Goal: Task Accomplishment & Management: Manage account settings

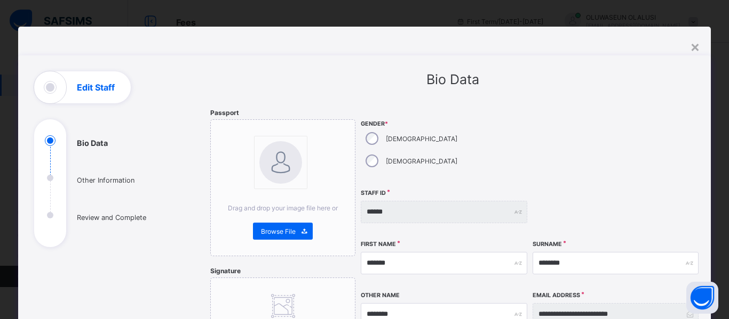
scroll to position [62, 0]
click at [692, 48] on div "×" at bounding box center [695, 46] width 10 height 18
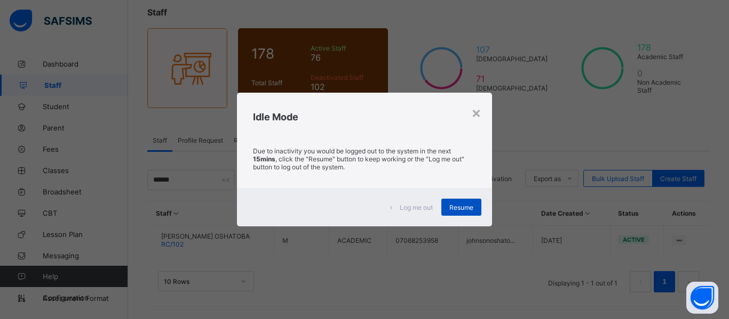
click at [461, 214] on div "Resume" at bounding box center [461, 207] width 40 height 17
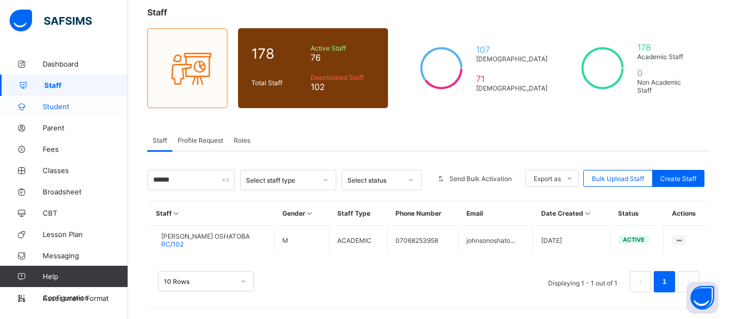
click at [69, 108] on span "Student" at bounding box center [85, 106] width 85 height 9
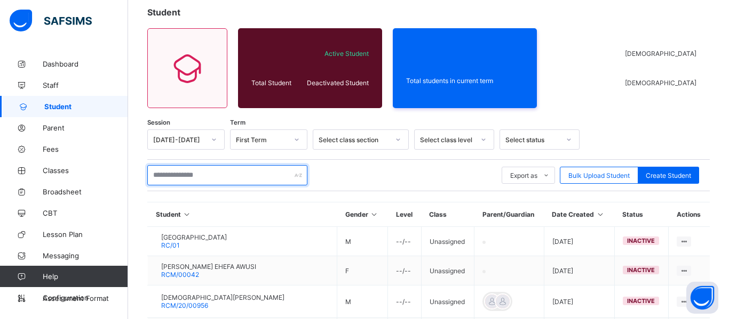
click at [193, 178] on input "text" at bounding box center [227, 175] width 160 height 20
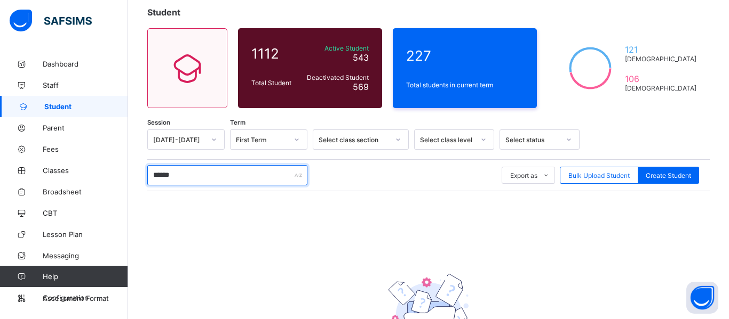
type input "*******"
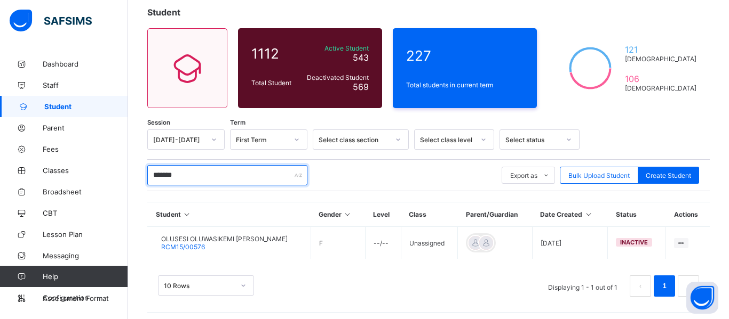
scroll to position [67, 0]
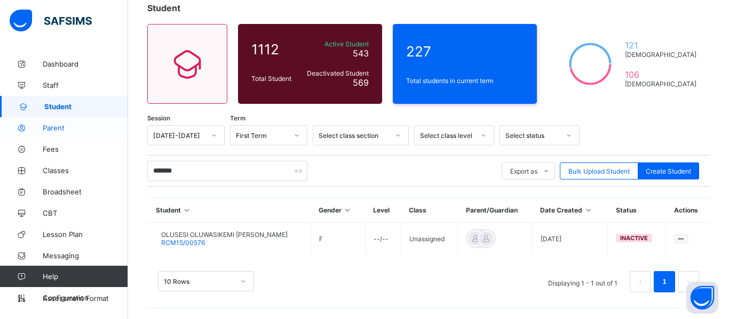
click at [60, 133] on link "Parent" at bounding box center [64, 127] width 128 height 21
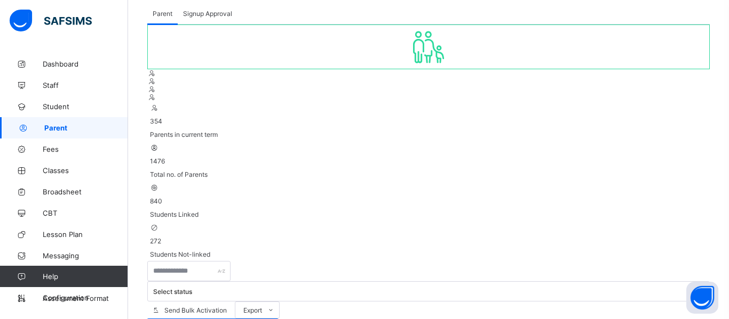
click at [200, 140] on div "354 Parents in current term 1476 Total no. of Parents 840 Students Linked 272 S…" at bounding box center [428, 287] width 562 height 524
click at [207, 261] on input "text" at bounding box center [188, 271] width 83 height 20
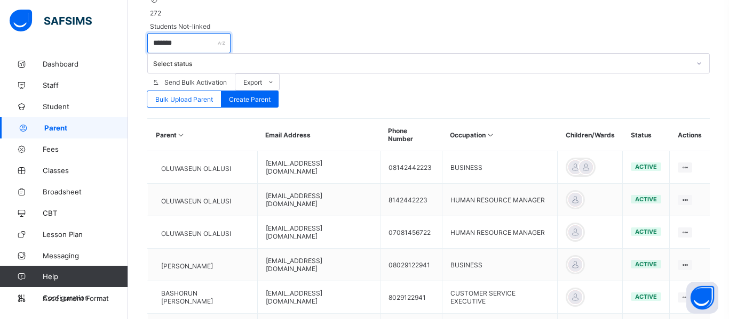
scroll to position [355, 0]
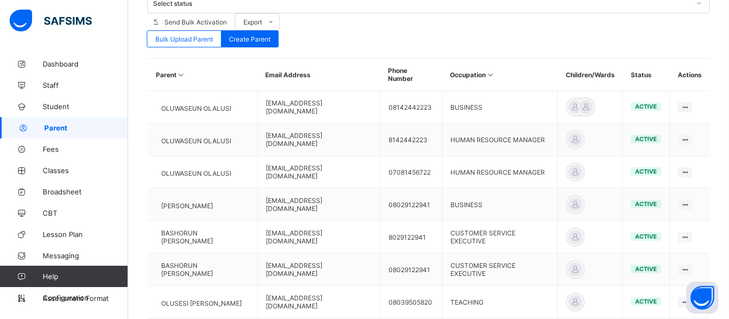
type input "*******"
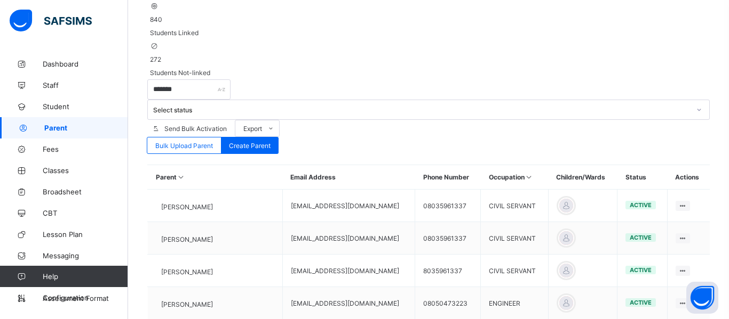
scroll to position [333, 0]
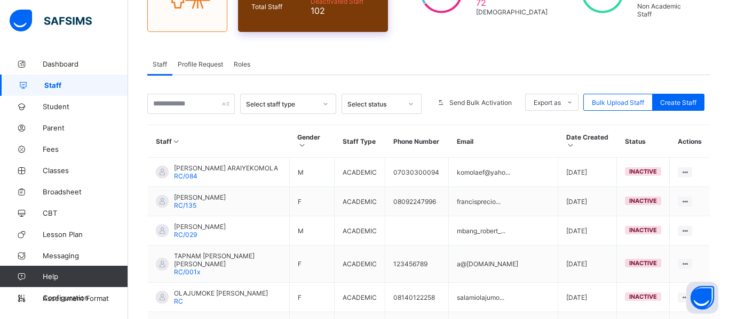
scroll to position [140, 0]
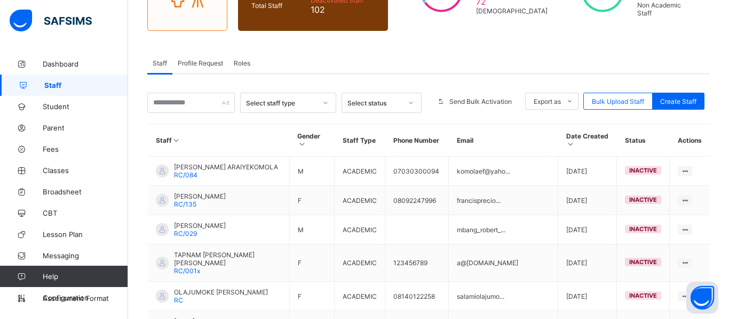
click at [243, 64] on span "Roles" at bounding box center [242, 63] width 17 height 8
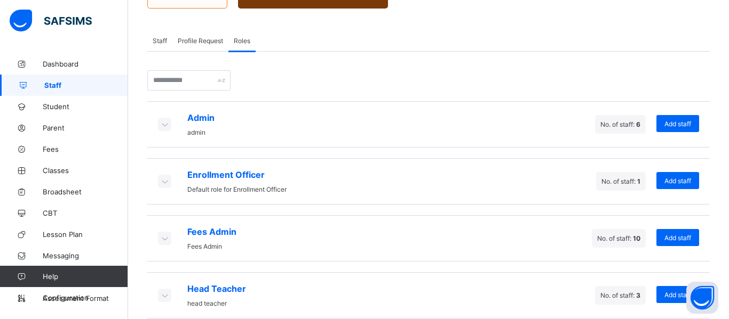
scroll to position [178, 0]
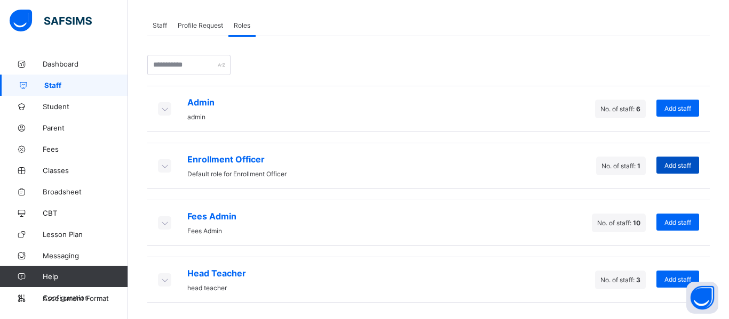
click at [683, 163] on span "Add staff" at bounding box center [677, 166] width 27 height 8
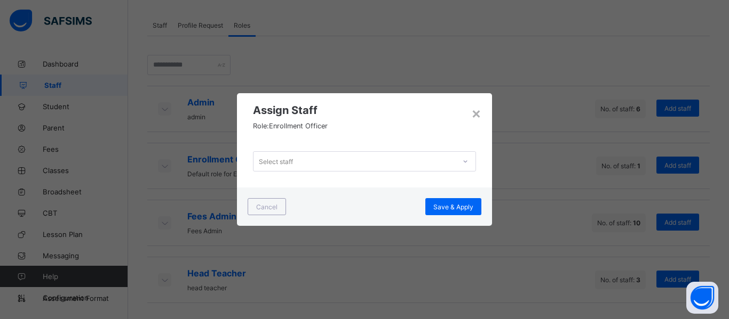
click at [379, 165] on div "Select staff" at bounding box center [354, 161] width 202 height 15
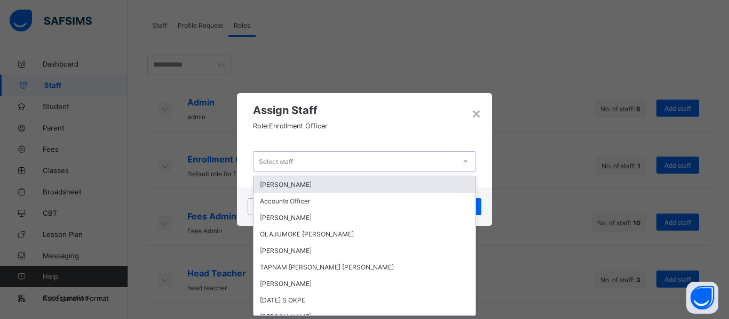
scroll to position [0, 0]
type input "*"
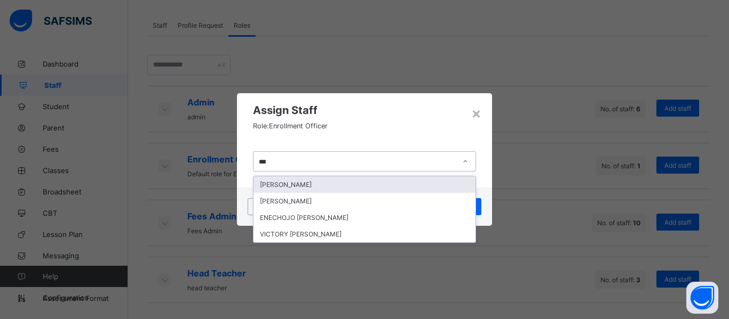
type input "****"
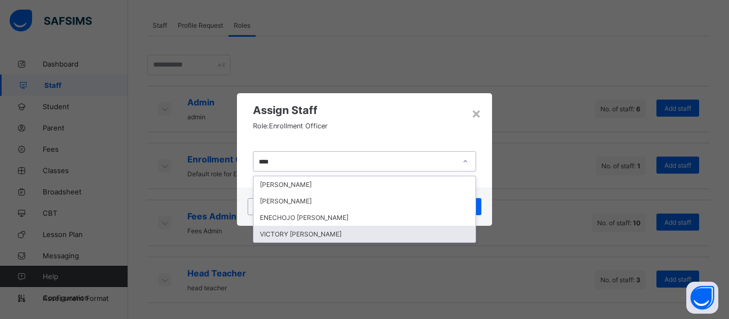
click at [363, 234] on div "VICTORY ADISHI EMMANUEL" at bounding box center [364, 234] width 222 height 17
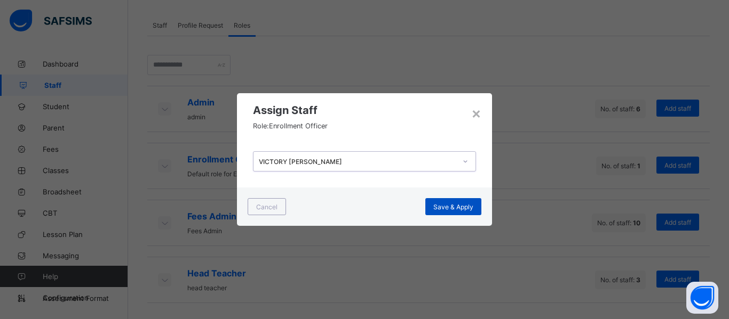
click at [440, 209] on span "Save & Apply" at bounding box center [453, 207] width 40 height 8
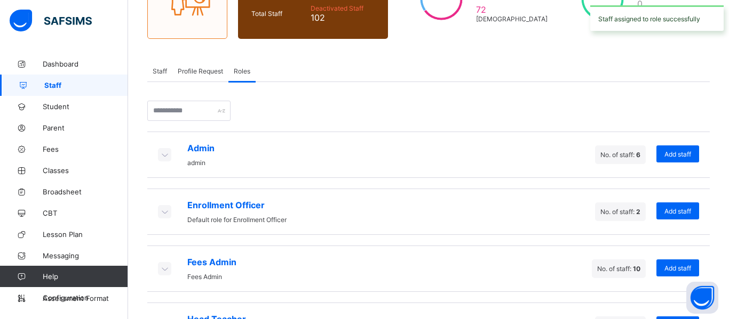
scroll to position [178, 0]
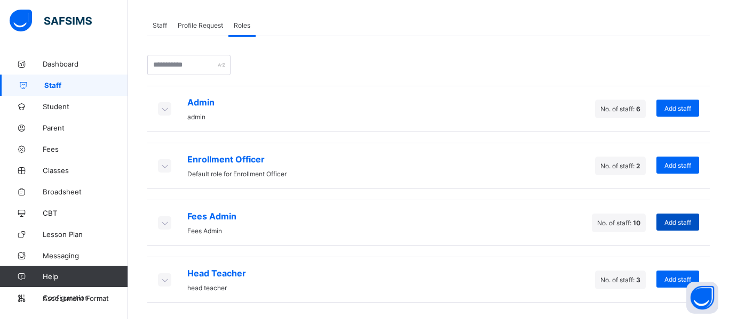
click at [670, 226] on span "Add staff" at bounding box center [677, 223] width 27 height 8
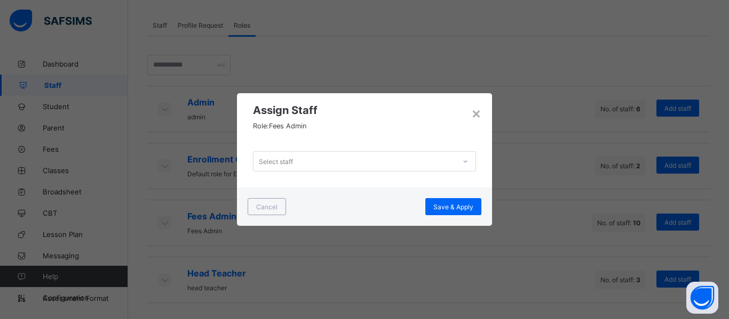
click at [367, 162] on div "Select staff" at bounding box center [354, 161] width 202 height 15
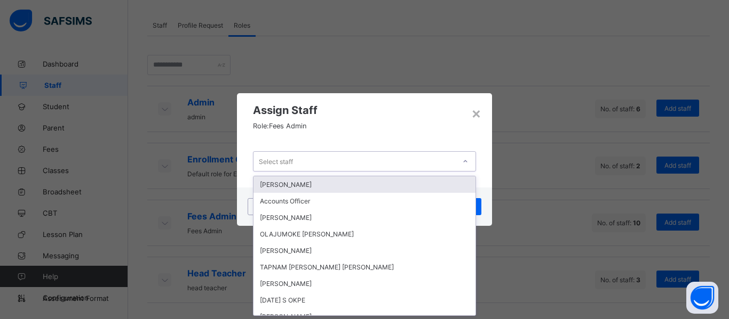
scroll to position [0, 0]
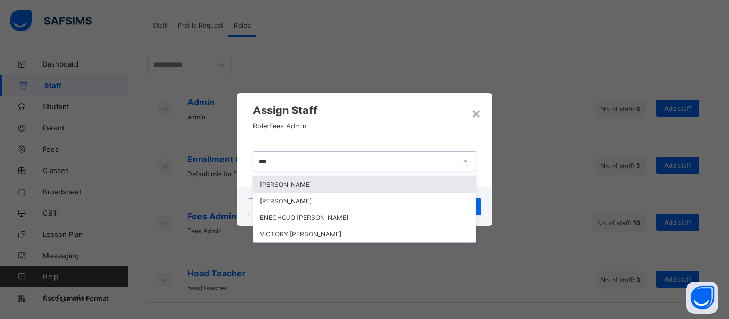
type input "****"
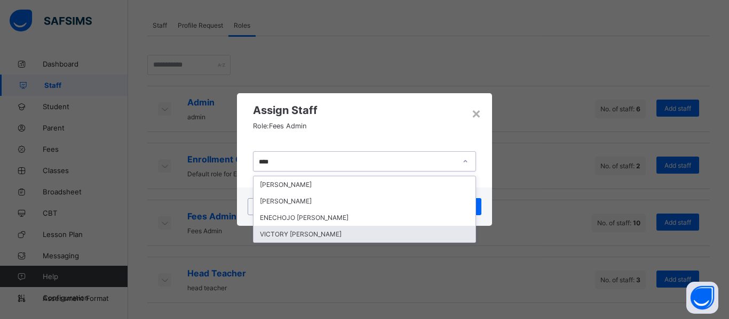
click at [375, 233] on div "VICTORY ADISHI EMMANUEL" at bounding box center [364, 234] width 222 height 17
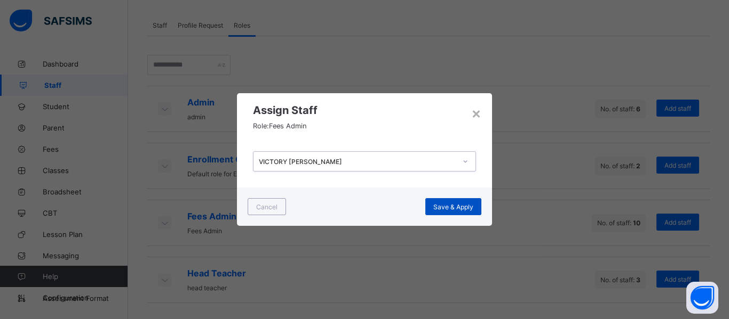
click at [450, 209] on span "Save & Apply" at bounding box center [453, 207] width 40 height 8
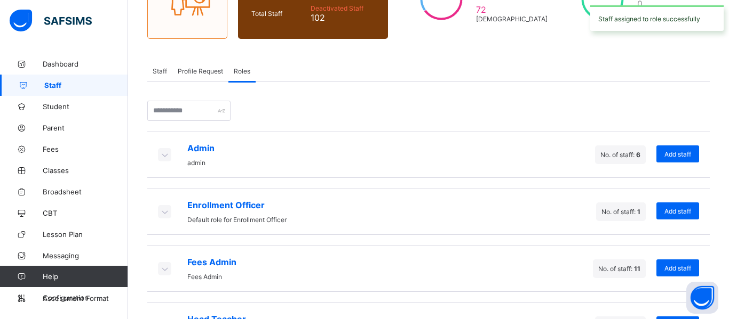
scroll to position [178, 0]
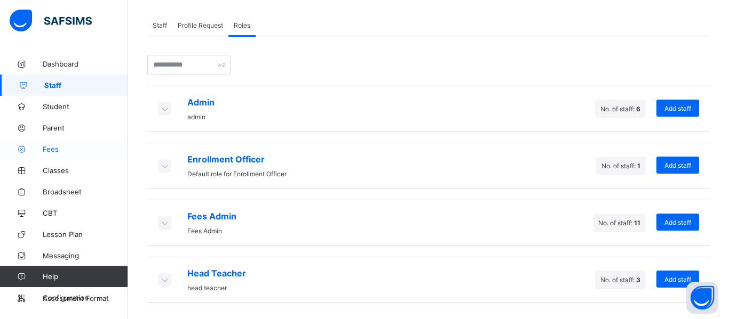
click at [57, 153] on span "Fees" at bounding box center [85, 149] width 85 height 9
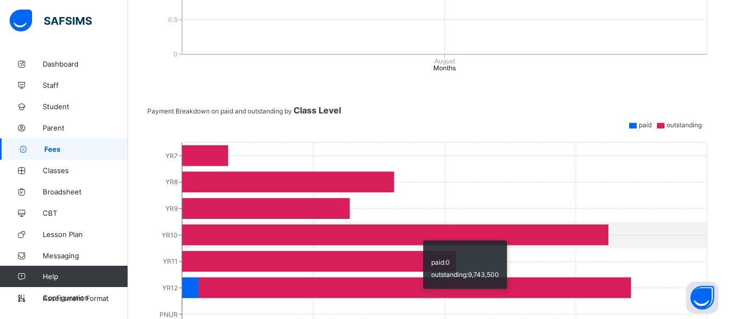
scroll to position [417, 0]
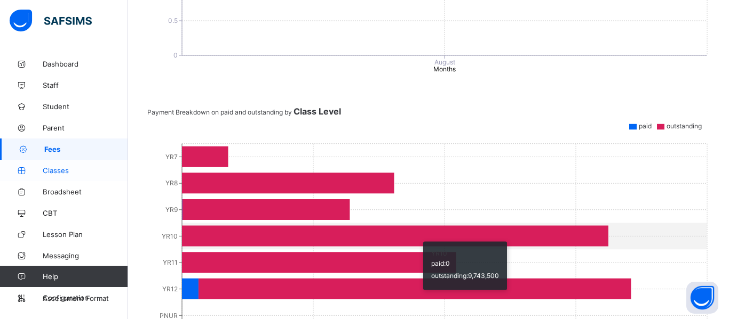
click at [53, 172] on span "Classes" at bounding box center [85, 170] width 85 height 9
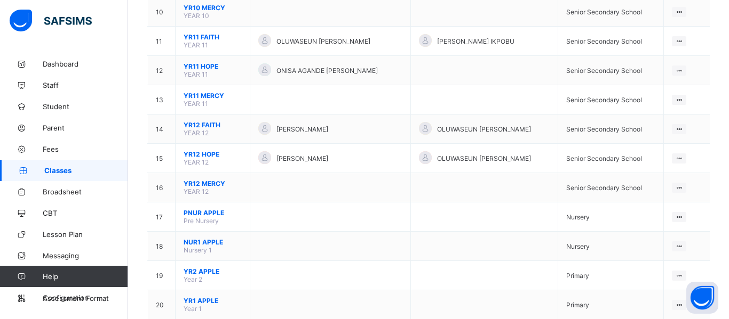
scroll to position [390, 0]
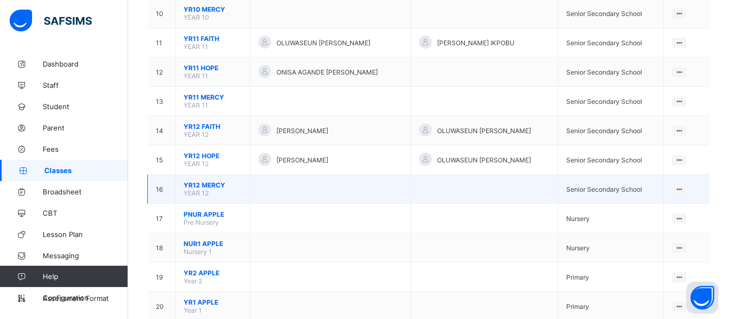
click at [295, 190] on td at bounding box center [330, 189] width 161 height 29
click at [685, 200] on ul "View Class Assign form Teacher" at bounding box center [642, 219] width 86 height 39
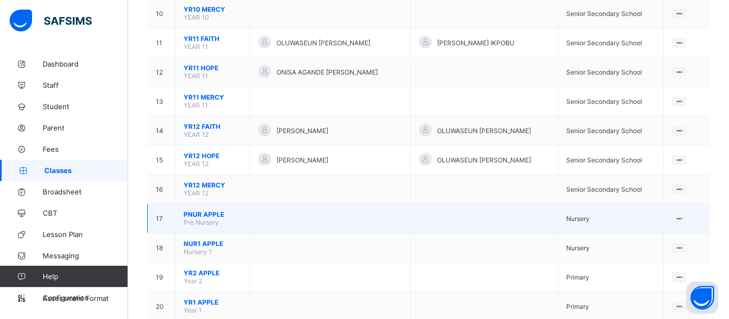
click at [358, 218] on td at bounding box center [330, 218] width 161 height 29
click at [682, 229] on ul "View Class Assign form Teacher" at bounding box center [642, 248] width 86 height 39
click at [640, 241] on div "View Class" at bounding box center [650, 239] width 61 height 11
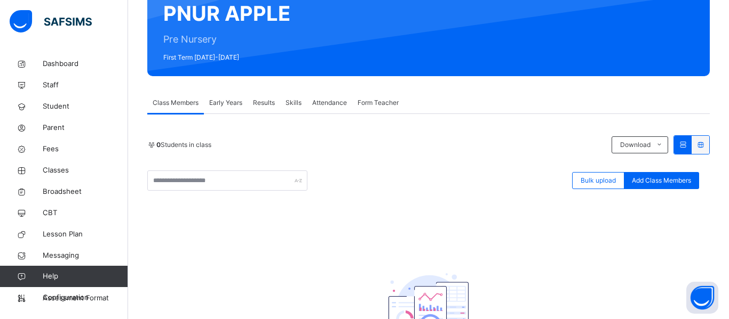
scroll to position [109, 0]
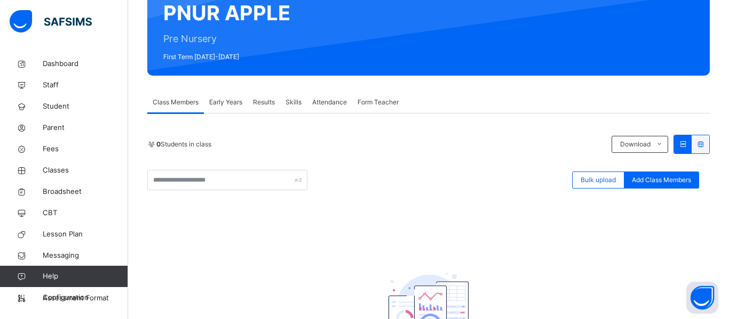
click at [219, 101] on span "Early Years" at bounding box center [225, 103] width 33 height 10
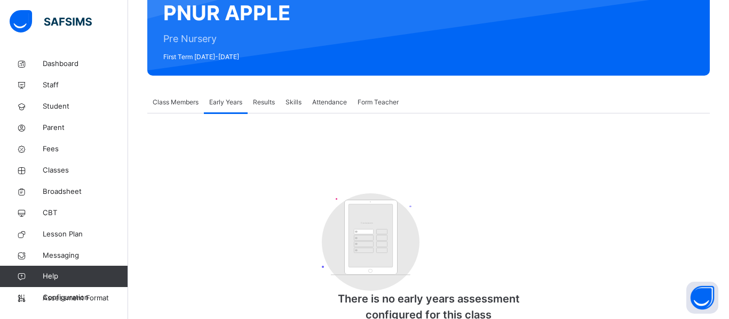
click at [249, 107] on div "Results" at bounding box center [263, 102] width 33 height 21
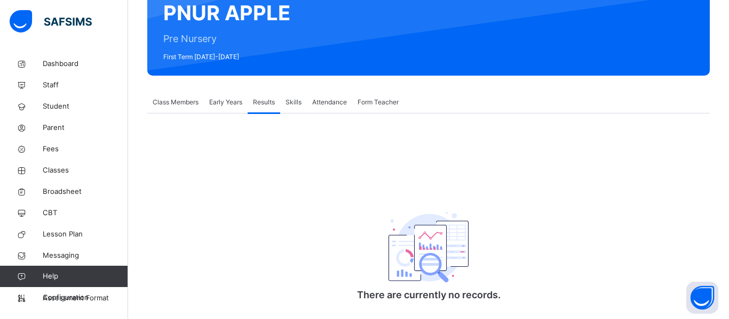
click at [286, 101] on span "Skills" at bounding box center [293, 103] width 16 height 10
click at [327, 102] on span "Attendance" at bounding box center [329, 103] width 35 height 10
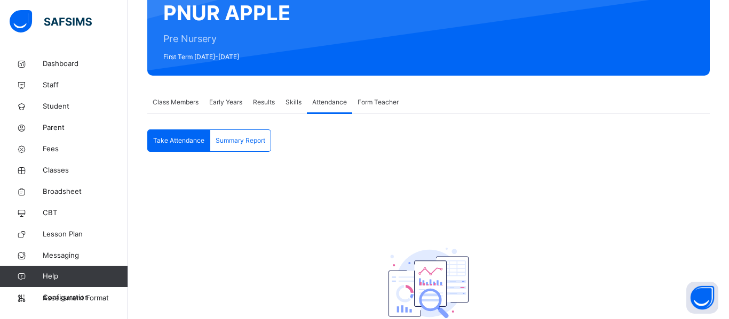
click at [383, 97] on div "Form Teacher" at bounding box center [378, 102] width 52 height 21
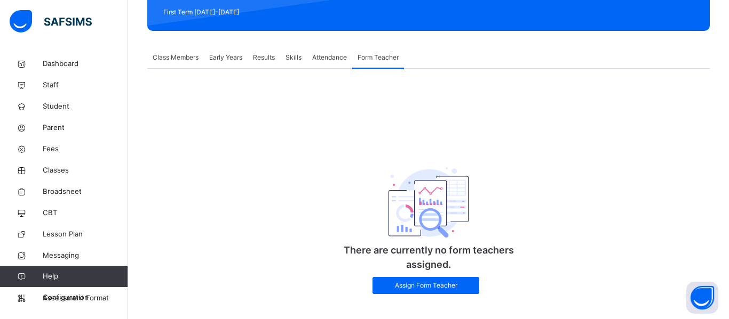
scroll to position [166, 0]
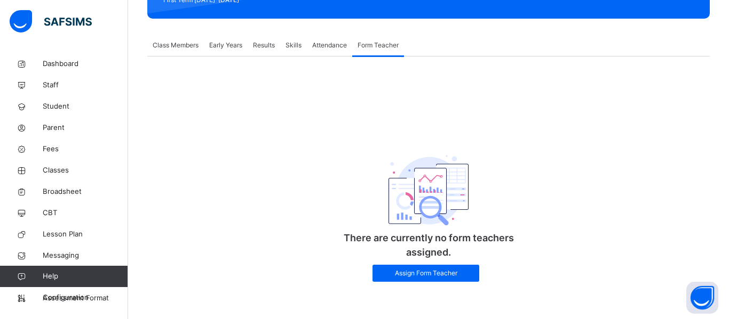
click at [323, 50] on div "Attendance" at bounding box center [329, 45] width 45 height 21
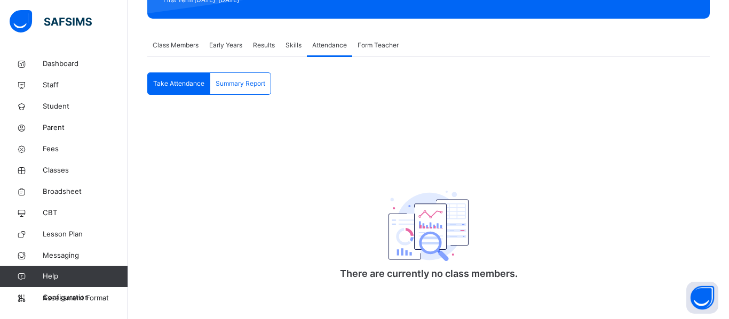
click at [383, 46] on span "Form Teacher" at bounding box center [377, 46] width 41 height 10
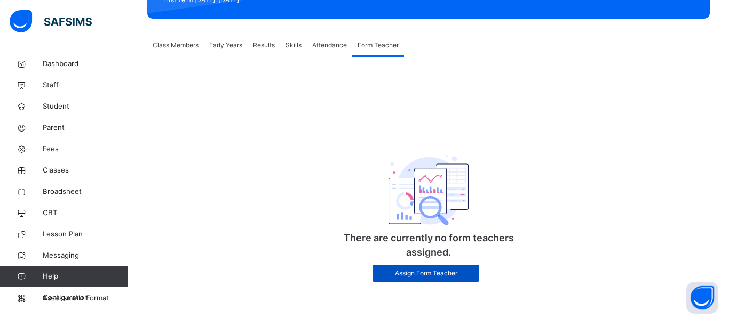
click at [418, 271] on span "Assign Form Teacher" at bounding box center [425, 274] width 91 height 10
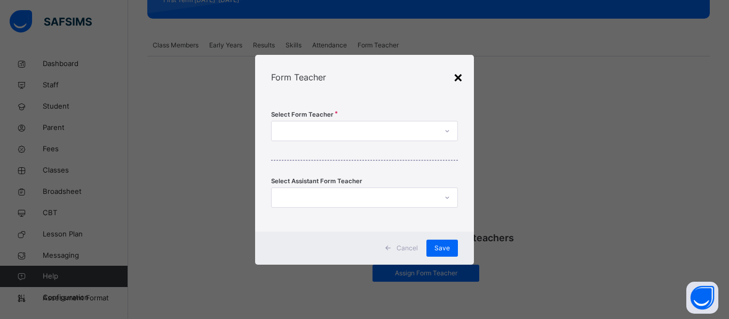
click at [458, 75] on div "×" at bounding box center [458, 77] width 10 height 22
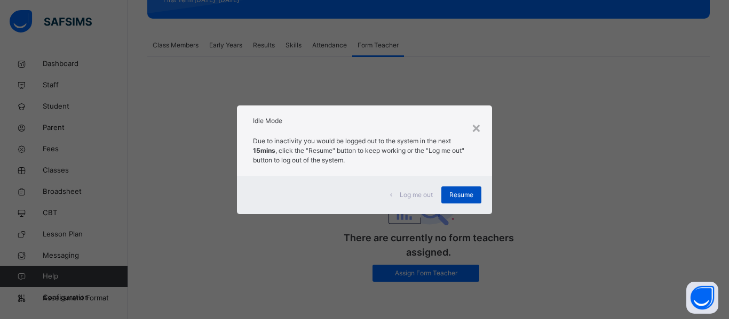
click at [462, 193] on span "Resume" at bounding box center [461, 195] width 24 height 10
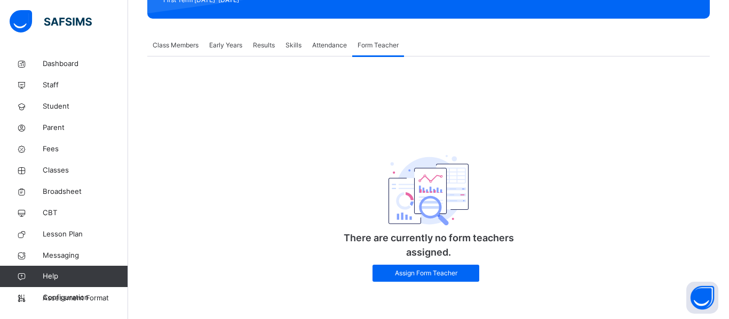
click at [162, 44] on span "Class Members" at bounding box center [176, 46] width 46 height 10
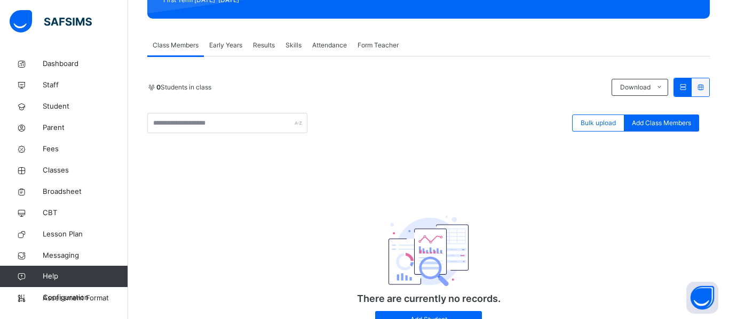
click at [239, 41] on span "Early Years" at bounding box center [225, 46] width 33 height 10
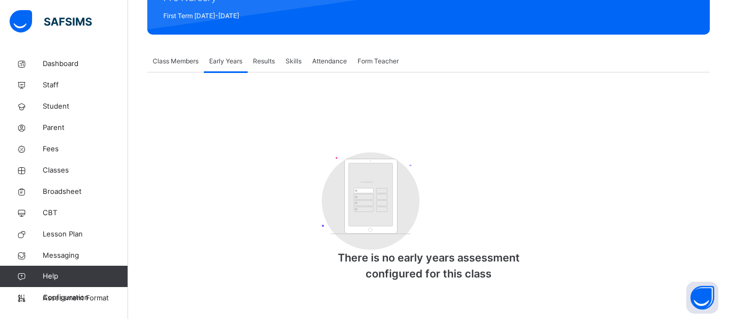
click at [265, 57] on span "Results" at bounding box center [264, 62] width 22 height 10
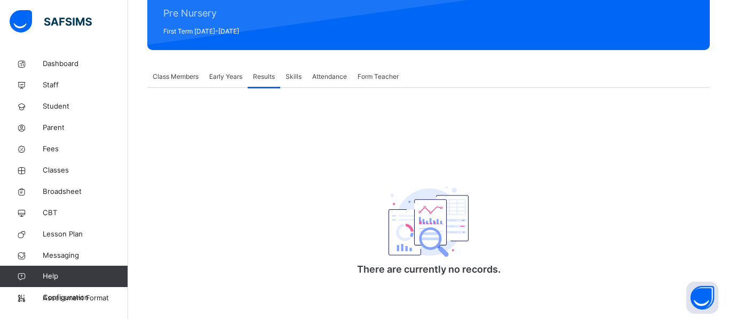
click at [293, 76] on span "Skills" at bounding box center [293, 77] width 16 height 10
click at [317, 80] on span "Attendance" at bounding box center [329, 77] width 35 height 10
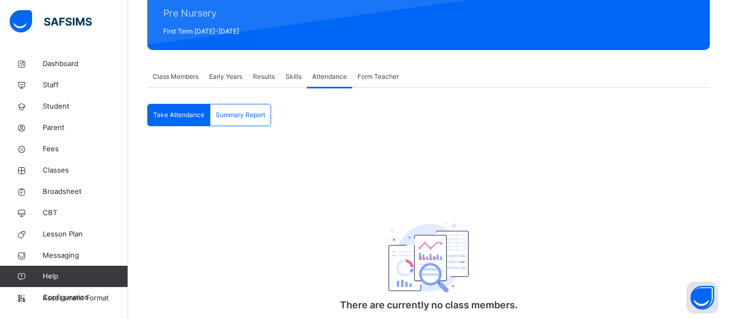
scroll to position [166, 0]
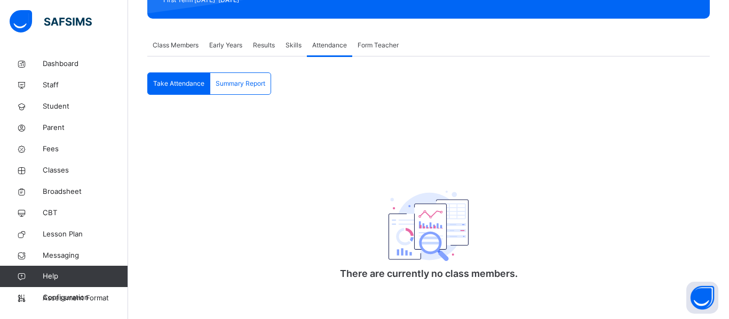
click at [383, 53] on div "Form Teacher" at bounding box center [378, 45] width 52 height 21
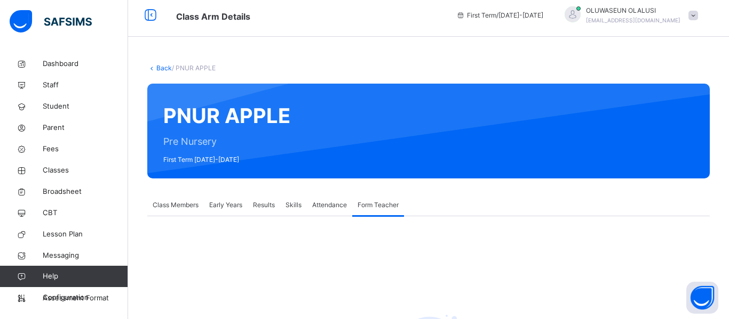
scroll to position [0, 0]
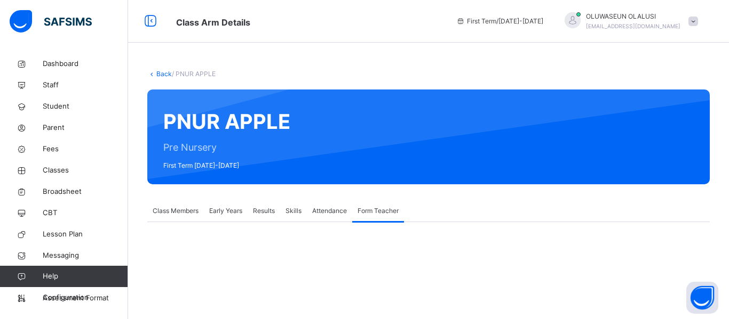
click at [156, 75] on link "Back" at bounding box center [163, 74] width 15 height 8
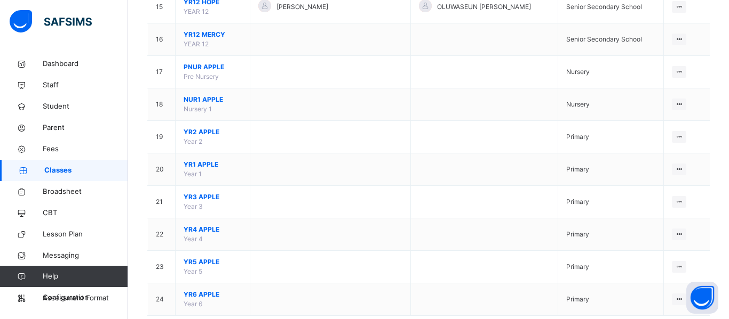
scroll to position [615, 0]
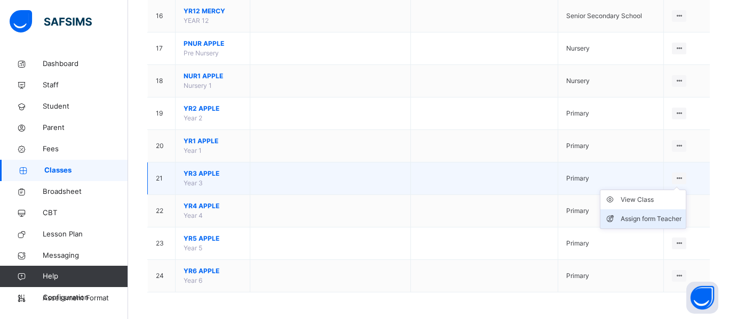
click at [666, 221] on div "Assign form Teacher" at bounding box center [650, 219] width 61 height 11
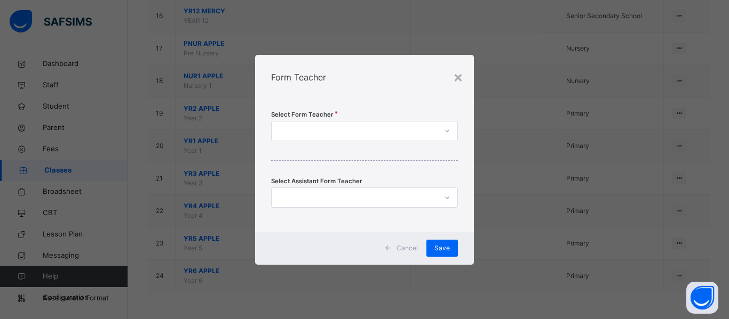
click at [362, 129] on div at bounding box center [353, 131] width 165 height 17
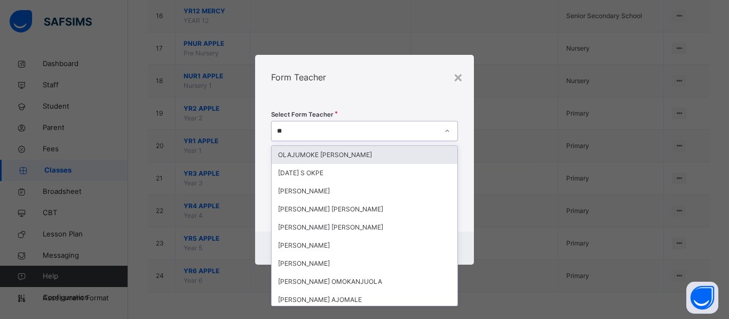
type input "***"
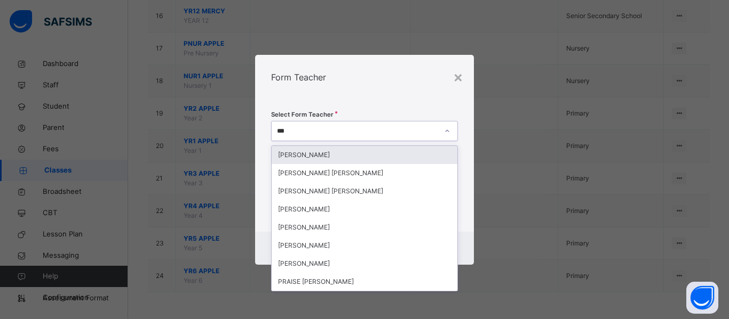
click at [341, 156] on div "OKOYE JACINTA" at bounding box center [364, 155] width 186 height 18
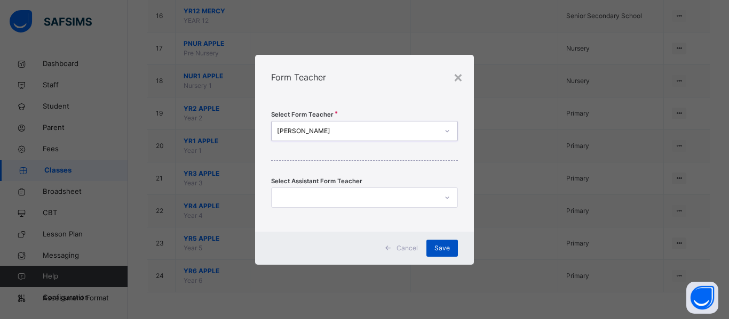
click at [450, 252] on div "Save" at bounding box center [441, 248] width 31 height 17
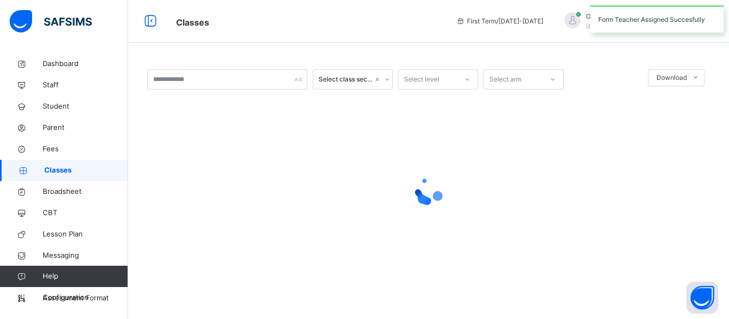
scroll to position [0, 0]
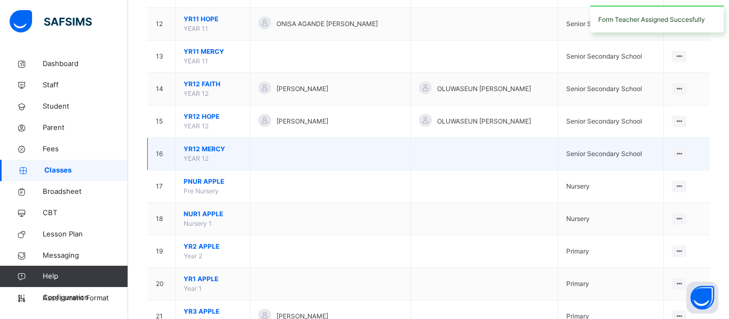
click at [651, 138] on td "Senior Secondary School" at bounding box center [610, 154] width 106 height 33
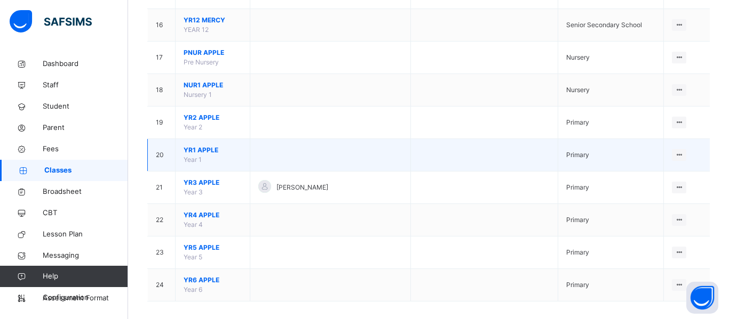
scroll to position [615, 0]
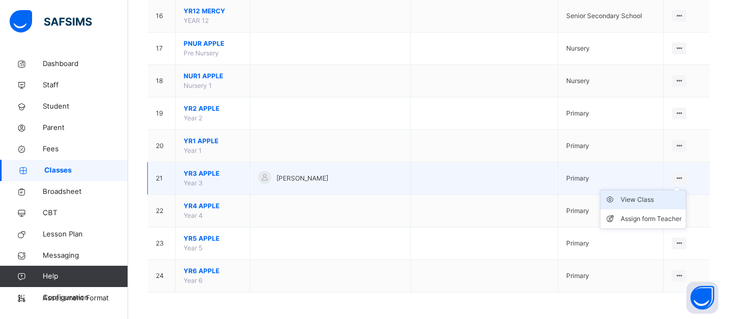
click at [657, 196] on div "View Class" at bounding box center [650, 200] width 61 height 11
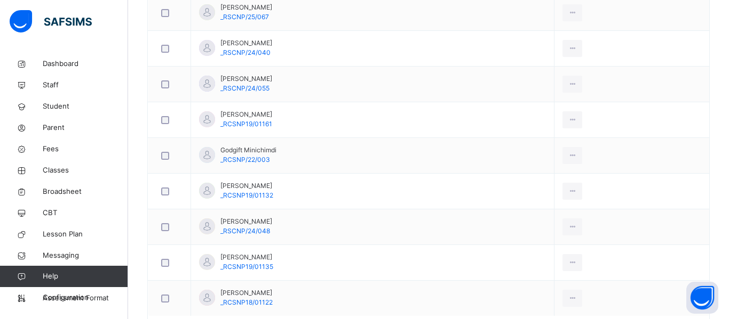
scroll to position [446, 0]
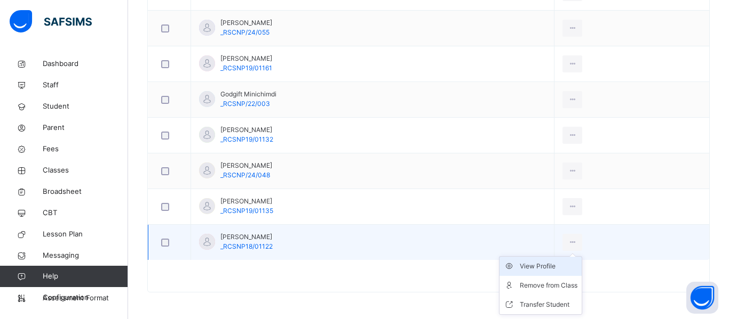
click at [551, 265] on div "View Profile" at bounding box center [548, 266] width 58 height 11
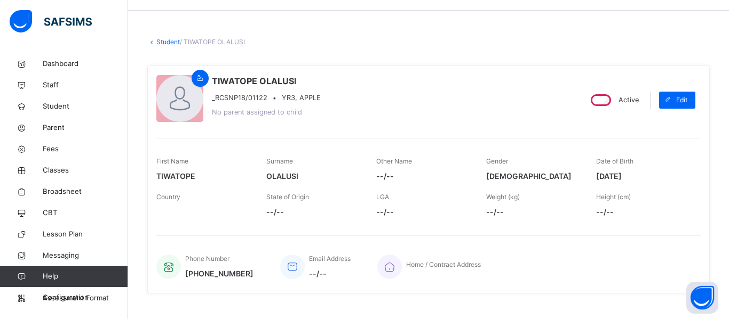
scroll to position [25, 0]
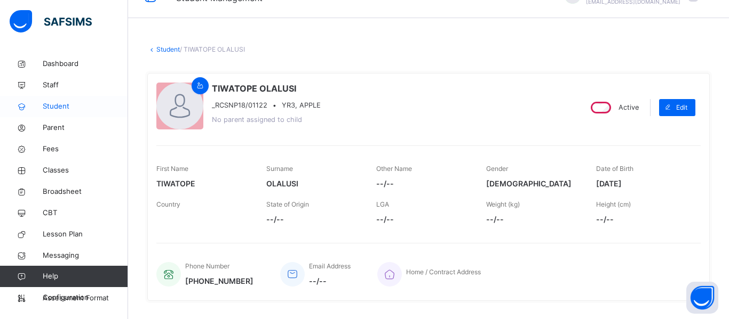
click at [46, 107] on span "Student" at bounding box center [85, 106] width 85 height 11
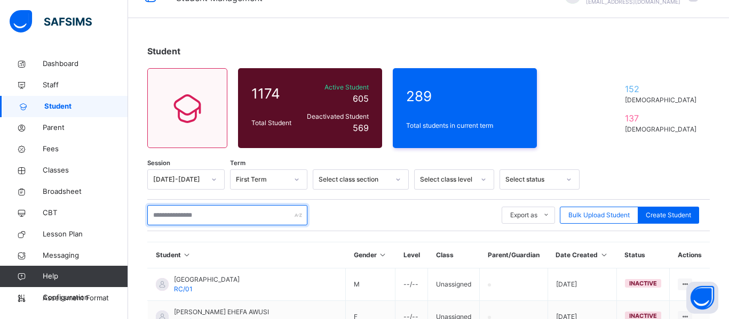
click at [230, 213] on input "text" at bounding box center [227, 215] width 160 height 20
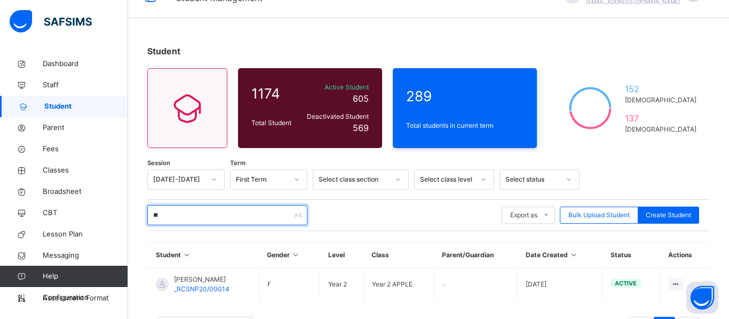
type input "*"
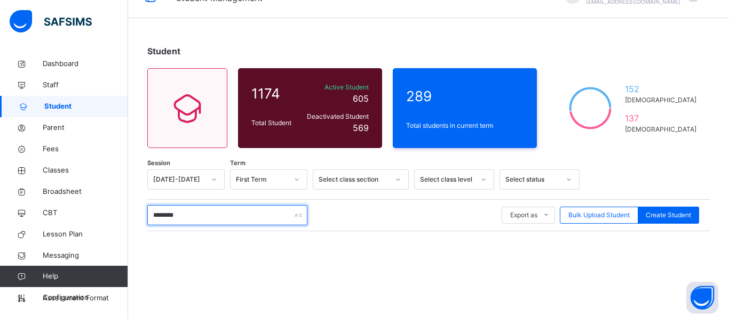
type input "********"
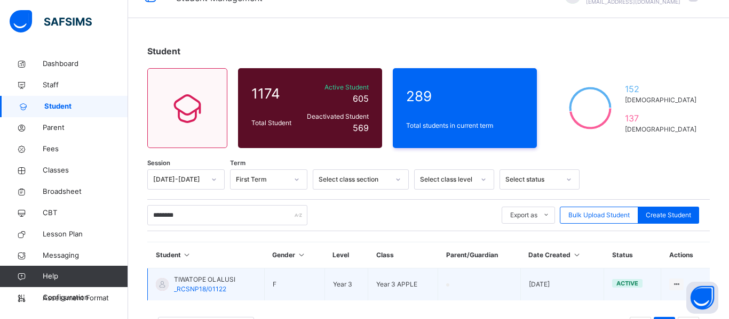
click at [202, 284] on span "TIWATOPE OLALUSI" at bounding box center [204, 280] width 61 height 10
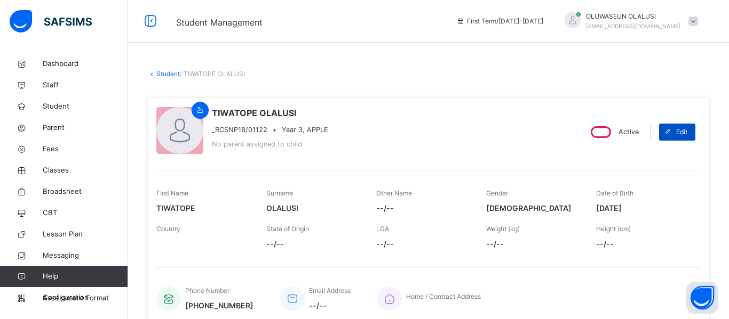
click at [685, 140] on div "Edit" at bounding box center [677, 132] width 36 height 17
select select "**"
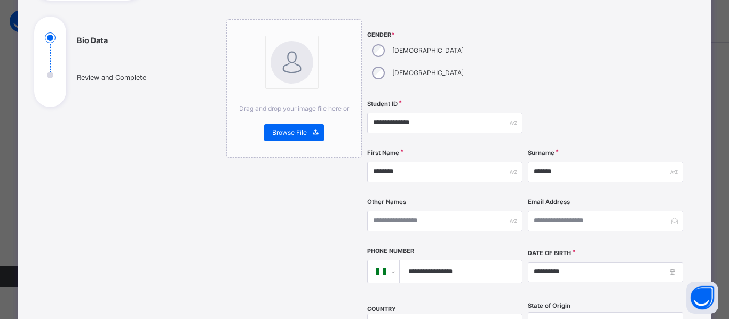
scroll to position [123, 0]
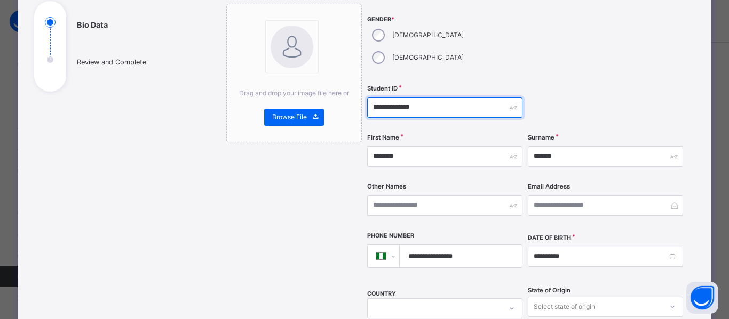
click at [374, 98] on input "**********" at bounding box center [444, 108] width 155 height 20
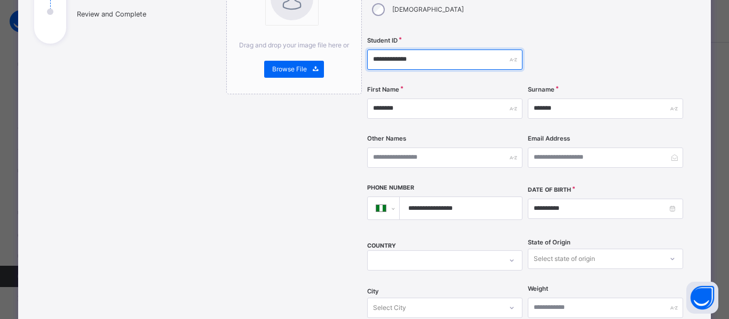
scroll to position [178, 0]
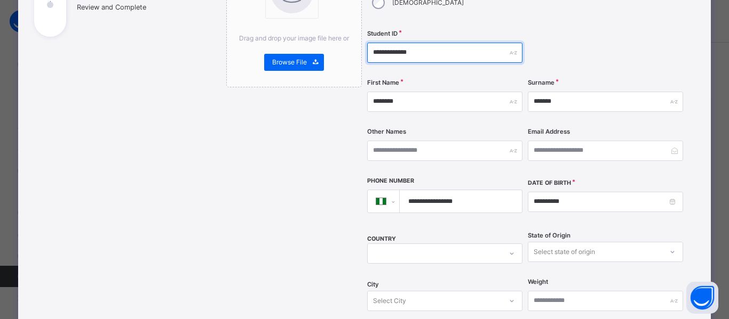
type input "**********"
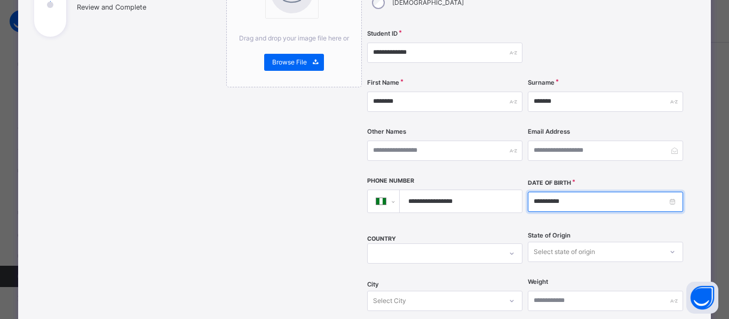
click at [671, 192] on input "**********" at bounding box center [604, 202] width 155 height 20
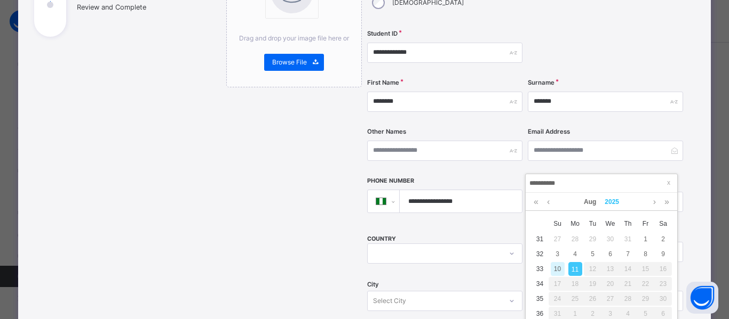
click at [620, 202] on link "2025" at bounding box center [611, 202] width 23 height 18
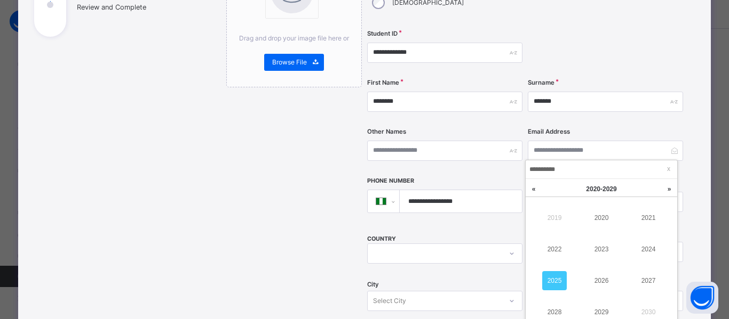
scroll to position [0, 0]
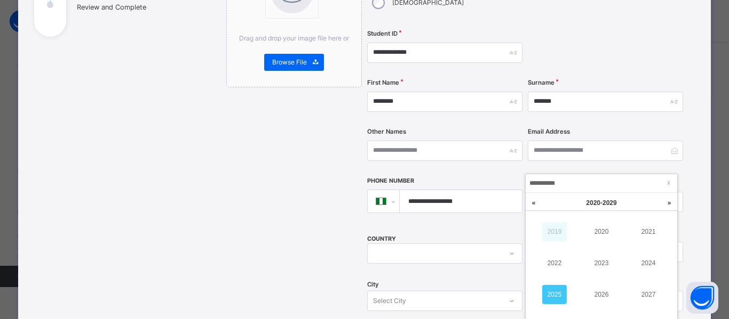
click at [559, 225] on link "2019" at bounding box center [554, 231] width 25 height 19
click at [607, 231] on link "2010" at bounding box center [601, 231] width 25 height 19
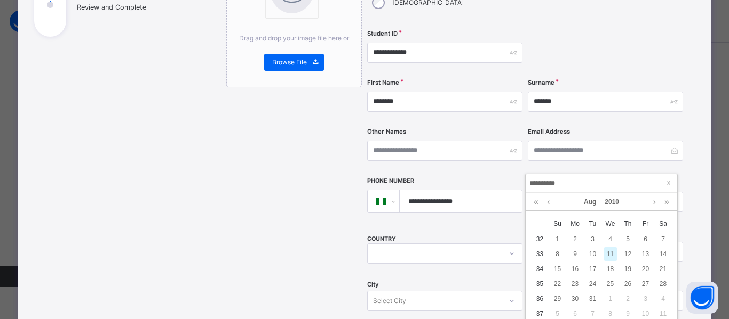
click at [684, 148] on div "**********" at bounding box center [452, 235] width 484 height 674
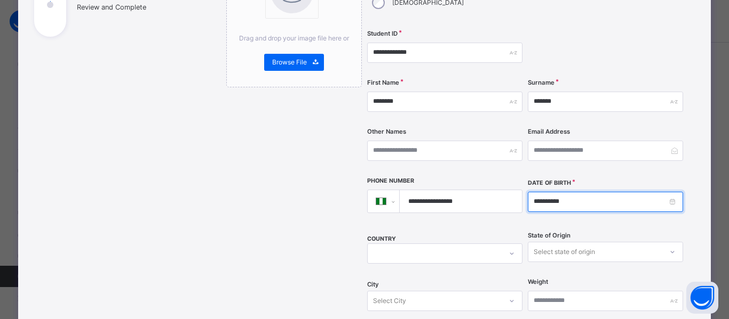
click at [668, 192] on input "**********" at bounding box center [604, 202] width 155 height 20
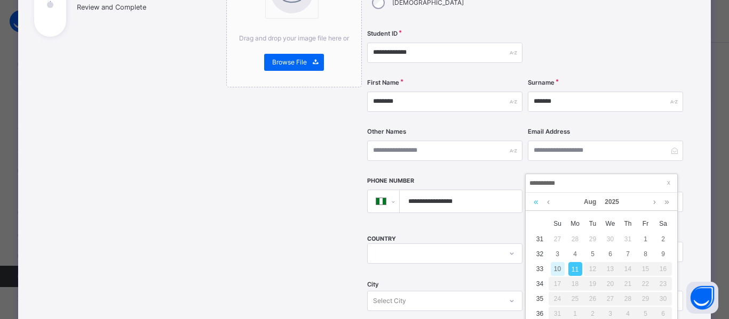
click at [537, 201] on link at bounding box center [536, 202] width 10 height 18
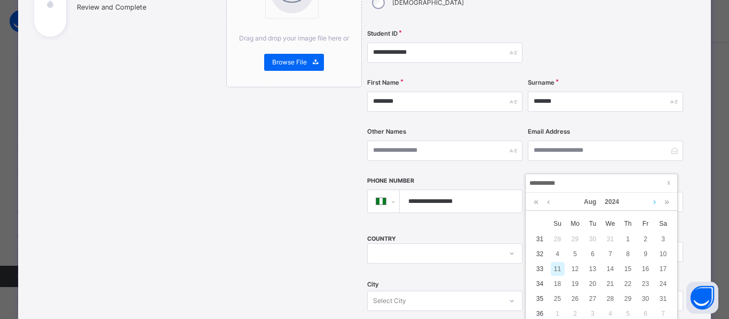
click at [654, 205] on link at bounding box center [654, 202] width 8 height 18
click at [609, 202] on link "2024" at bounding box center [611, 202] width 23 height 18
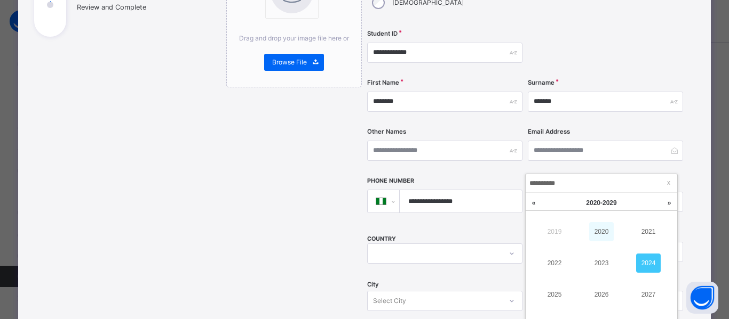
click at [606, 229] on link "2020" at bounding box center [601, 231] width 25 height 19
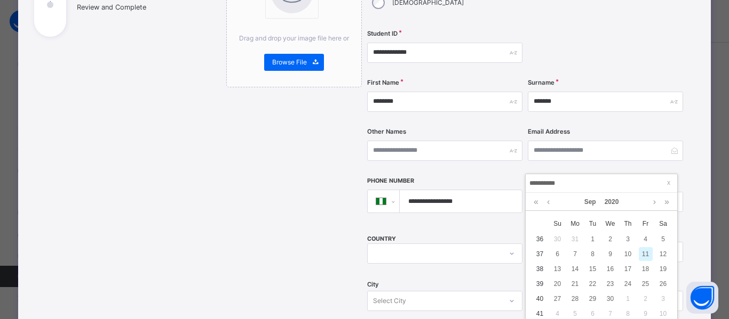
click at [630, 203] on div "Sep 2020" at bounding box center [601, 202] width 141 height 18
click at [531, 199] on link at bounding box center [536, 202] width 10 height 18
click at [635, 204] on div "Sep 2019" at bounding box center [601, 202] width 141 height 18
click at [673, 182] on span at bounding box center [668, 183] width 11 height 11
type input "**********"
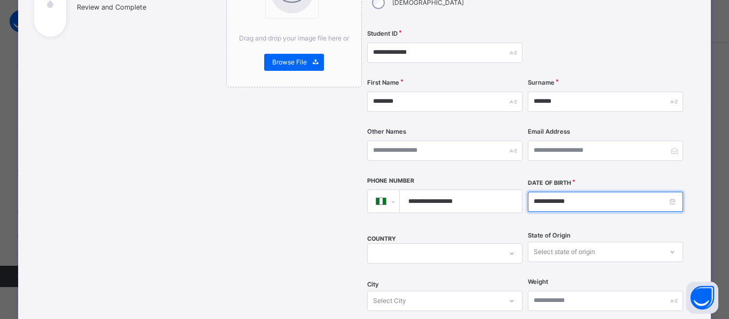
click at [677, 192] on input "**********" at bounding box center [604, 202] width 155 height 20
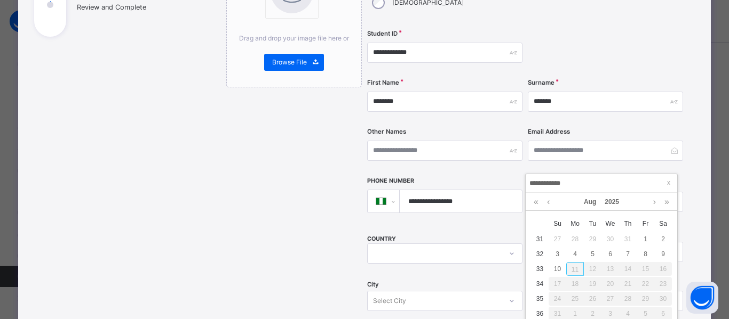
click at [575, 273] on div "11" at bounding box center [575, 269] width 18 height 14
click at [693, 143] on div "**********" at bounding box center [364, 235] width 692 height 706
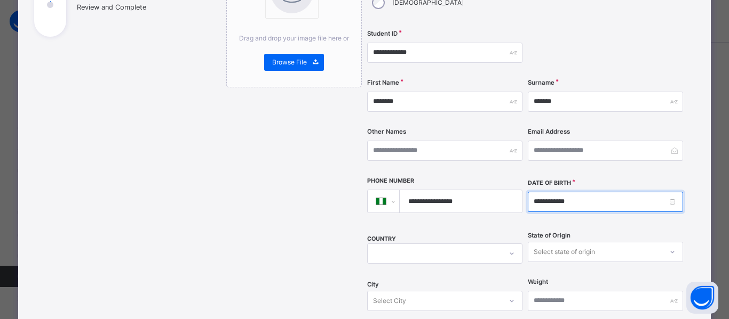
click at [672, 192] on input "**********" at bounding box center [604, 202] width 155 height 20
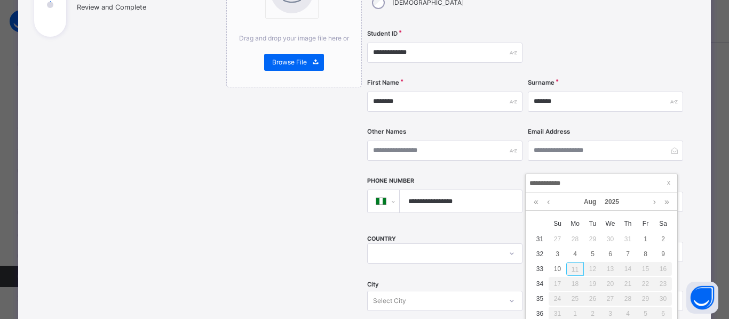
click at [571, 263] on div "11" at bounding box center [575, 269] width 18 height 14
click at [572, 265] on div "11" at bounding box center [575, 269] width 18 height 14
click at [574, 270] on div "11" at bounding box center [575, 269] width 18 height 14
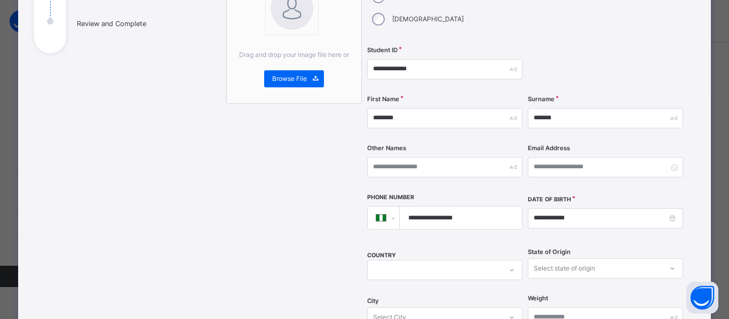
scroll to position [160, 0]
select select "**"
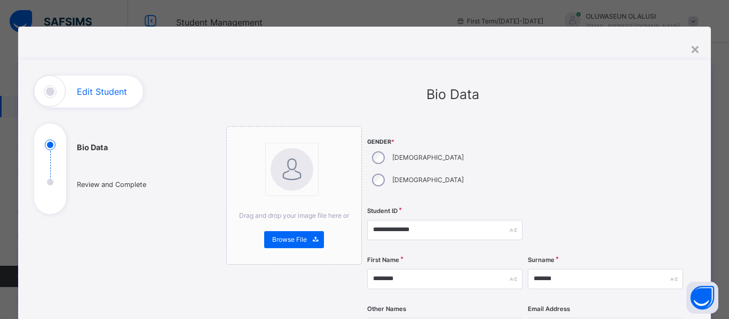
scroll to position [25, 0]
select select "**"
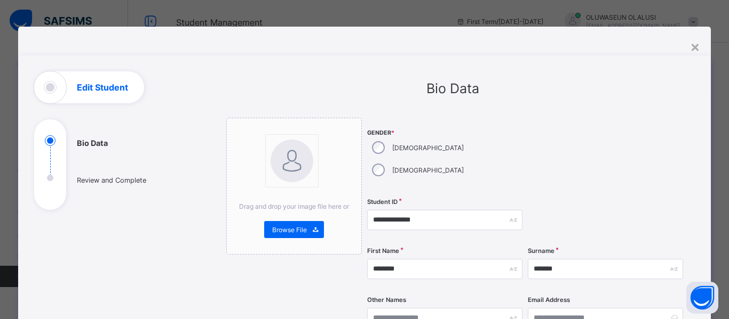
select select "**"
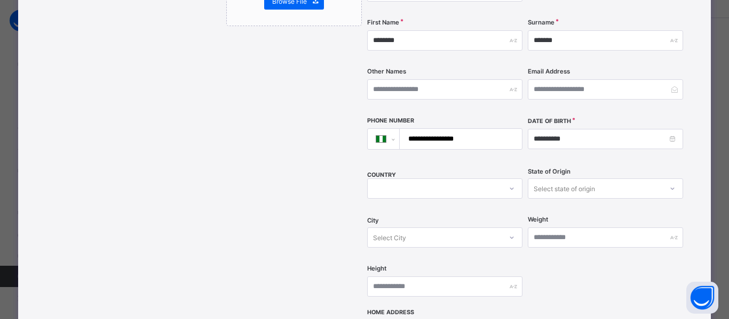
scroll to position [235, 0]
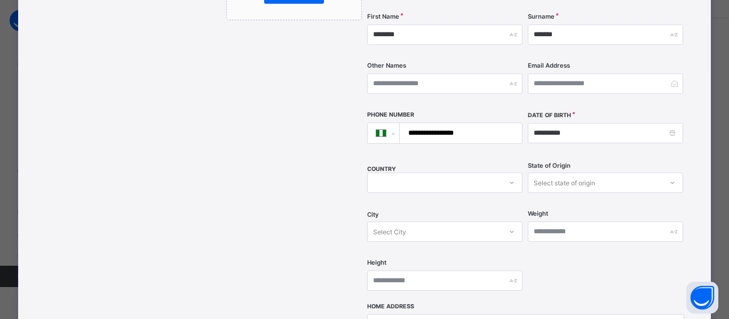
type input "**********"
click at [556, 135] on div "**********" at bounding box center [525, 93] width 316 height 420
click at [669, 178] on icon at bounding box center [672, 183] width 6 height 11
click at [511, 173] on div at bounding box center [444, 183] width 155 height 20
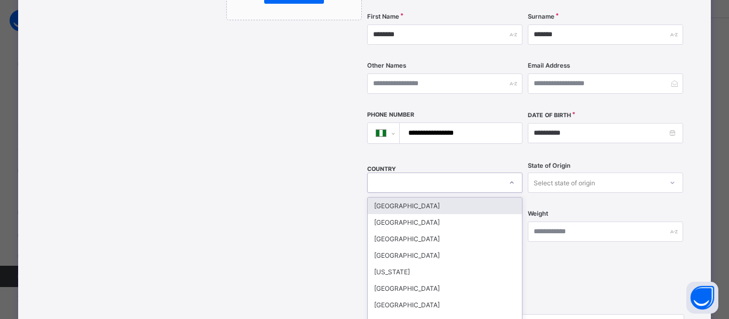
scroll to position [257, 0]
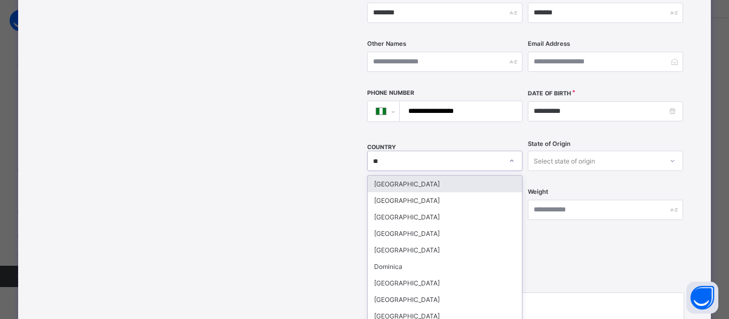
type input "***"
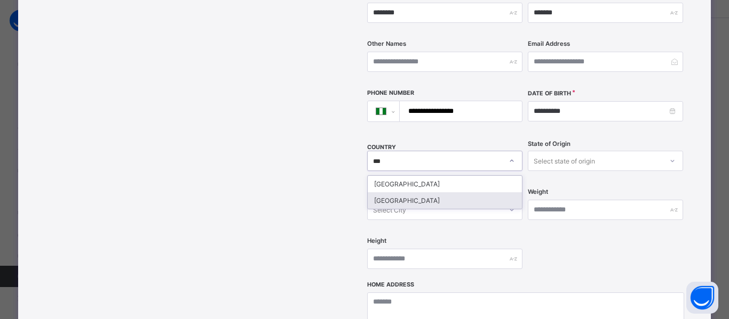
click at [465, 193] on div "[GEOGRAPHIC_DATA]" at bounding box center [444, 201] width 154 height 17
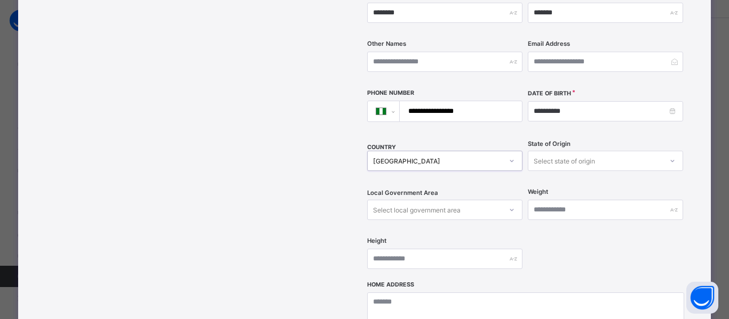
click at [669, 156] on icon at bounding box center [672, 161] width 6 height 11
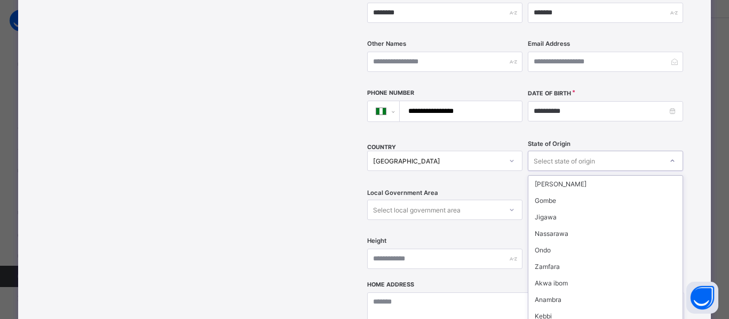
scroll to position [221, 0]
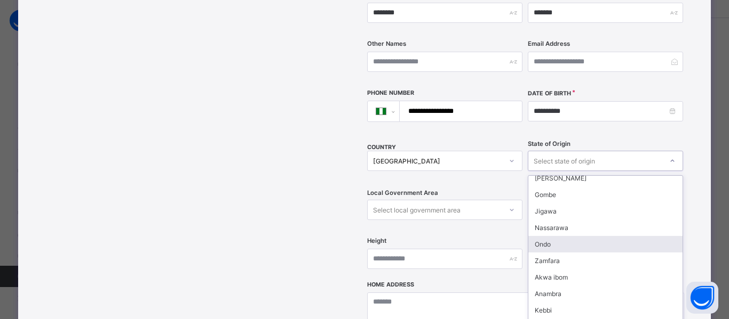
click at [543, 236] on div "Ondo" at bounding box center [605, 244] width 154 height 17
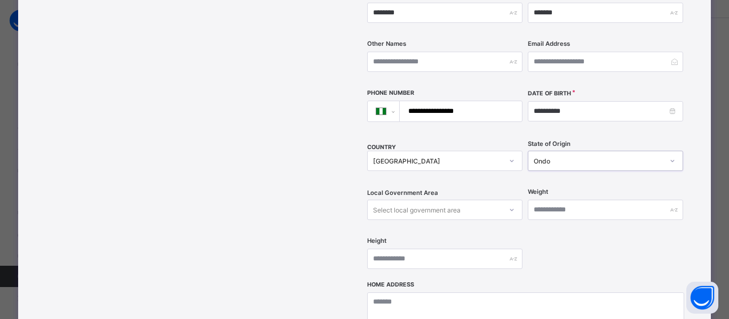
click at [509, 200] on div "Select local government area" at bounding box center [444, 210] width 155 height 20
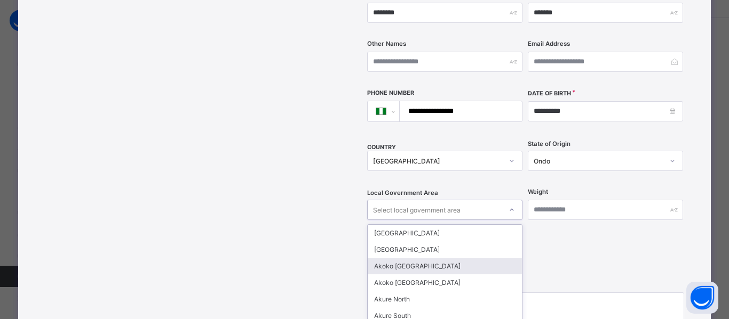
scroll to position [306, 0]
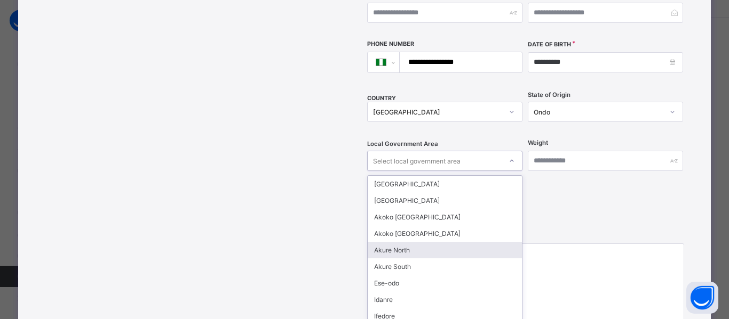
click at [443, 242] on div "Akure North" at bounding box center [444, 250] width 154 height 17
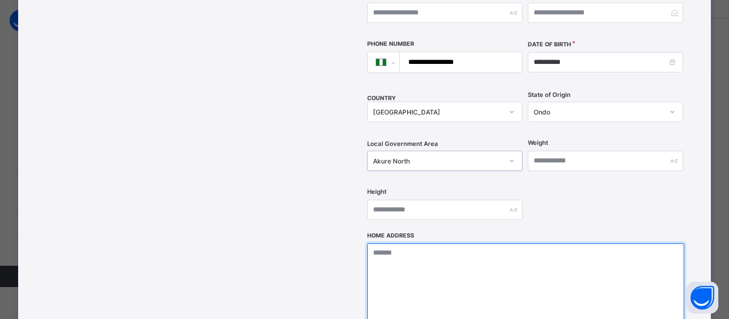
click at [396, 253] on textarea at bounding box center [525, 297] width 316 height 107
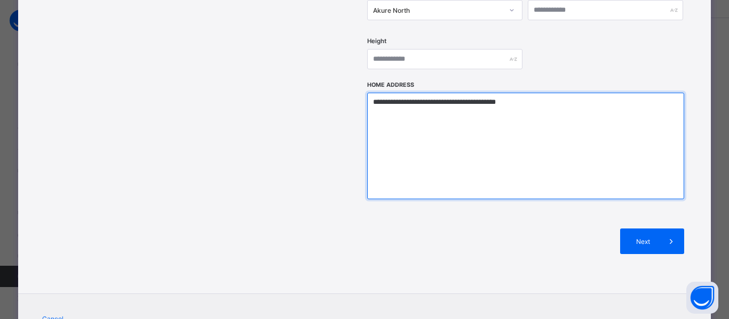
scroll to position [462, 0]
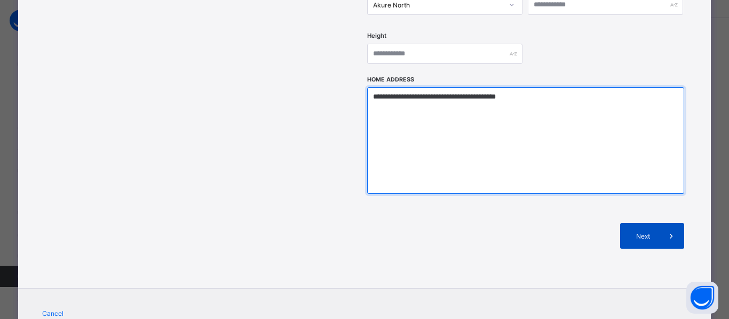
type textarea "**********"
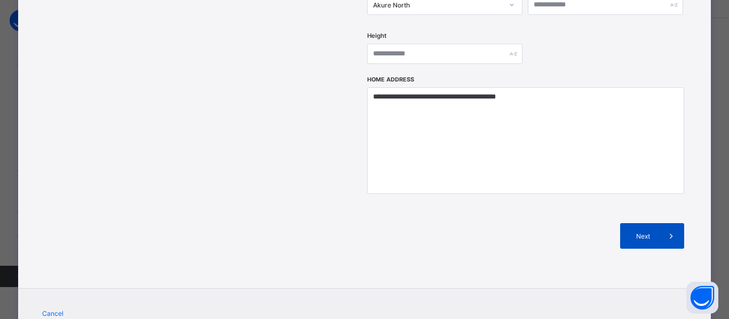
click at [658, 223] on span at bounding box center [671, 236] width 26 height 26
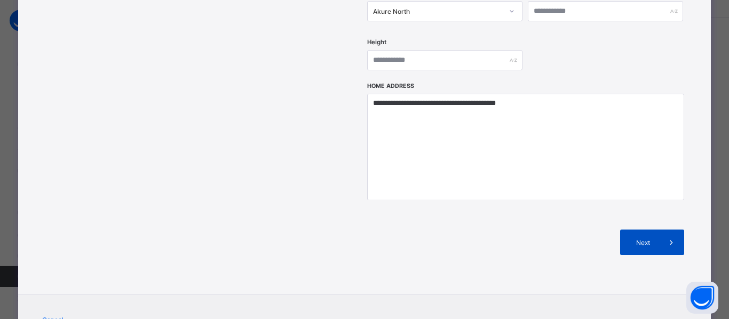
scroll to position [461, 0]
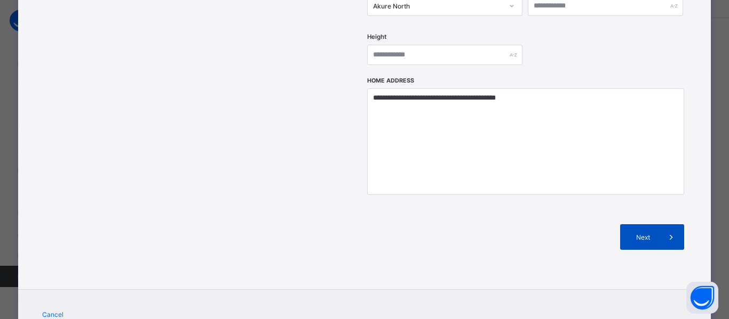
click at [658, 225] on span at bounding box center [671, 238] width 26 height 26
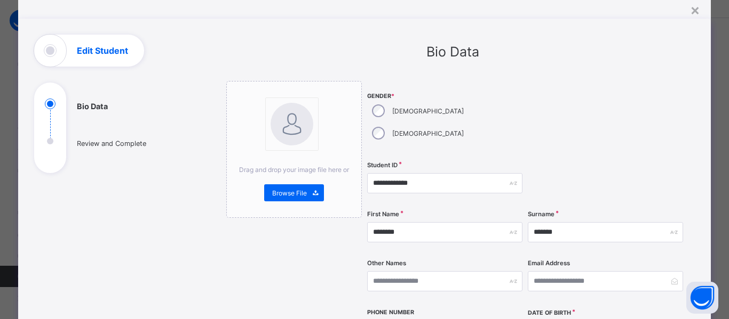
scroll to position [35, 0]
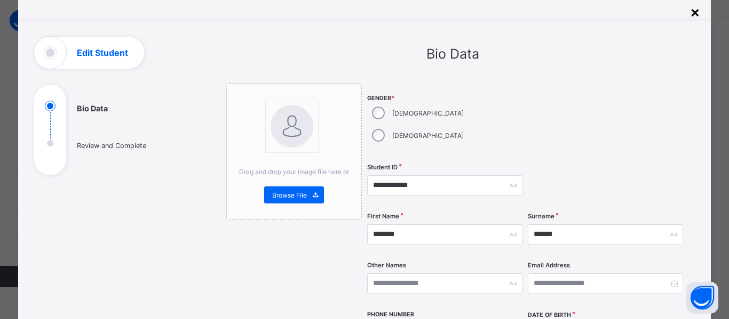
click at [692, 15] on div "×" at bounding box center [695, 12] width 10 height 18
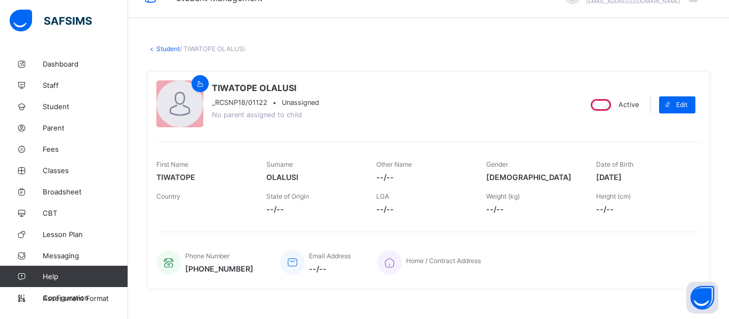
click at [684, 91] on div "Edit" at bounding box center [680, 105] width 42 height 28
click at [685, 106] on span "Edit" at bounding box center [681, 105] width 11 height 8
select select "**"
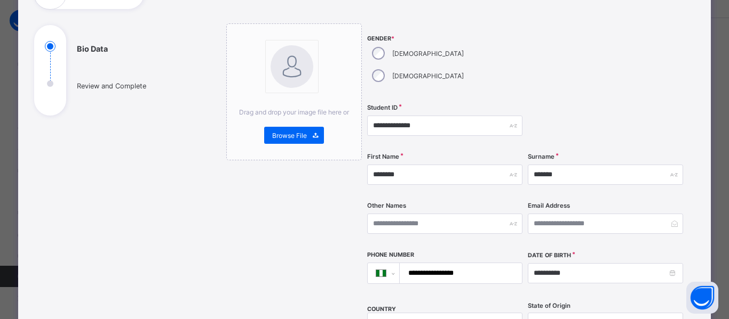
scroll to position [97, 0]
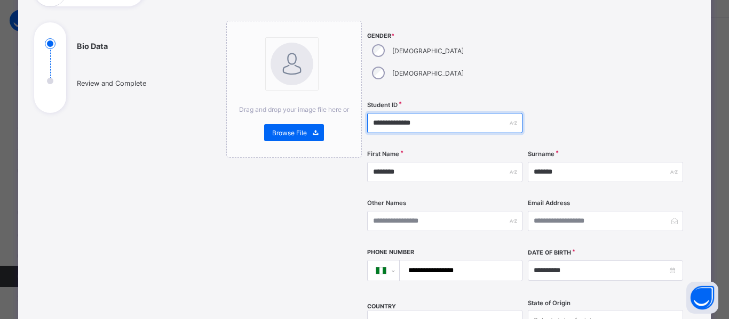
click at [375, 113] on input "**********" at bounding box center [444, 123] width 155 height 20
click at [381, 113] on input "**********" at bounding box center [444, 123] width 155 height 20
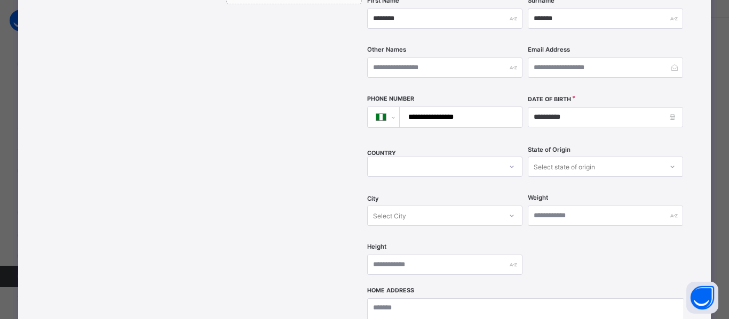
scroll to position [252, 0]
type input "**********"
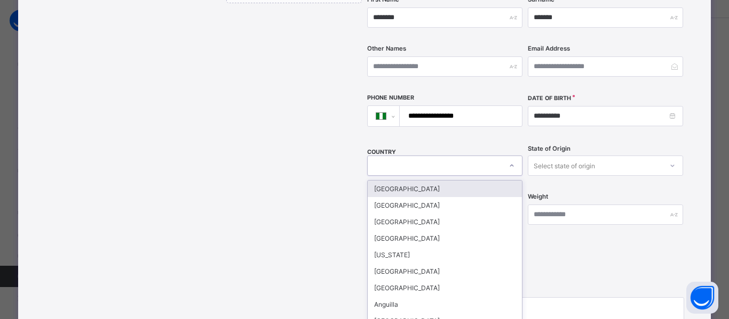
scroll to position [257, 0]
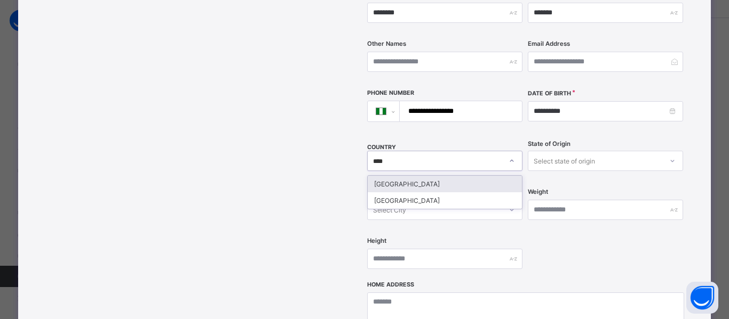
type input "*****"
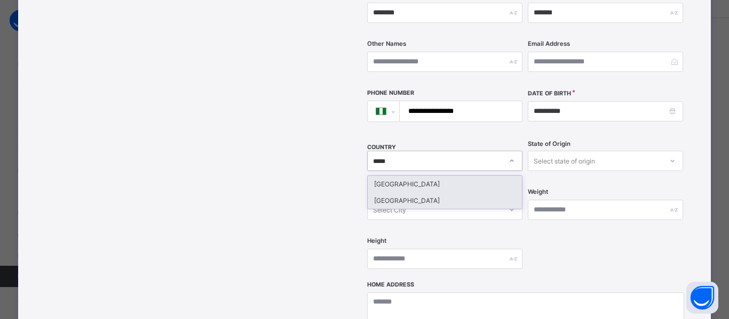
click at [405, 193] on div "Nigeria" at bounding box center [444, 201] width 154 height 17
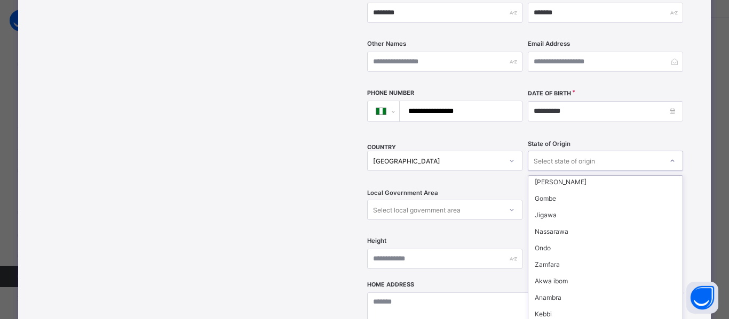
scroll to position [219, 0]
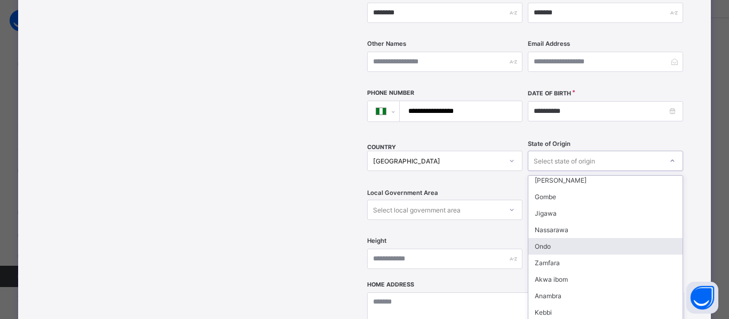
click at [548, 238] on div "Ondo" at bounding box center [605, 246] width 154 height 17
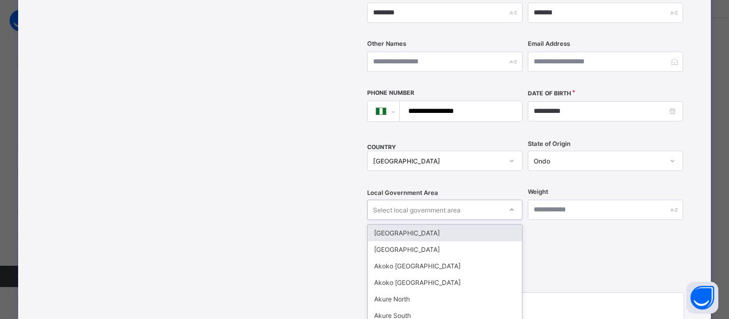
scroll to position [306, 0]
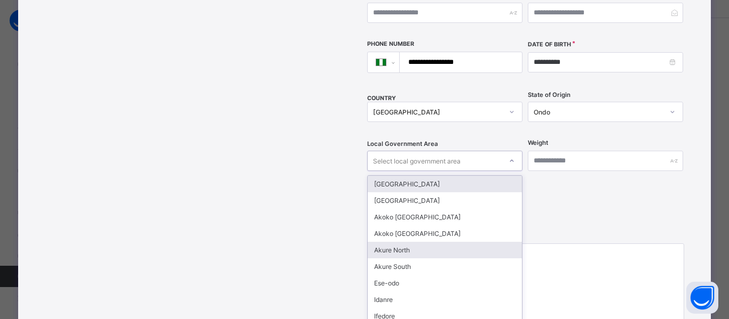
click at [414, 242] on div "Akure North" at bounding box center [444, 250] width 154 height 17
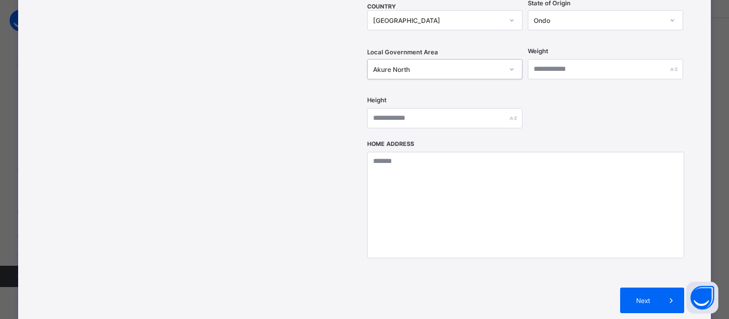
scroll to position [398, 0]
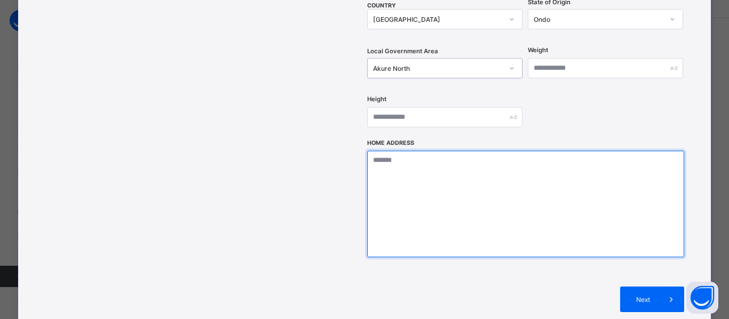
click at [466, 151] on textarea at bounding box center [525, 204] width 316 height 107
type textarea "**********"
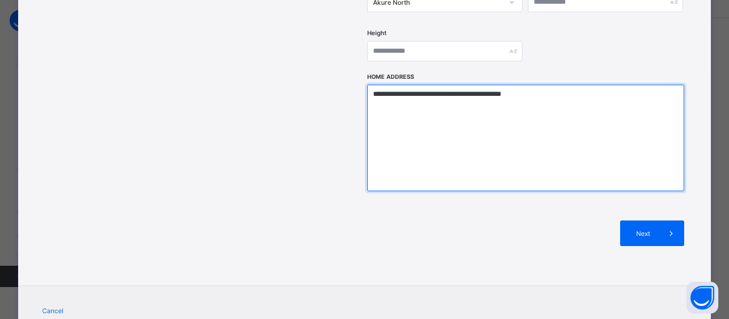
scroll to position [486, 0]
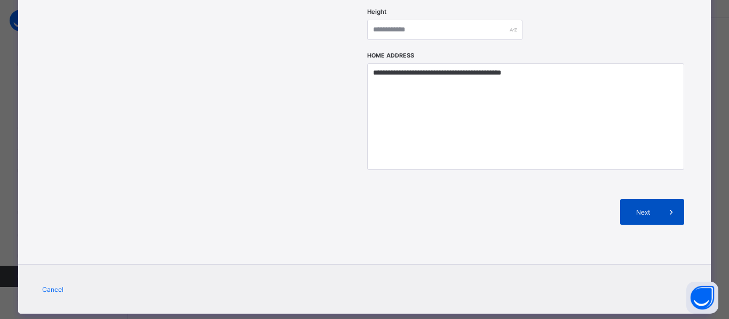
click at [642, 209] on span "Next" at bounding box center [643, 213] width 30 height 8
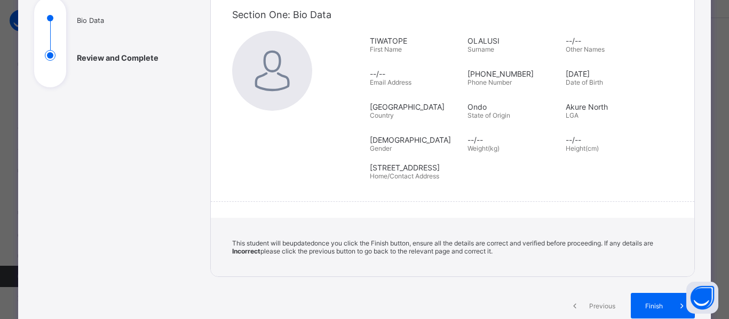
scroll to position [124, 0]
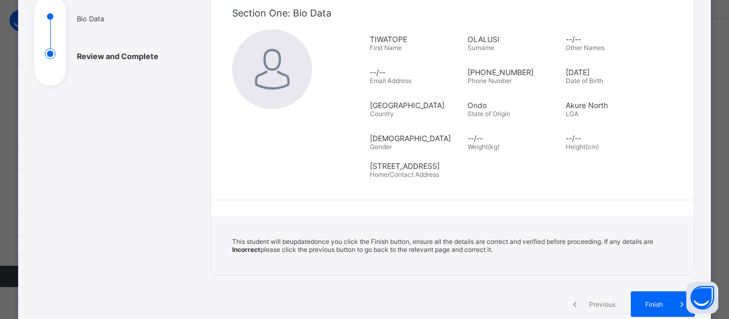
click at [569, 301] on icon at bounding box center [575, 304] width 12 height 11
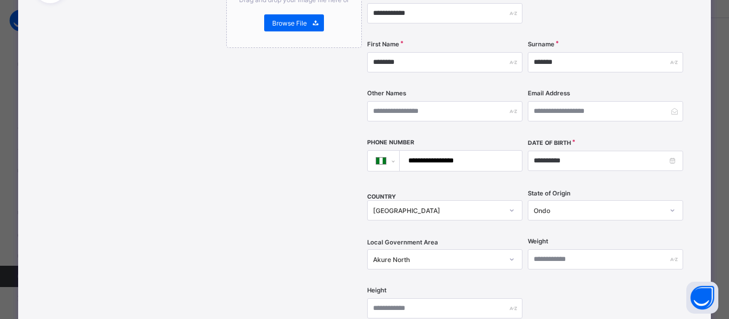
scroll to position [210, 0]
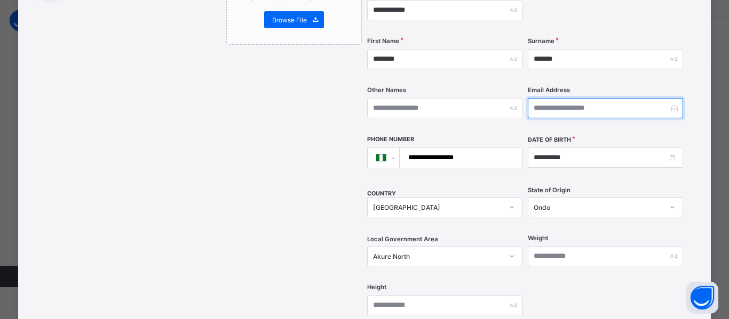
click at [565, 98] on input "email" at bounding box center [604, 108] width 155 height 20
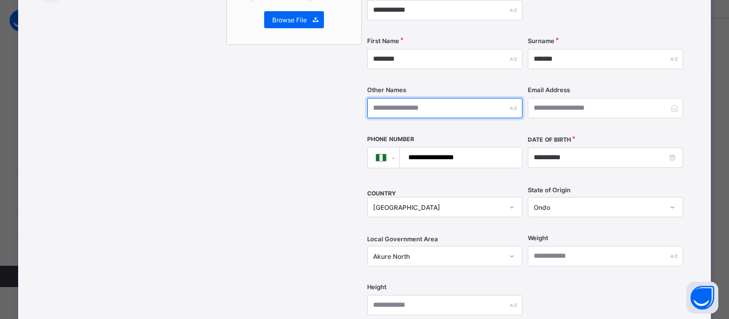
click at [448, 98] on input "text" at bounding box center [444, 108] width 155 height 20
type input "*******"
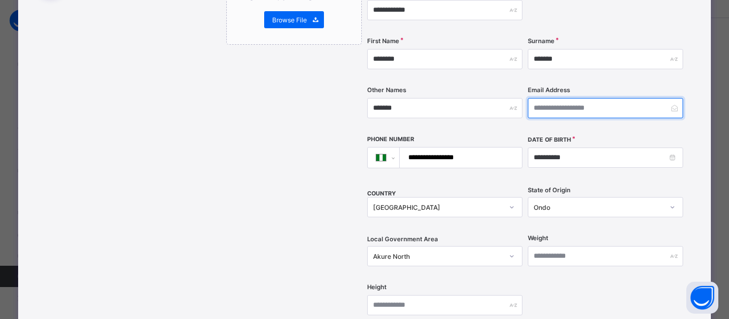
click at [537, 98] on input "email" at bounding box center [604, 108] width 155 height 20
type input "**********"
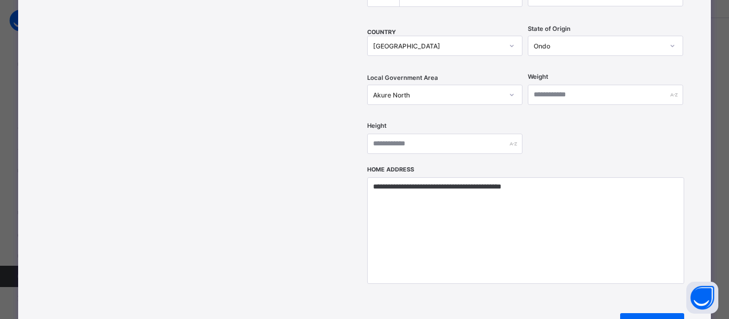
scroll to position [486, 0]
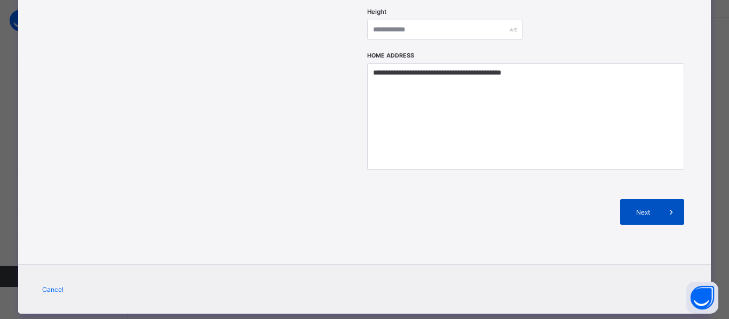
click at [653, 209] on span "Next" at bounding box center [643, 213] width 30 height 8
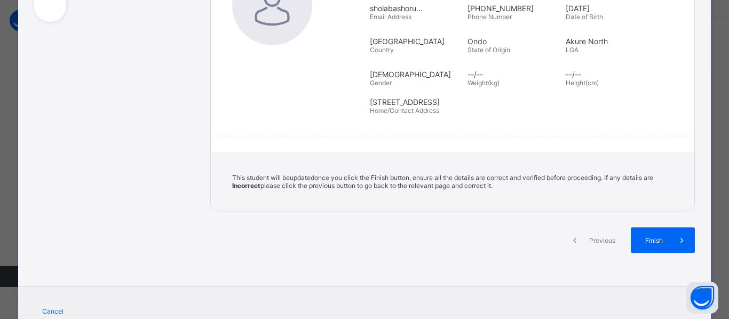
scroll to position [193, 0]
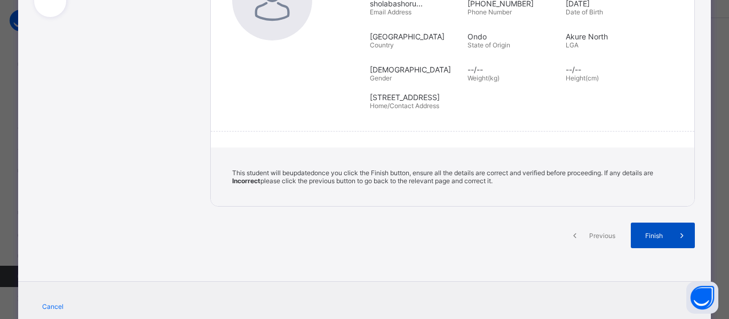
click at [669, 234] on span at bounding box center [682, 236] width 26 height 26
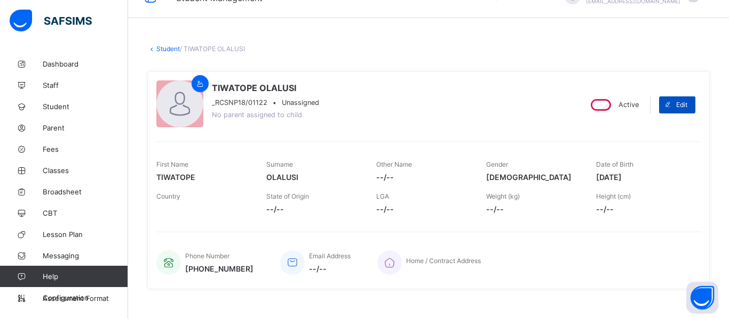
click at [680, 113] on div "Edit" at bounding box center [677, 105] width 36 height 17
select select "**"
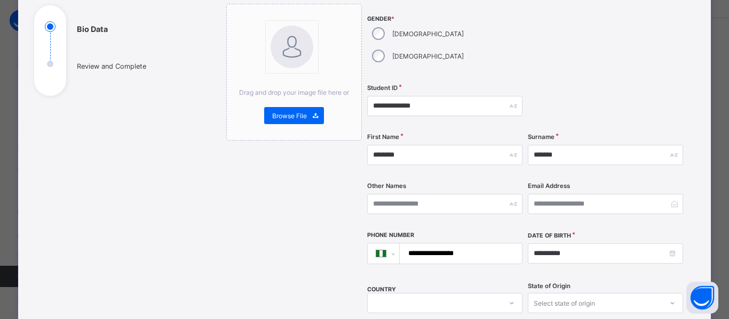
scroll to position [108, 0]
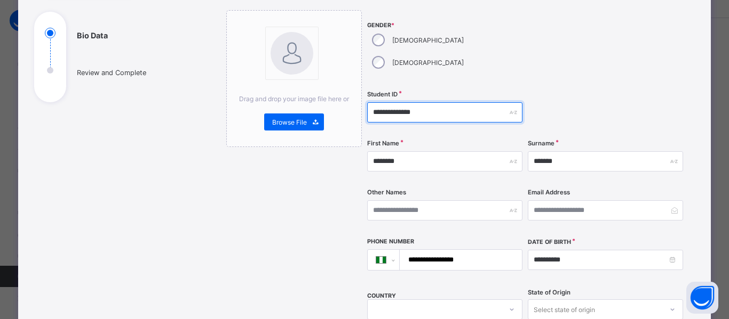
click at [371, 102] on input "**********" at bounding box center [444, 112] width 155 height 20
click at [372, 102] on input "**********" at bounding box center [444, 112] width 155 height 20
click at [380, 102] on input "**********" at bounding box center [444, 112] width 155 height 20
type input "**********"
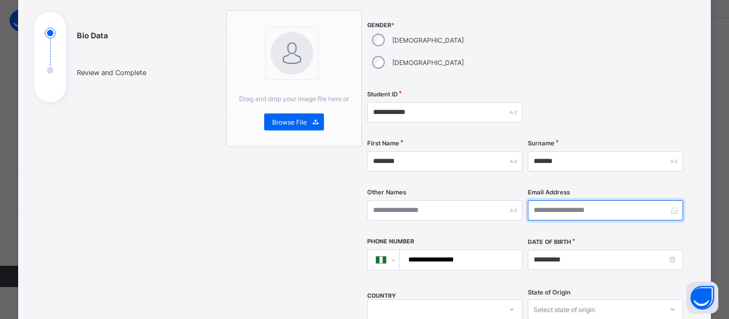
click at [575, 201] on input "email" at bounding box center [604, 211] width 155 height 20
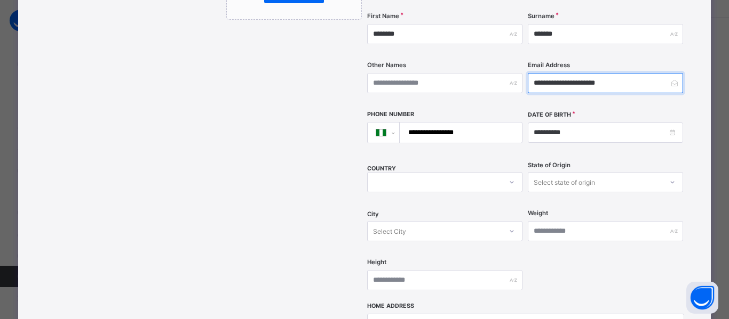
scroll to position [245, 0]
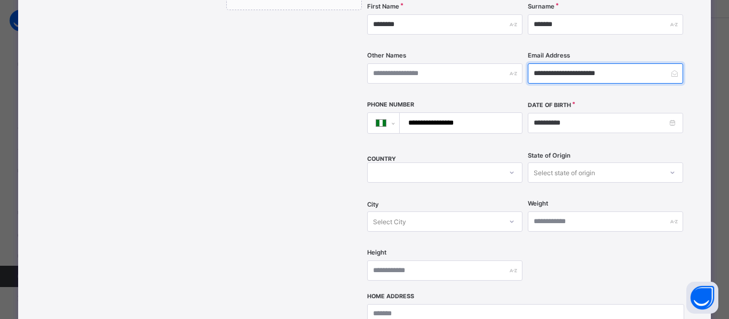
type input "**********"
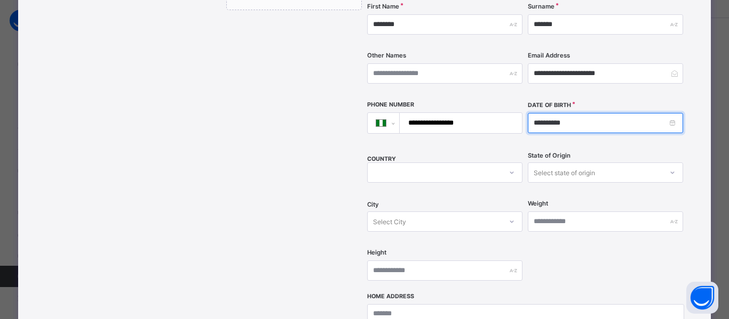
click at [574, 113] on input "**********" at bounding box center [604, 123] width 155 height 20
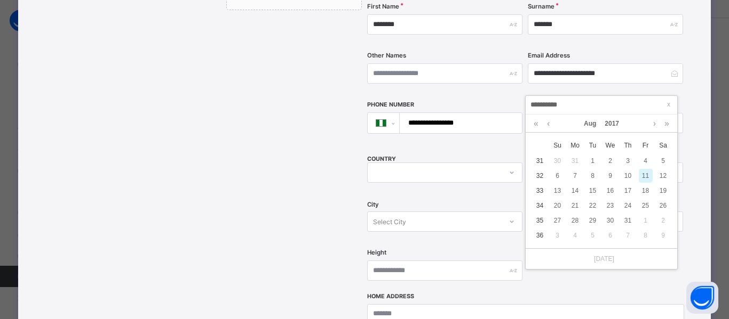
click at [536, 103] on input "**********" at bounding box center [601, 105] width 145 height 12
click at [222, 149] on div "**********" at bounding box center [452, 159] width 484 height 665
type input "**********"
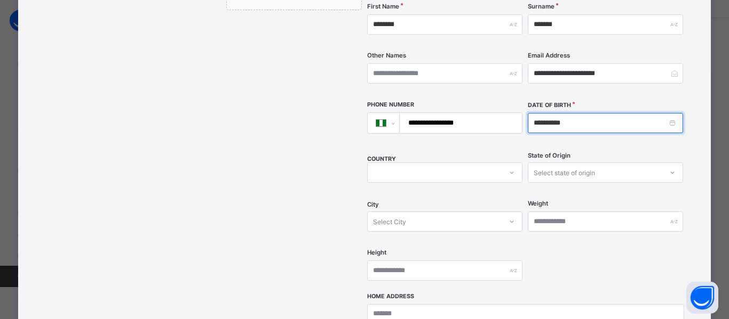
click at [569, 113] on input "**********" at bounding box center [604, 123] width 155 height 20
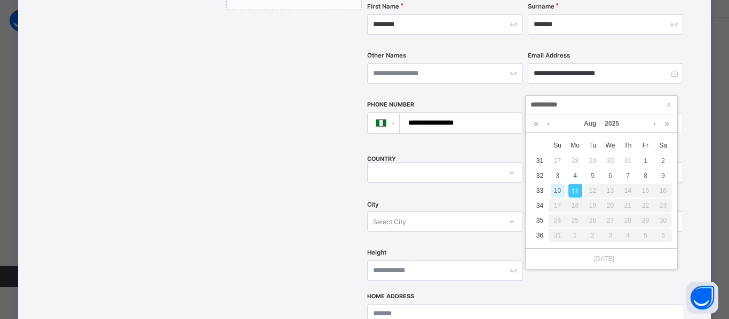
click at [461, 170] on div "COUNTRY" at bounding box center [444, 173] width 155 height 44
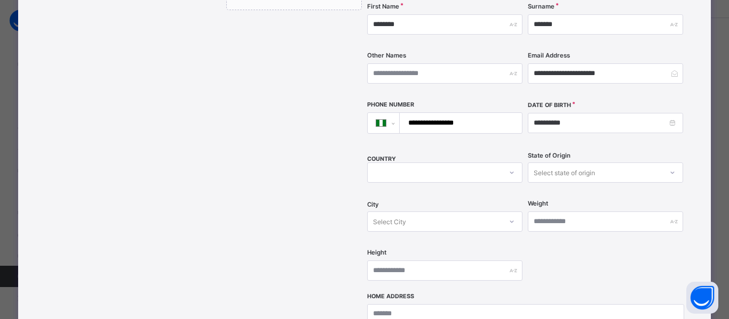
click at [508, 163] on div at bounding box center [444, 173] width 155 height 20
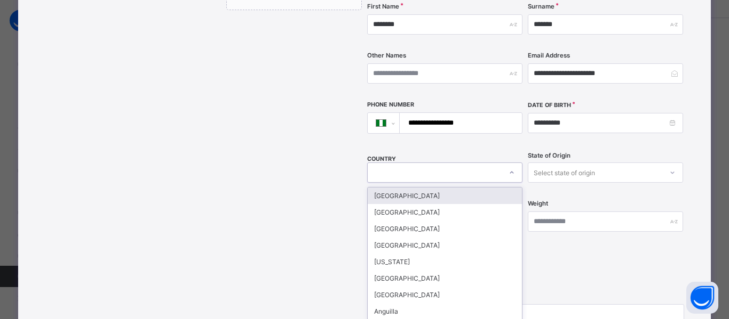
scroll to position [257, 0]
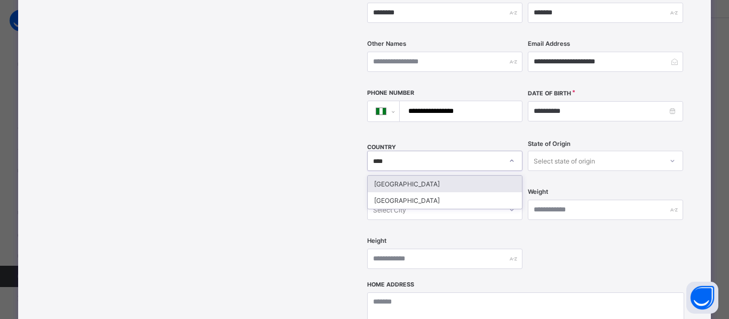
type input "*****"
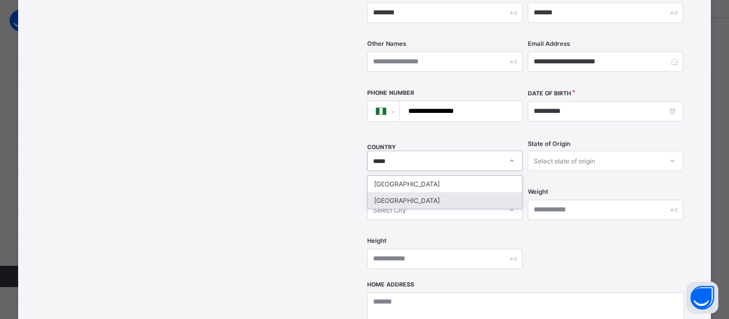
click at [478, 193] on div "Nigeria" at bounding box center [444, 201] width 154 height 17
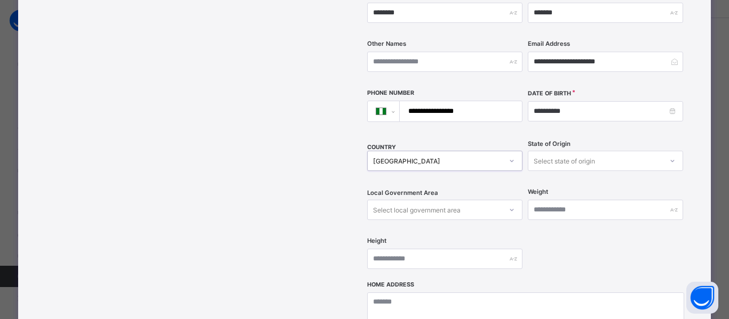
click at [670, 156] on icon at bounding box center [672, 161] width 6 height 11
type input "*****"
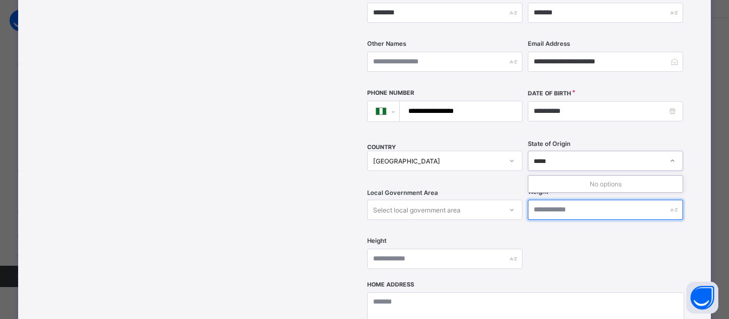
click at [593, 200] on input "text" at bounding box center [604, 210] width 155 height 20
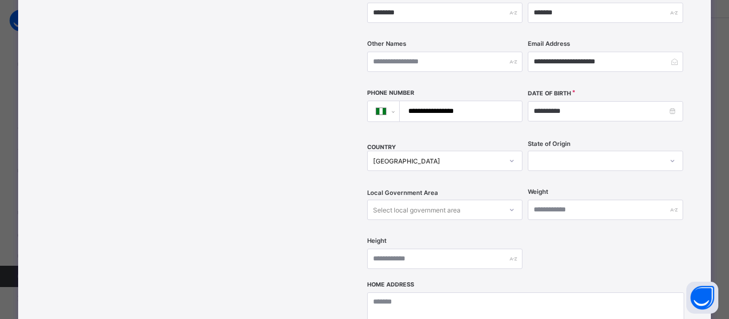
click at [663, 153] on div at bounding box center [672, 161] width 18 height 17
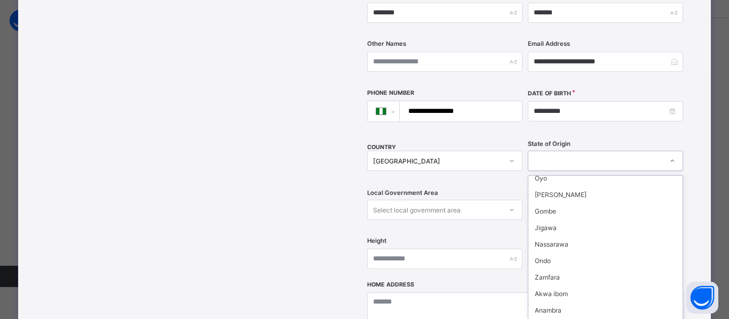
scroll to position [205, 0]
click at [539, 252] on div "Ondo" at bounding box center [605, 260] width 154 height 17
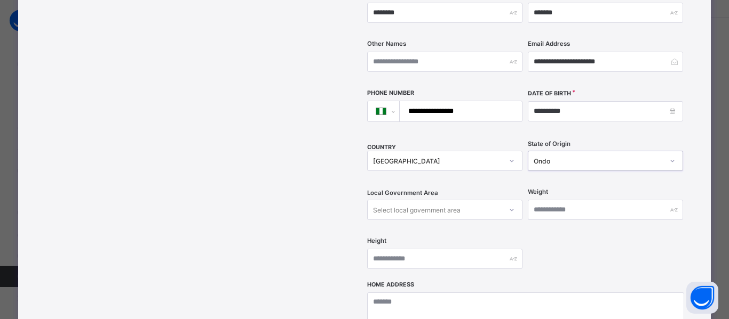
click at [396, 200] on div "Select local government area" at bounding box center [444, 210] width 155 height 20
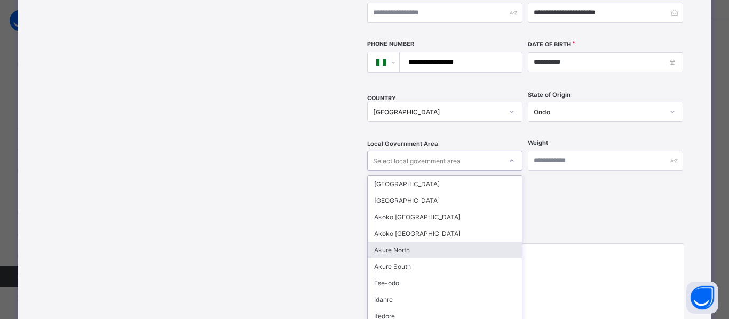
click at [409, 242] on div "Akure North" at bounding box center [444, 250] width 154 height 17
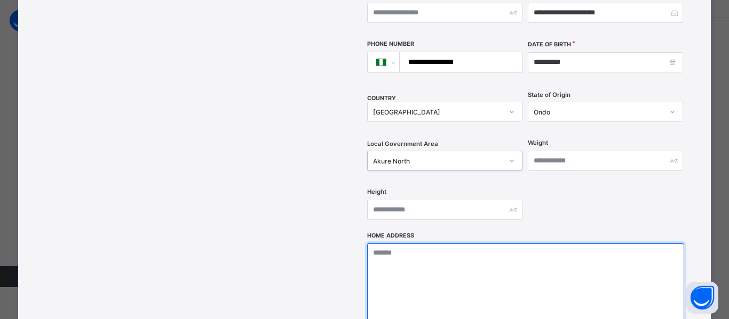
click at [450, 257] on textarea at bounding box center [525, 297] width 316 height 107
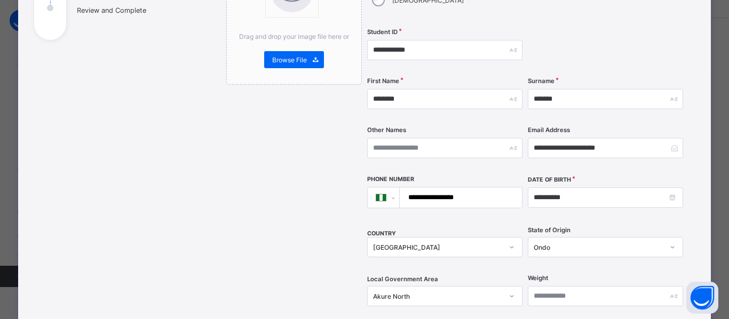
scroll to position [166, 0]
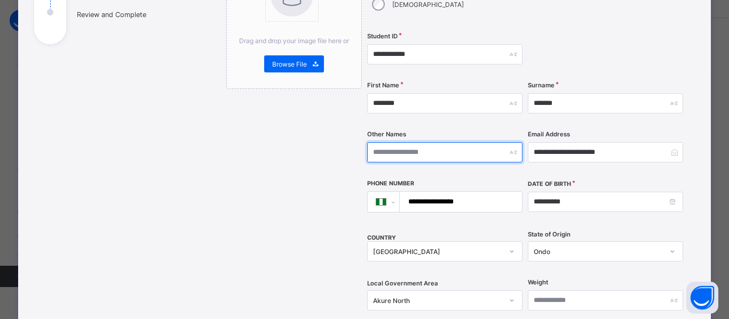
click at [430, 142] on input "text" at bounding box center [444, 152] width 155 height 20
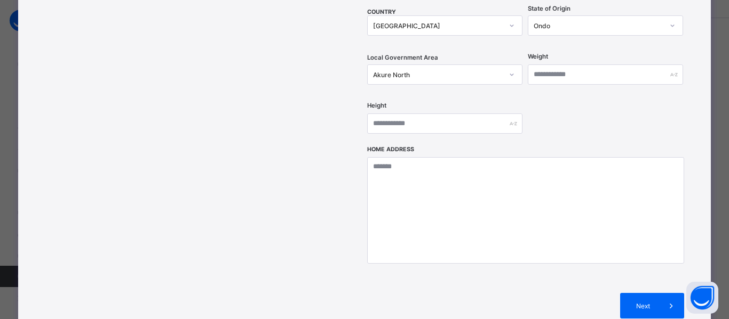
scroll to position [398, 0]
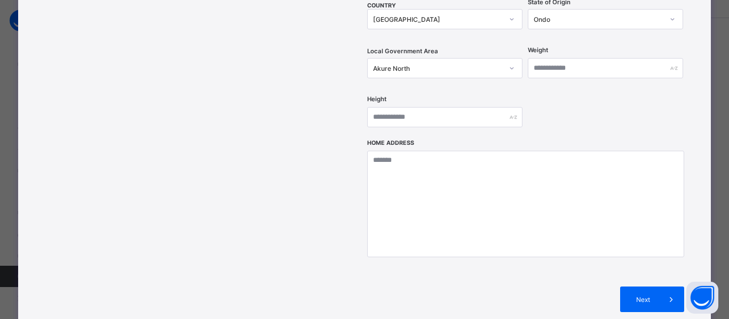
type input "*******"
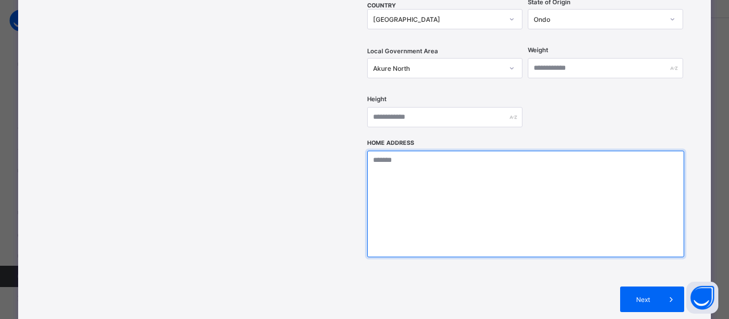
click at [415, 151] on textarea at bounding box center [525, 204] width 316 height 107
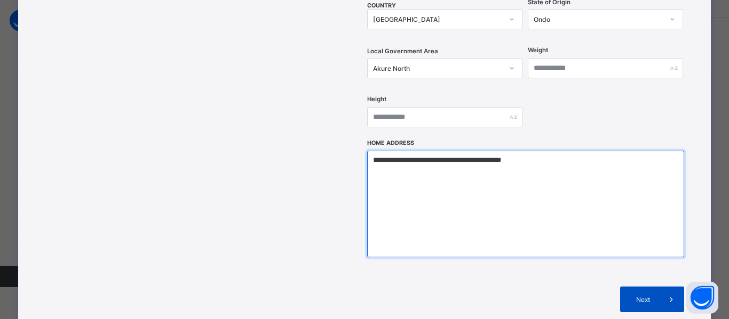
type textarea "**********"
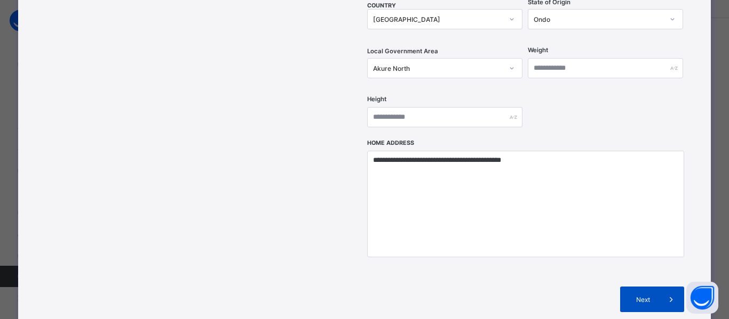
click at [654, 296] on span "Next" at bounding box center [643, 300] width 30 height 8
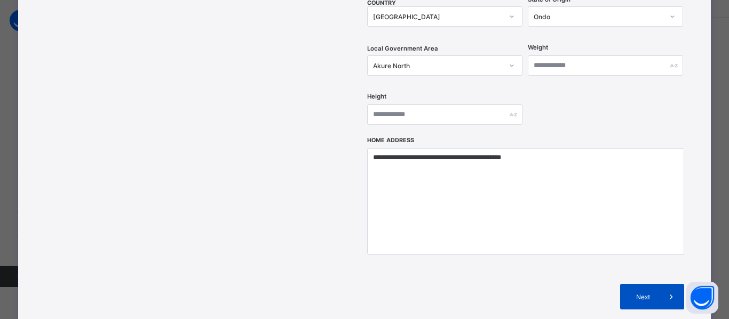
click at [648, 284] on div "Next" at bounding box center [652, 297] width 64 height 26
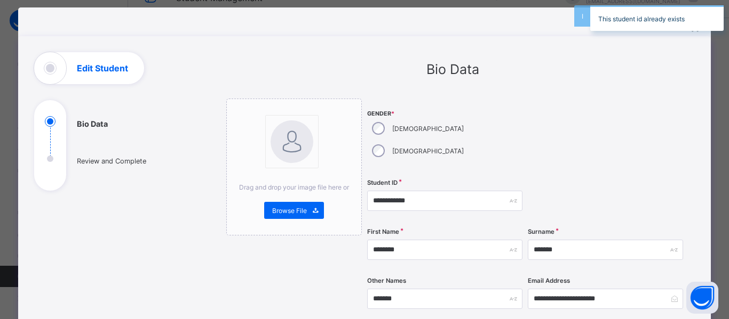
scroll to position [0, 0]
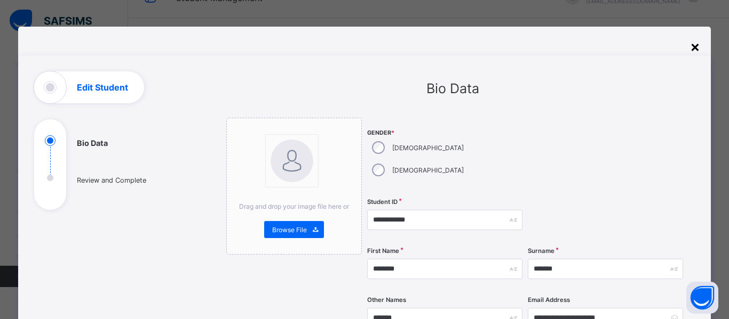
click at [691, 49] on div "×" at bounding box center [695, 46] width 10 height 18
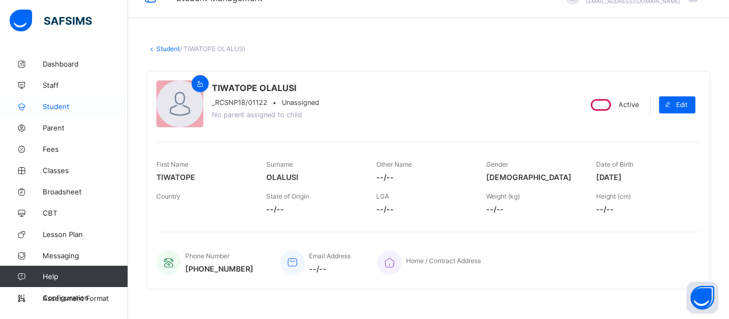
click at [57, 106] on span "Student" at bounding box center [85, 106] width 85 height 9
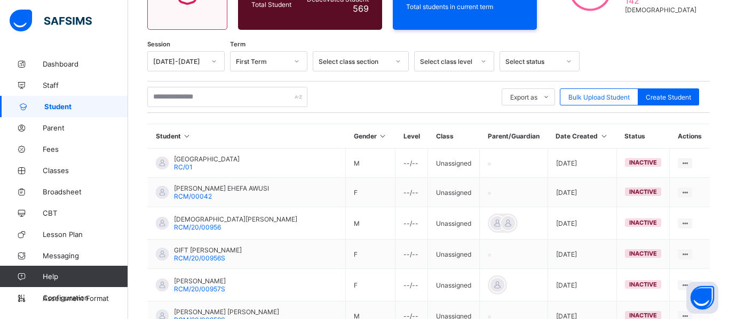
scroll to position [143, 0]
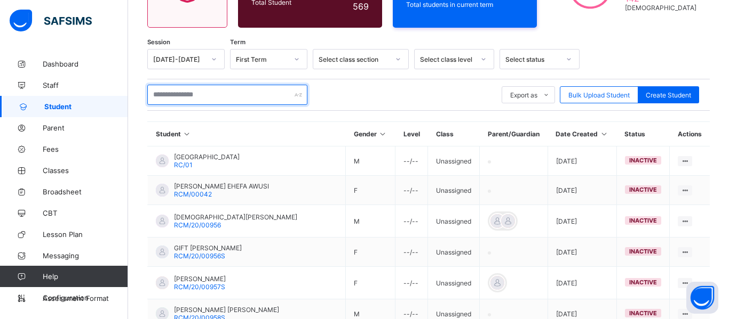
click at [214, 89] on input "text" at bounding box center [227, 95] width 160 height 20
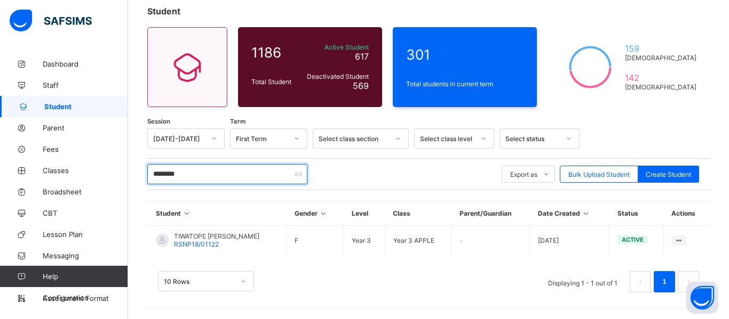
scroll to position [63, 0]
type input "********"
click at [194, 250] on div "10 Rows Displaying 1 - 1 out of 1 1" at bounding box center [428, 276] width 562 height 53
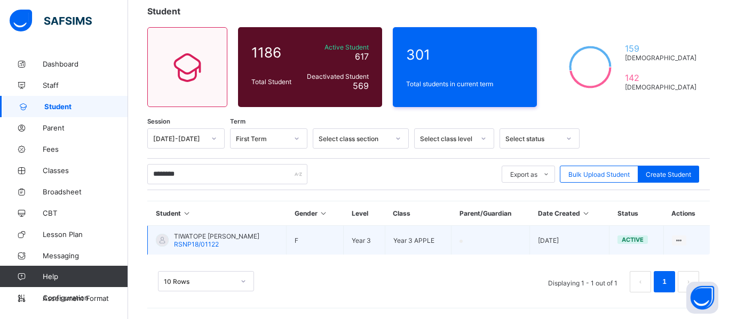
click at [199, 243] on span "RSNP18/01122" at bounding box center [196, 245] width 45 height 8
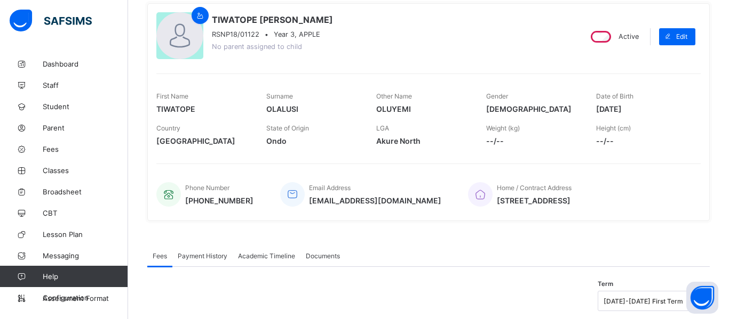
scroll to position [95, 0]
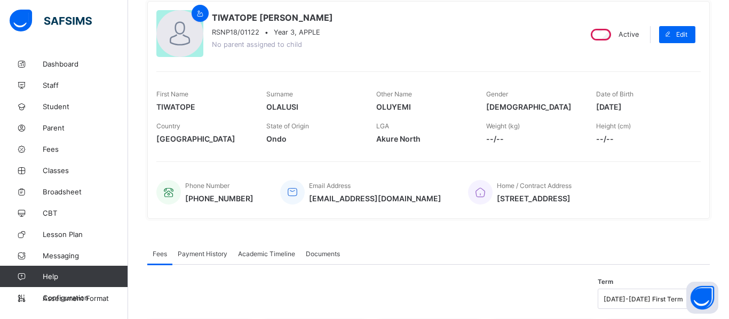
click at [207, 259] on div "Payment History" at bounding box center [202, 253] width 60 height 21
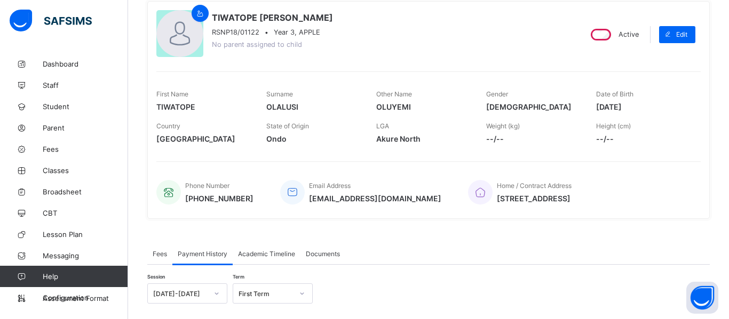
click at [253, 258] on div "Academic Timeline" at bounding box center [267, 253] width 68 height 21
click at [315, 258] on div "Documents" at bounding box center [322, 253] width 45 height 21
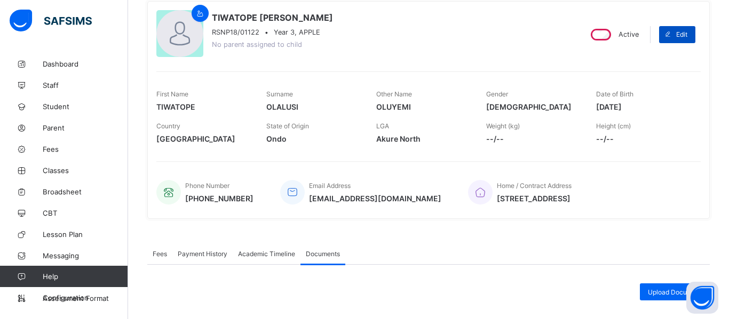
click at [676, 31] on span "Edit" at bounding box center [681, 34] width 11 height 8
select select "**"
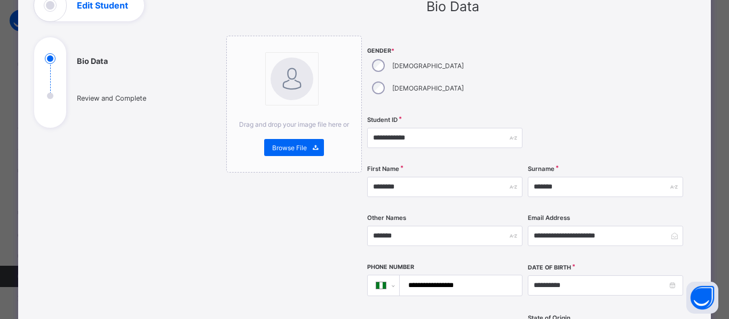
scroll to position [98, 0]
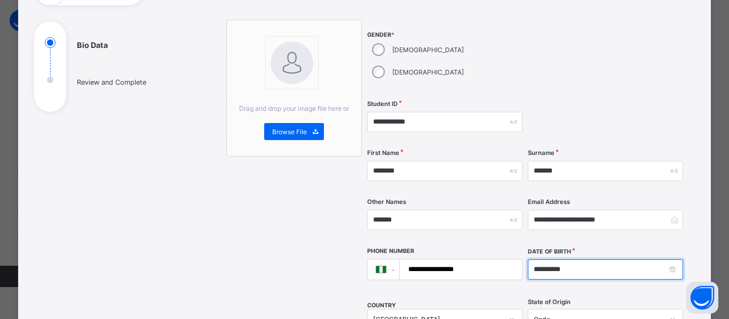
click at [566, 260] on input "**********" at bounding box center [604, 270] width 155 height 20
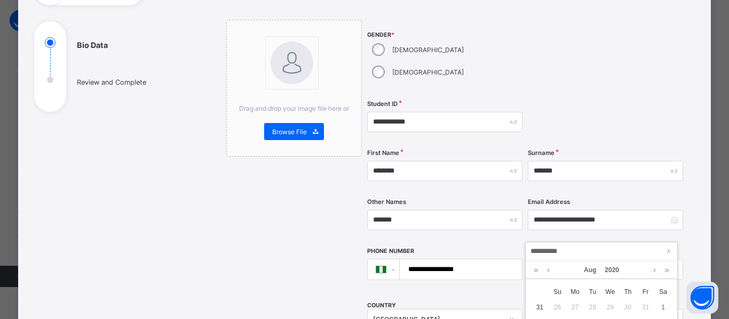
click at [539, 251] on input "**********" at bounding box center [601, 252] width 145 height 12
click at [537, 251] on input "**********" at bounding box center [601, 252] width 145 height 12
type input "**********"
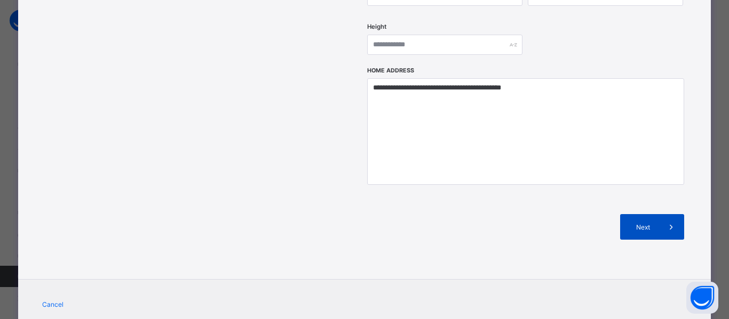
click at [658, 214] on span at bounding box center [671, 227] width 26 height 26
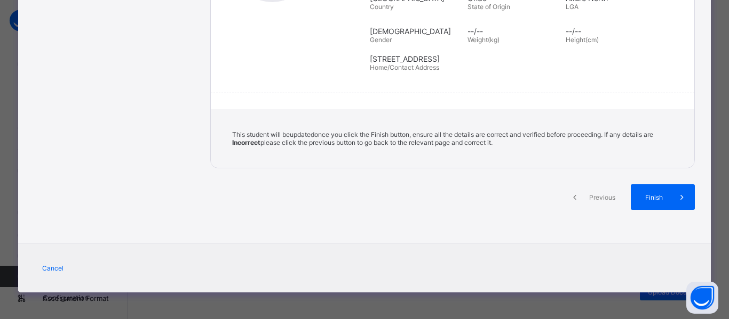
scroll to position [231, 0]
click at [677, 205] on span at bounding box center [682, 198] width 26 height 26
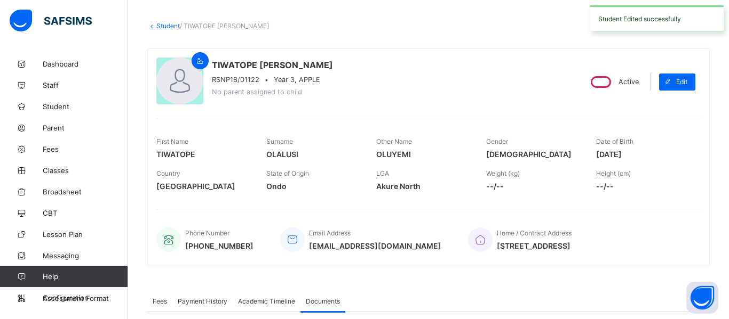
scroll to position [43, 0]
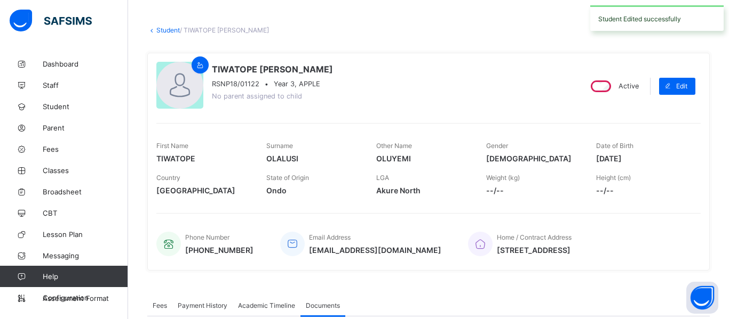
click at [621, 158] on span "2025-08-11" at bounding box center [643, 158] width 94 height 9
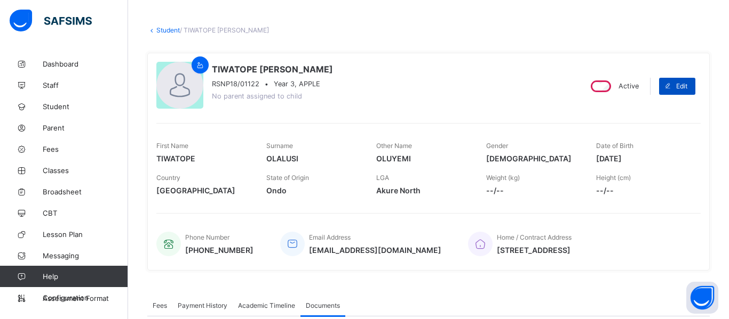
click at [687, 81] on div "Edit" at bounding box center [677, 86] width 36 height 17
select select "**"
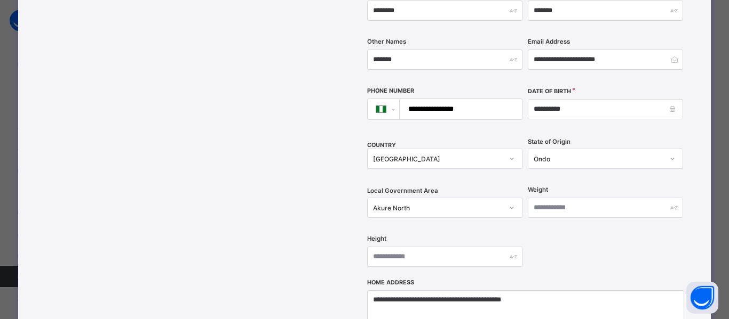
scroll to position [260, 0]
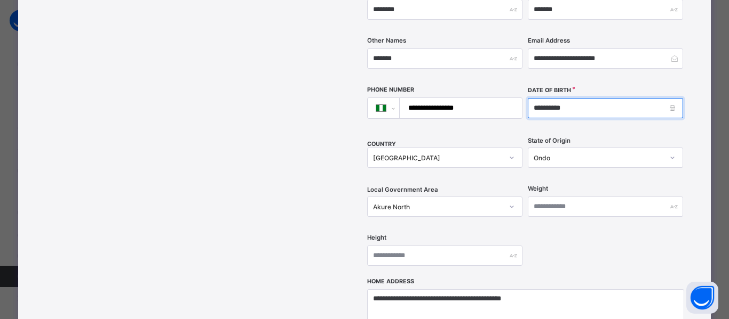
click at [574, 98] on input "**********" at bounding box center [604, 108] width 155 height 20
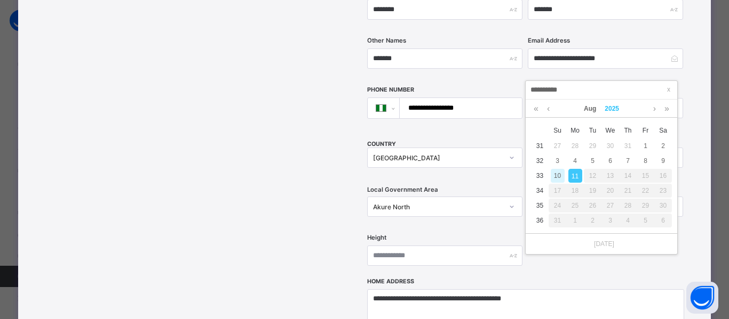
click at [611, 109] on link "2025" at bounding box center [611, 109] width 23 height 18
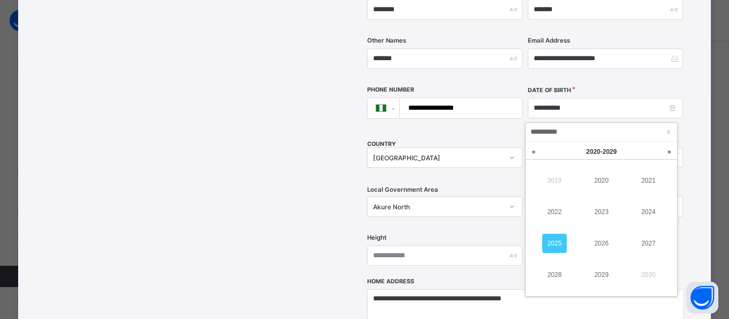
scroll to position [0, 0]
click at [547, 180] on link "2019" at bounding box center [554, 181] width 25 height 19
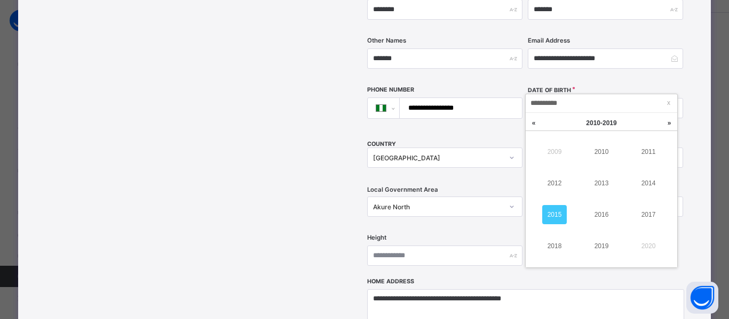
scroll to position [30, 0]
click at [650, 217] on link "2017" at bounding box center [648, 214] width 25 height 19
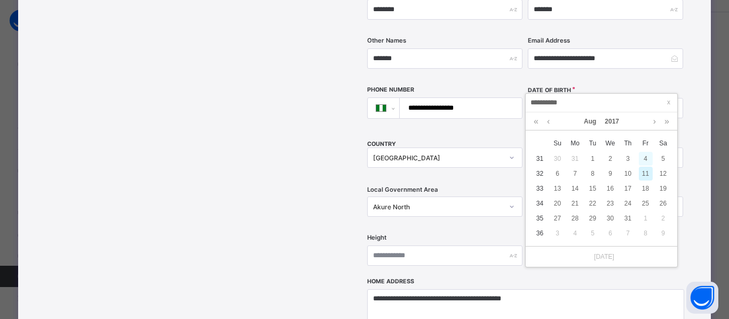
click at [641, 158] on div "4" at bounding box center [645, 159] width 14 height 14
type input "**********"
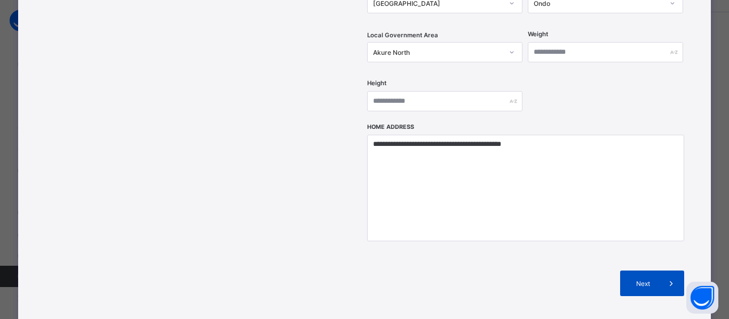
click at [643, 271] on div "Next" at bounding box center [652, 284] width 64 height 26
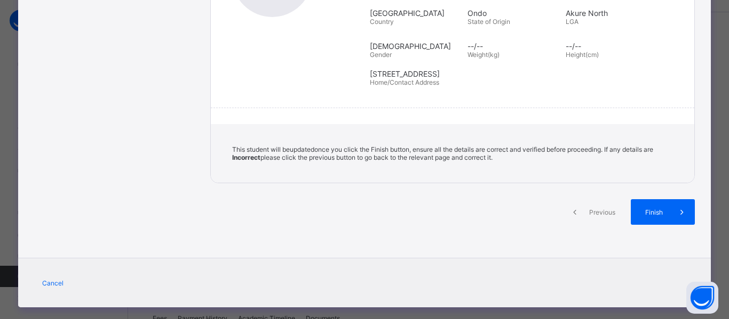
scroll to position [214, 0]
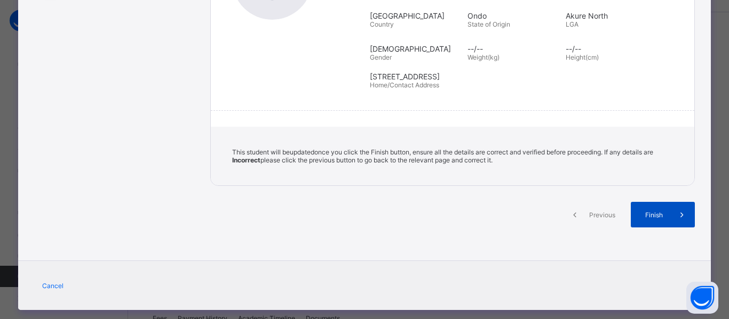
click at [669, 212] on span at bounding box center [682, 215] width 26 height 26
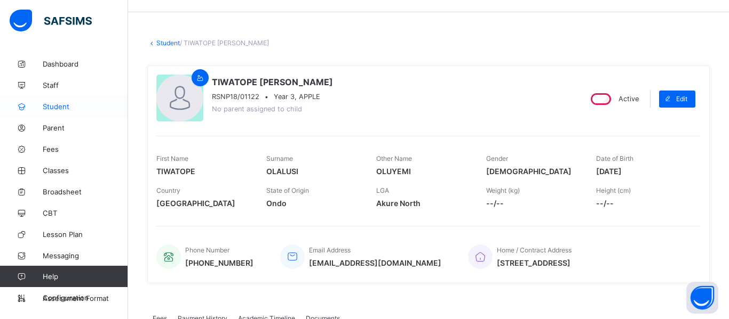
click at [52, 109] on span "Student" at bounding box center [85, 106] width 85 height 9
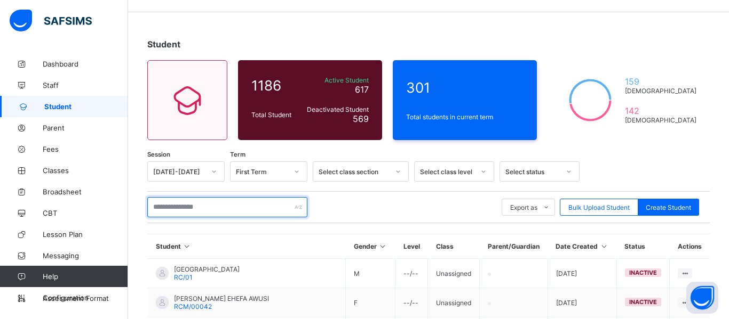
click at [221, 205] on input "text" at bounding box center [227, 207] width 160 height 20
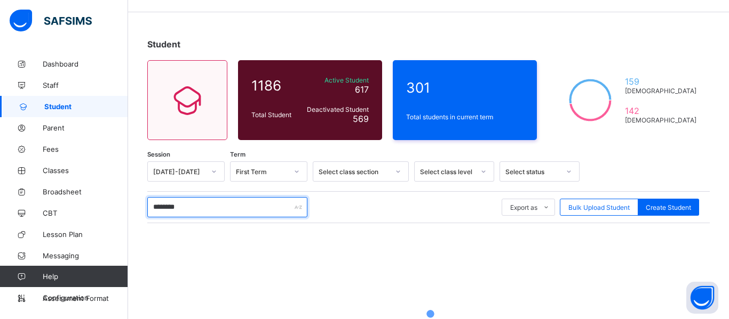
type input "********"
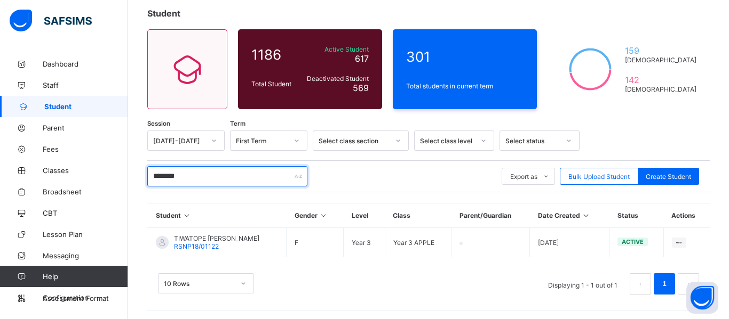
scroll to position [63, 0]
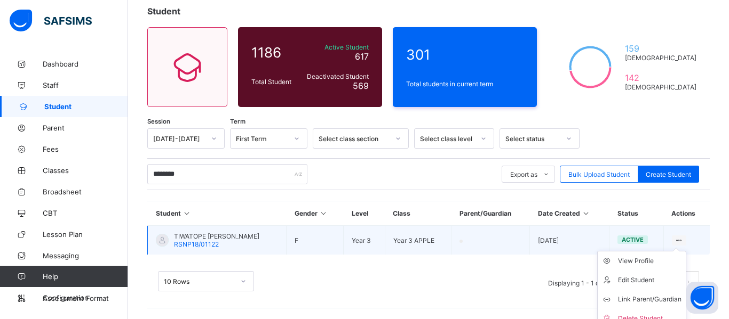
click at [680, 251] on ul "View Profile Edit Student Link Parent/Guardian Delete Student" at bounding box center [641, 290] width 89 height 78
click at [641, 278] on div "Edit Student" at bounding box center [649, 280] width 63 height 11
select select "**"
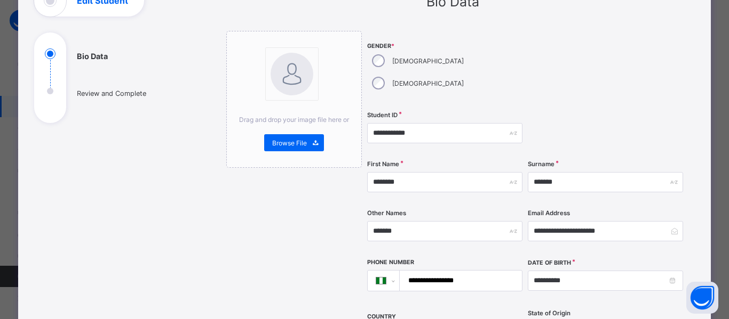
scroll to position [94, 0]
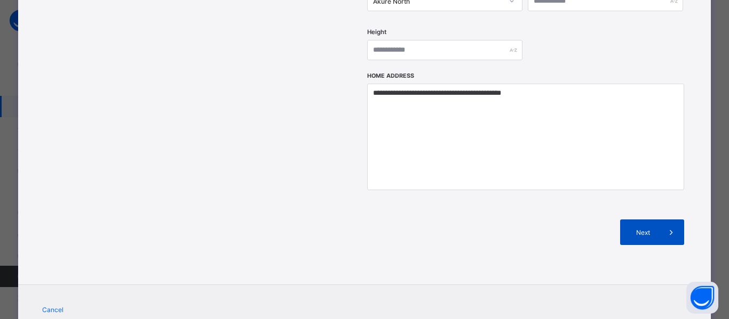
click at [642, 220] on div "Next" at bounding box center [652, 233] width 64 height 26
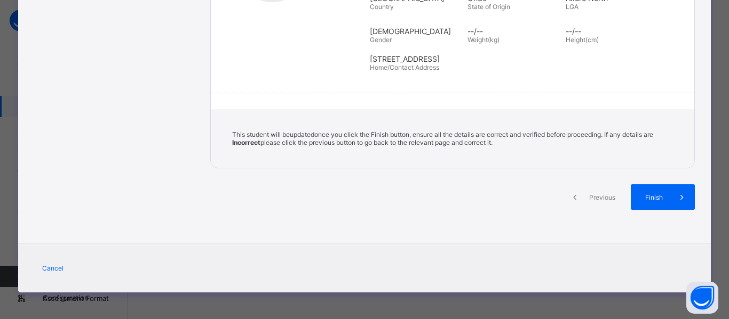
scroll to position [231, 0]
click at [669, 198] on span at bounding box center [682, 198] width 26 height 26
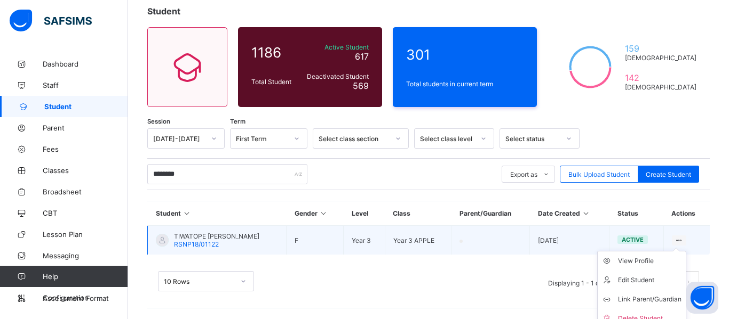
click at [679, 251] on ul "View Profile Edit Student Link Parent/Guardian Delete Student" at bounding box center [641, 290] width 89 height 78
click at [629, 279] on div "Edit Student" at bounding box center [649, 280] width 63 height 11
select select "**"
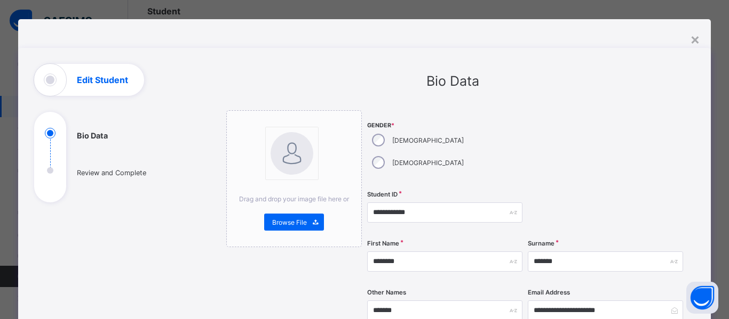
scroll to position [0, 0]
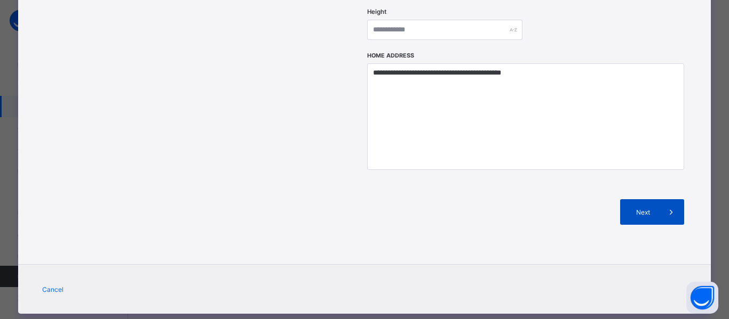
click at [653, 209] on span "Next" at bounding box center [643, 213] width 30 height 8
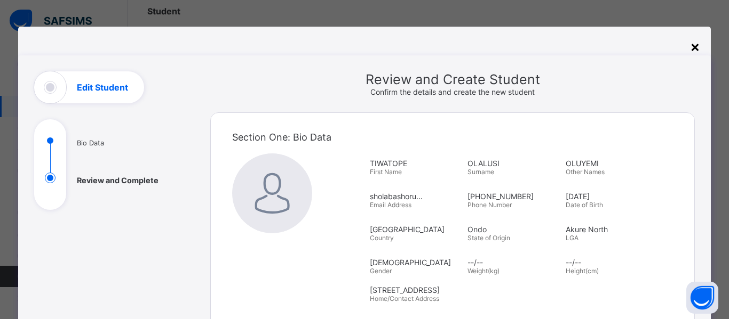
click at [690, 52] on div "×" at bounding box center [695, 46] width 10 height 18
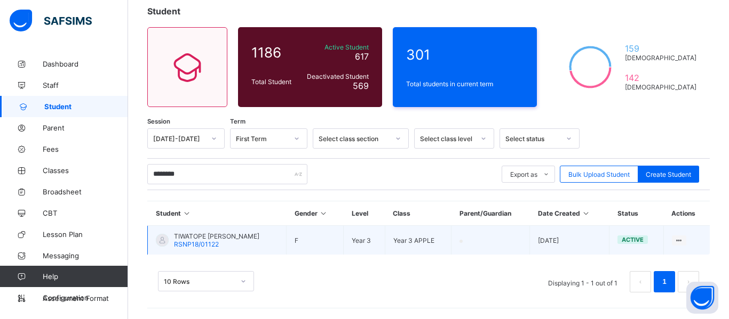
click at [562, 237] on td "2025-08-11" at bounding box center [569, 240] width 79 height 29
click at [472, 242] on td at bounding box center [490, 240] width 78 height 29
click at [675, 240] on icon at bounding box center [678, 241] width 9 height 8
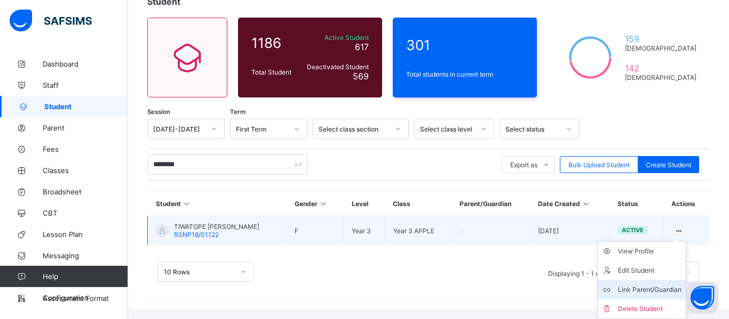
click at [640, 290] on div "Link Parent/Guardian" at bounding box center [649, 290] width 63 height 11
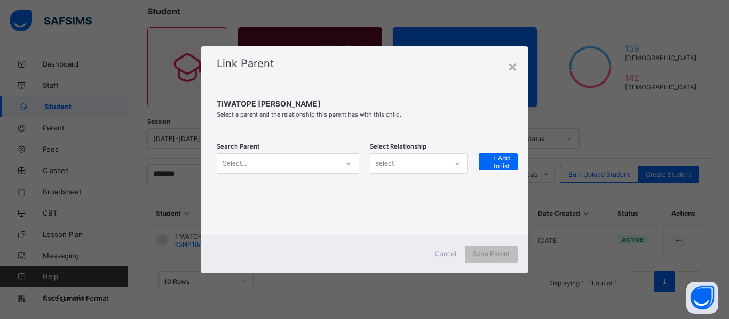
scroll to position [63, 0]
click at [346, 168] on icon at bounding box center [348, 163] width 6 height 11
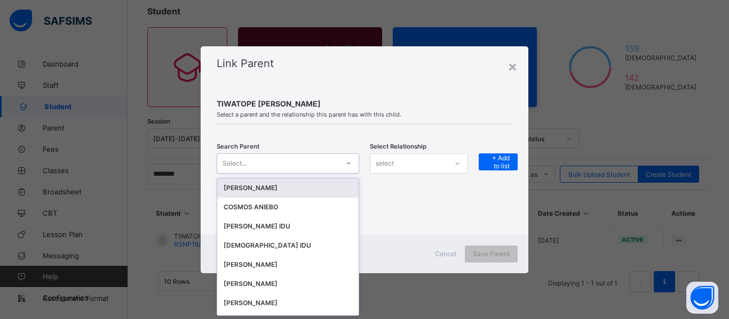
click at [348, 163] on icon at bounding box center [348, 163] width 6 height 11
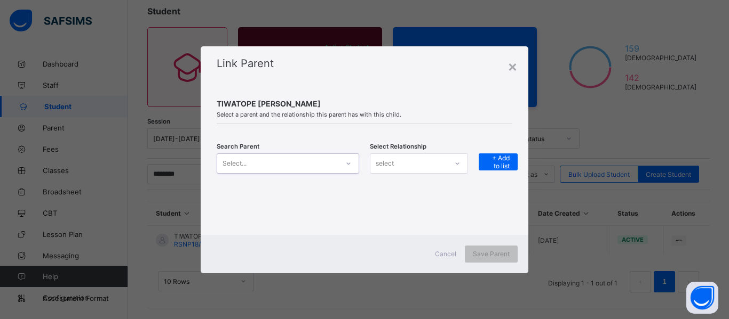
scroll to position [0, 0]
click at [348, 163] on icon at bounding box center [348, 163] width 6 height 11
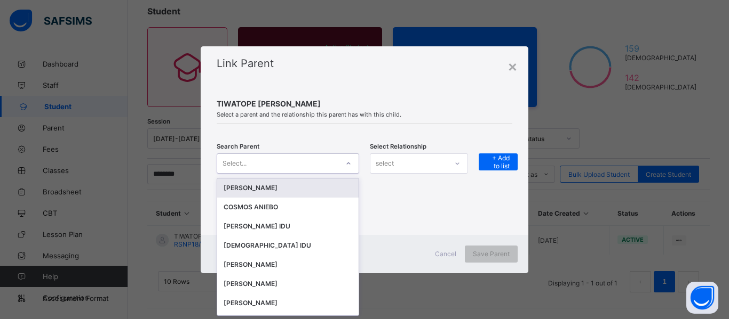
click at [348, 163] on icon at bounding box center [348, 163] width 6 height 11
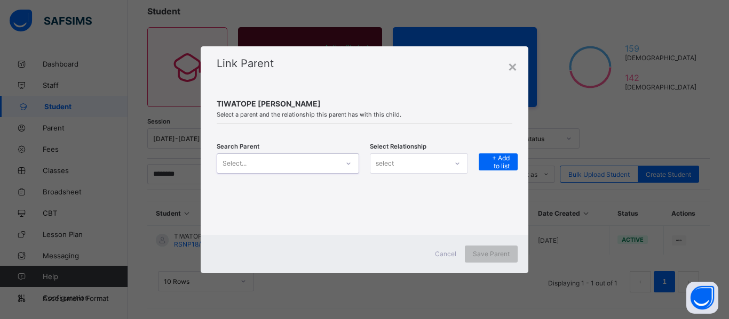
click at [348, 163] on icon at bounding box center [348, 163] width 6 height 11
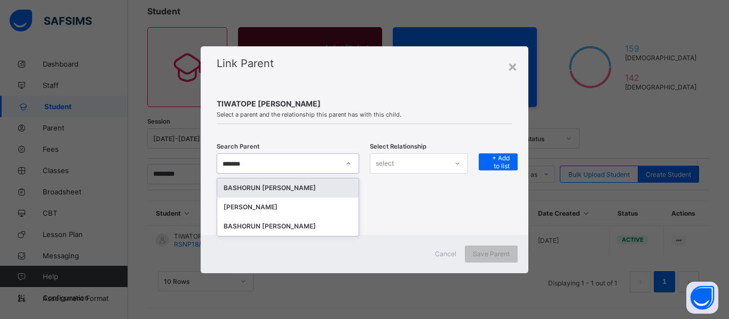
type input "********"
click at [331, 189] on div "BASHORUN OLALUSI OLUSHOLA" at bounding box center [287, 188] width 129 height 11
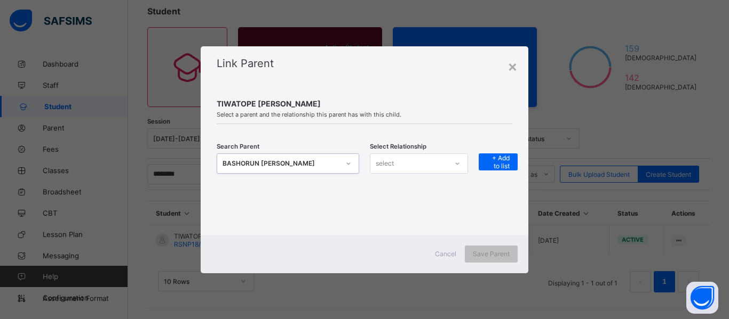
click at [458, 169] on icon at bounding box center [457, 163] width 6 height 11
click at [429, 201] on div "Mother" at bounding box center [418, 203] width 97 height 17
click at [485, 167] on div "+ Add to list" at bounding box center [497, 162] width 39 height 17
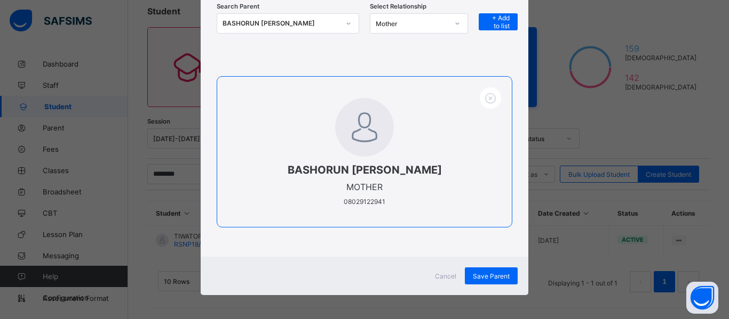
scroll to position [123, 0]
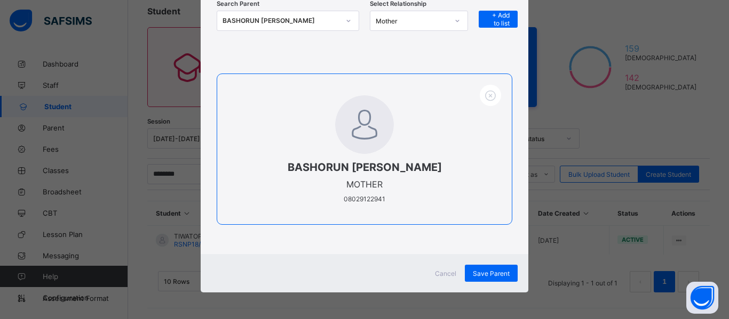
click at [430, 177] on span at bounding box center [364, 176] width 252 height 5
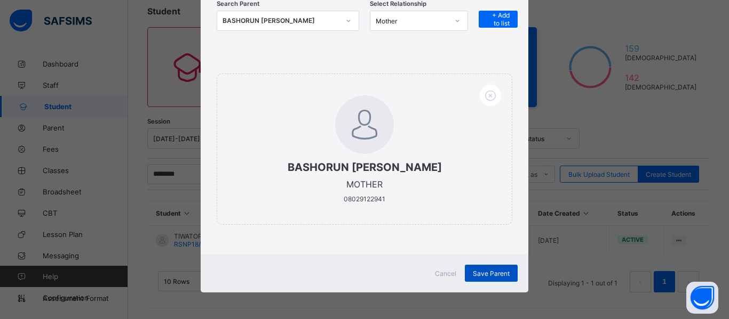
click at [484, 276] on span "Save Parent" at bounding box center [491, 274] width 37 height 8
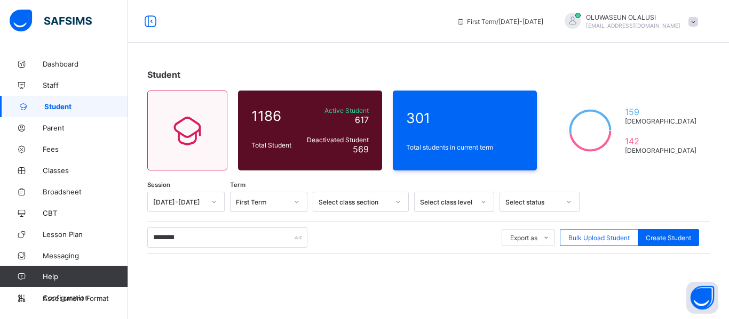
type input "********"
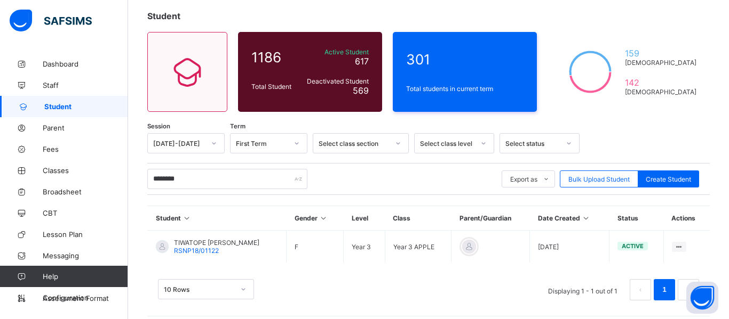
scroll to position [67, 0]
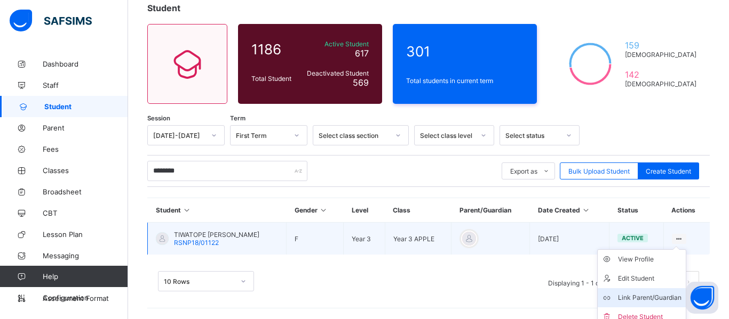
click at [639, 297] on div "Link Parent/Guardian" at bounding box center [649, 298] width 63 height 11
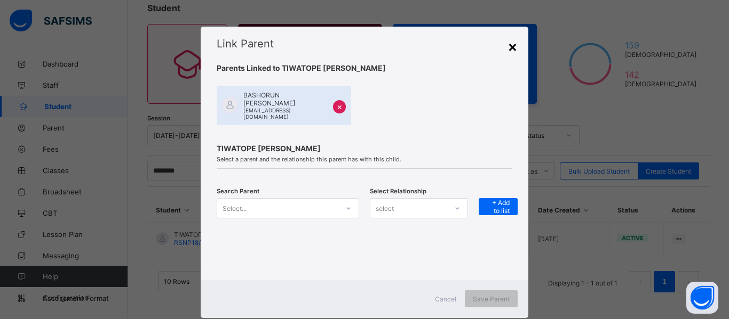
click at [509, 44] on div "×" at bounding box center [512, 46] width 10 height 18
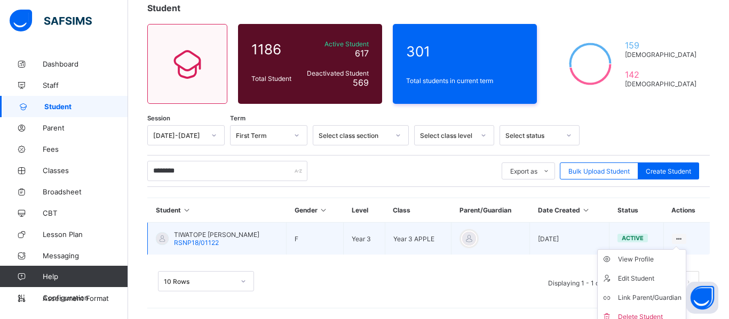
click at [677, 250] on ul "View Profile Edit Student Link Parent/Guardian Delete Student" at bounding box center [641, 289] width 89 height 78
click at [650, 297] on div "Link Parent/Guardian" at bounding box center [649, 298] width 63 height 11
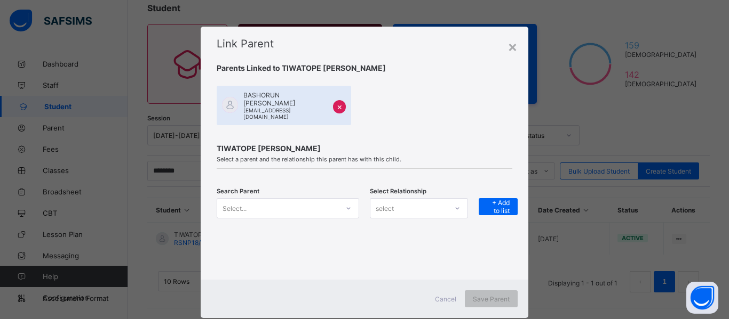
click at [349, 205] on div "Select..." at bounding box center [288, 208] width 142 height 20
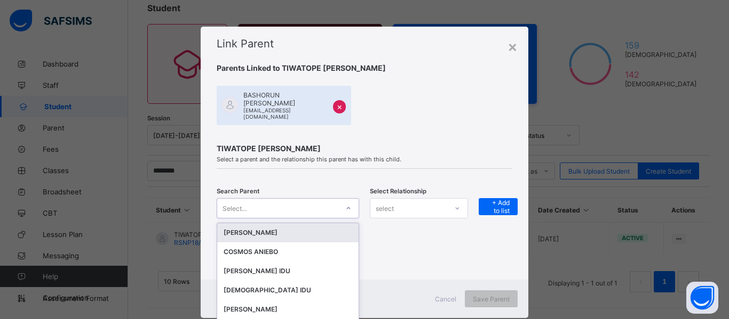
scroll to position [19, 0]
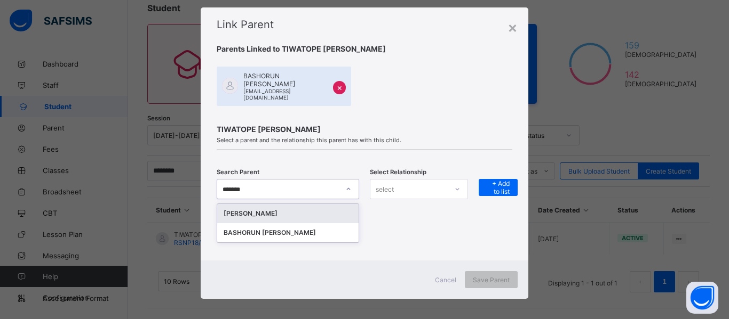
type input "********"
click at [287, 209] on div "Olushola Bashorun" at bounding box center [287, 214] width 129 height 11
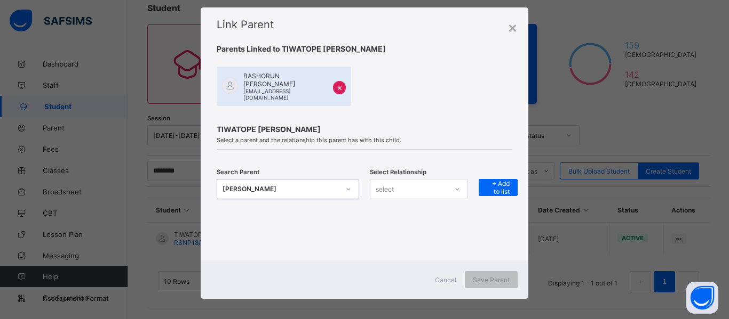
click at [345, 186] on icon at bounding box center [348, 189] width 6 height 11
click at [455, 186] on icon at bounding box center [457, 189] width 6 height 11
click at [435, 223] on div "Mother" at bounding box center [418, 229] width 97 height 17
click at [486, 188] on span "+ Add to list" at bounding box center [497, 188] width 23 height 16
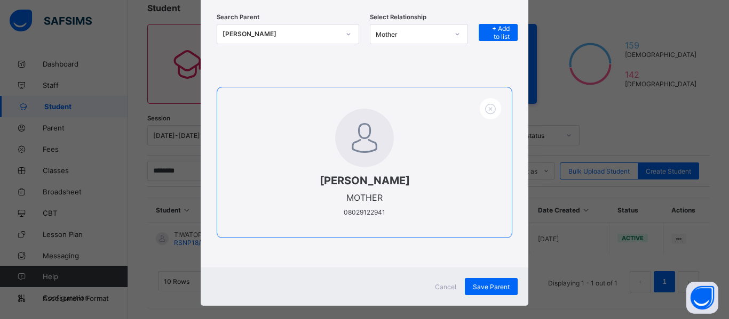
scroll to position [181, 0]
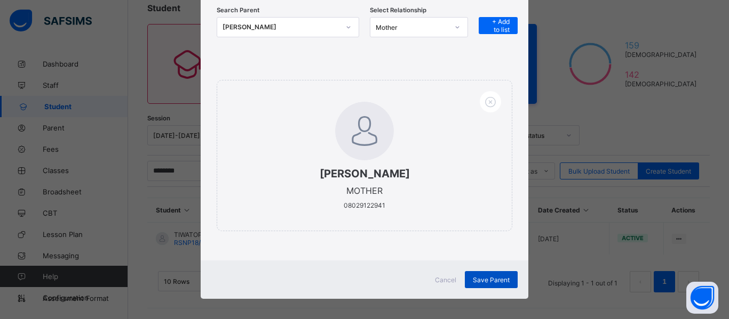
click at [477, 277] on span "Save Parent" at bounding box center [491, 280] width 37 height 8
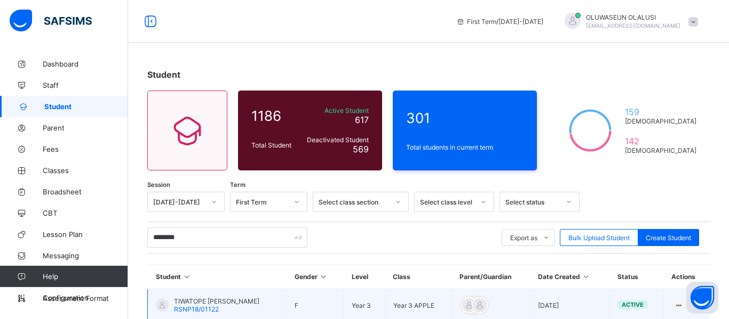
type input "********"
click at [334, 305] on td "F" at bounding box center [314, 306] width 57 height 33
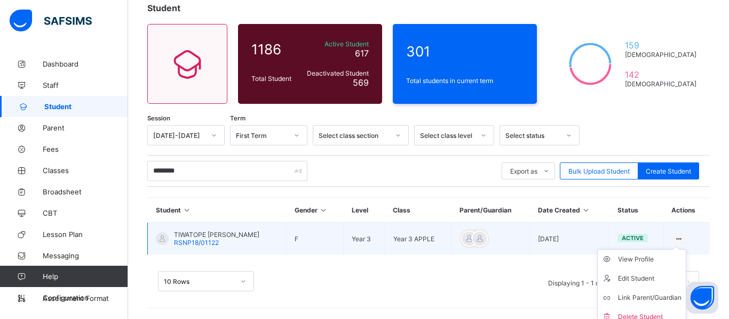
scroll to position [75, 0]
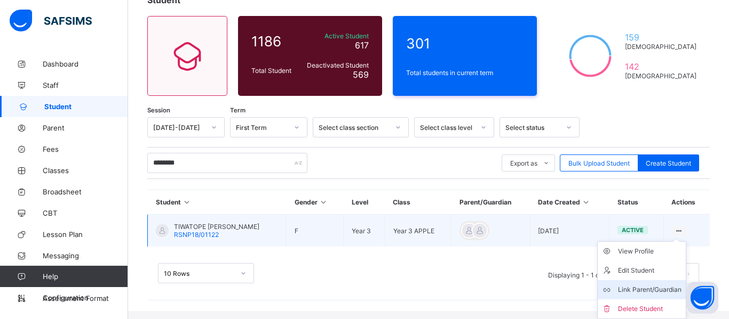
click at [662, 287] on div "Link Parent/Guardian" at bounding box center [649, 290] width 63 height 11
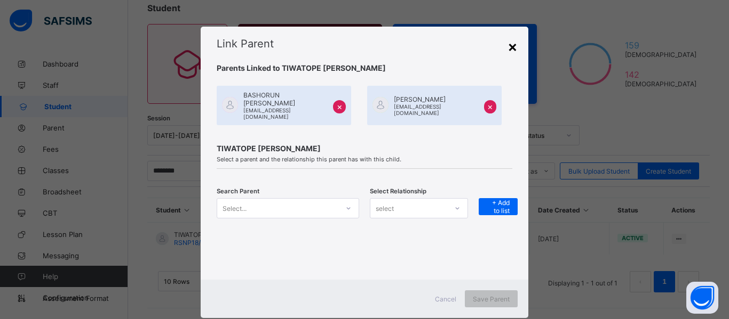
click at [512, 51] on div "×" at bounding box center [512, 46] width 10 height 18
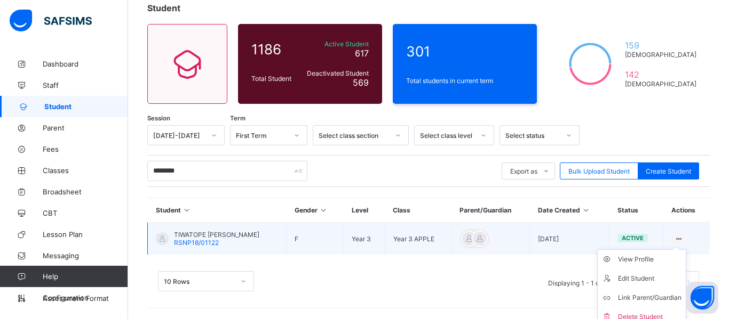
scroll to position [75, 0]
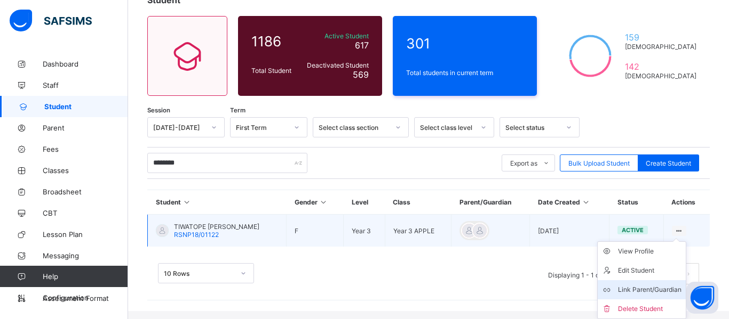
click at [661, 286] on div "Link Parent/Guardian" at bounding box center [649, 290] width 63 height 11
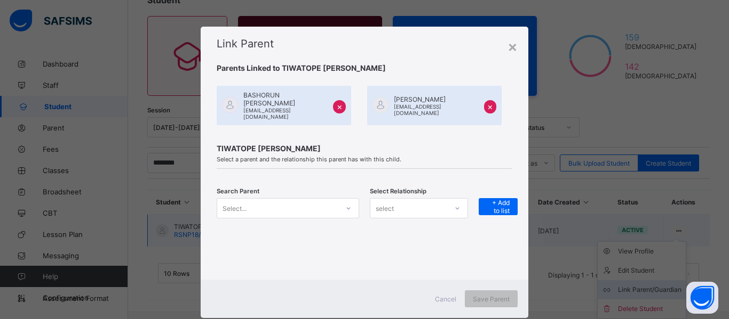
scroll to position [67, 0]
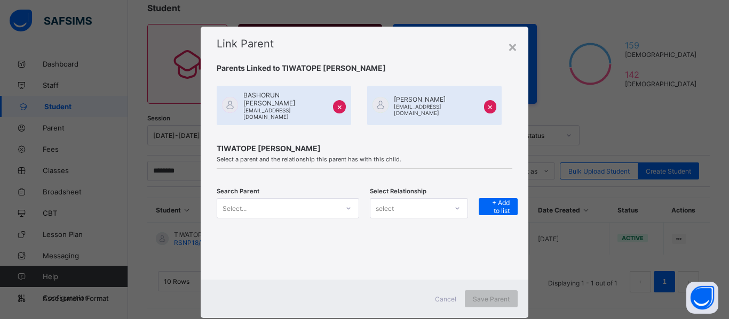
click at [484, 107] on div "×" at bounding box center [490, 106] width 13 height 13
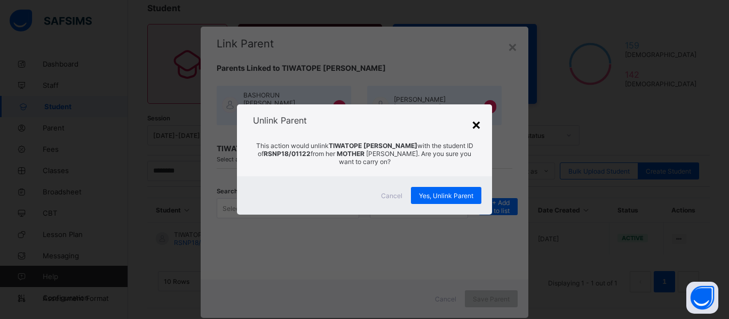
click at [476, 126] on div "×" at bounding box center [476, 124] width 10 height 18
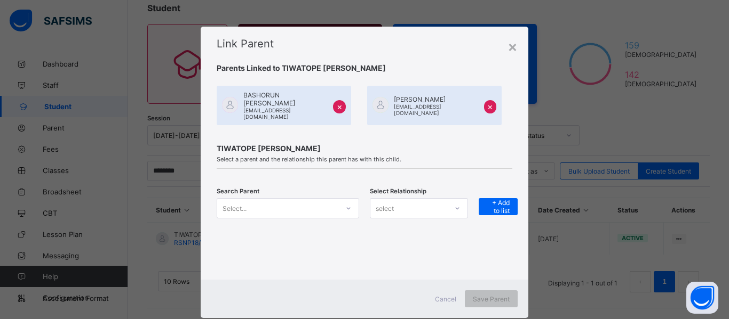
click at [484, 108] on div "×" at bounding box center [490, 106] width 13 height 13
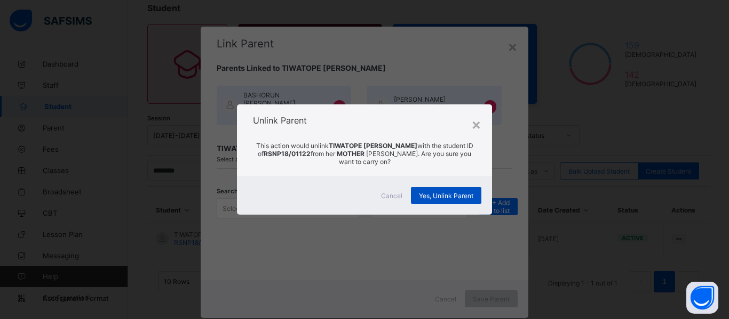
click at [455, 199] on span "Yes, Unlink Parent" at bounding box center [446, 196] width 54 height 8
click at [450, 195] on div "Yes, Unlink Parent" at bounding box center [446, 195] width 70 height 17
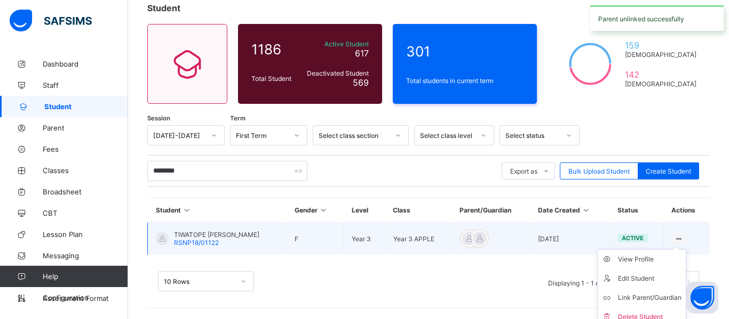
scroll to position [75, 0]
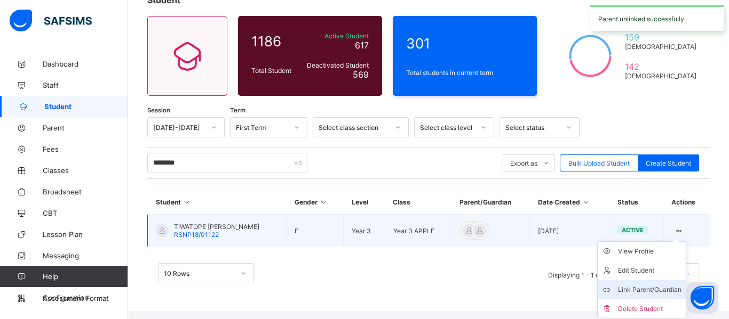
click at [651, 294] on div "Link Parent/Guardian" at bounding box center [649, 290] width 63 height 11
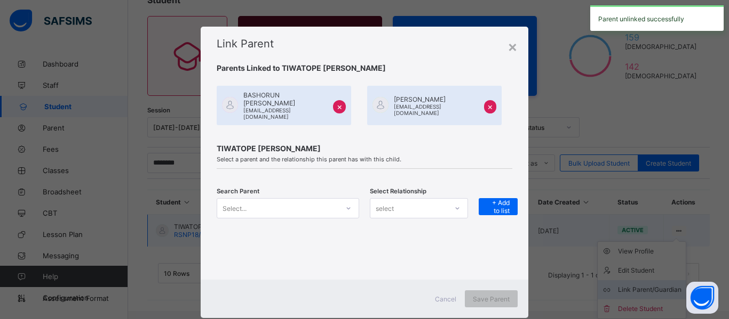
scroll to position [67, 0]
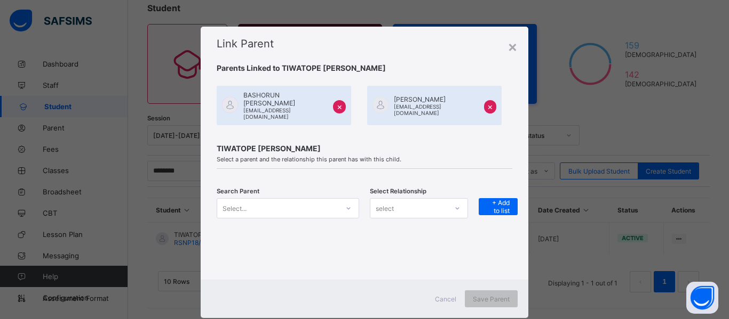
click at [346, 110] on div "×" at bounding box center [339, 106] width 13 height 13
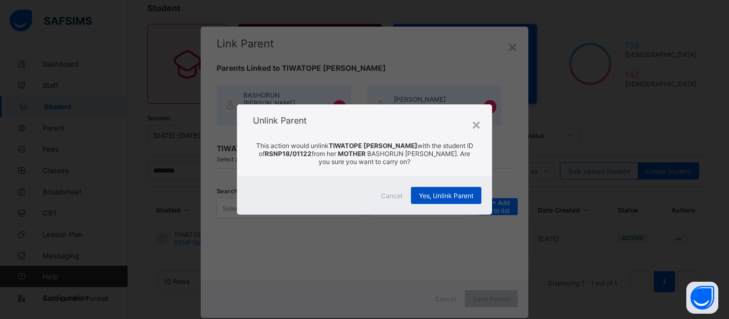
click at [447, 194] on span "Yes, Unlink Parent" at bounding box center [446, 196] width 54 height 8
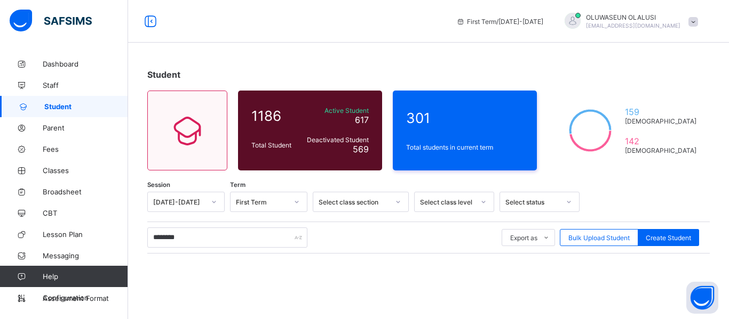
type input "********"
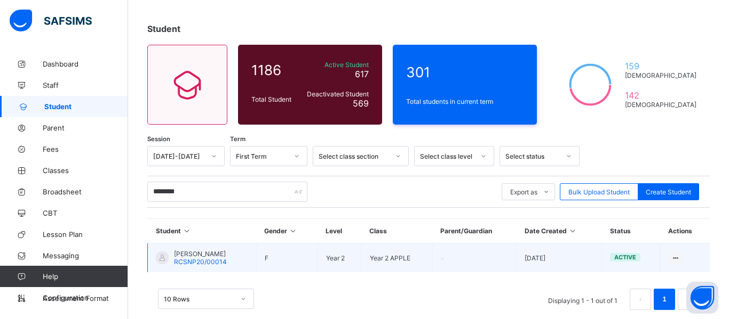
scroll to position [63, 0]
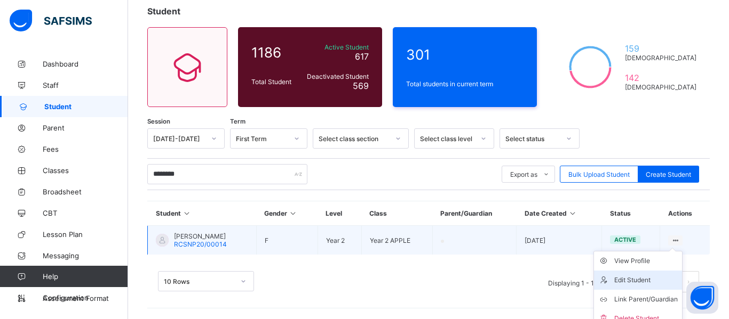
click at [644, 284] on div "Edit Student" at bounding box center [645, 280] width 63 height 11
select select "**"
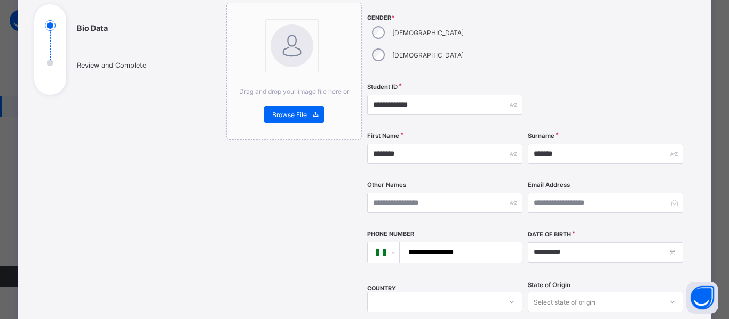
scroll to position [116, 0]
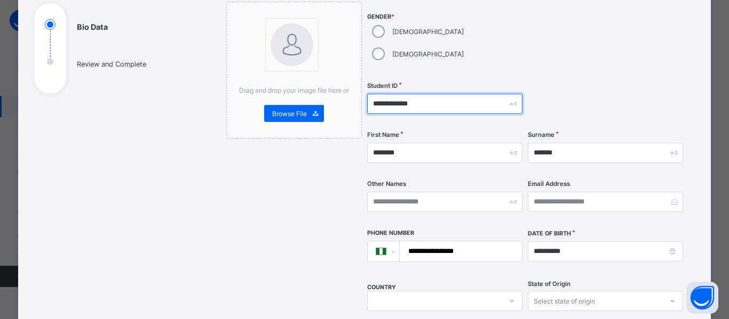
click at [380, 94] on input "**********" at bounding box center [444, 104] width 155 height 20
type input "**********"
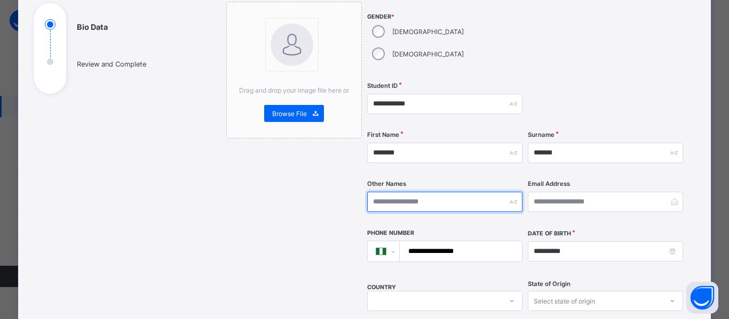
click at [439, 192] on input "text" at bounding box center [444, 202] width 155 height 20
type input "******"
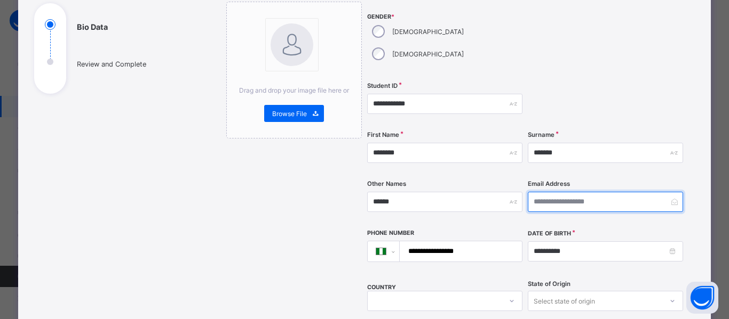
click at [546, 192] on input "email" at bounding box center [604, 202] width 155 height 20
type input "**********"
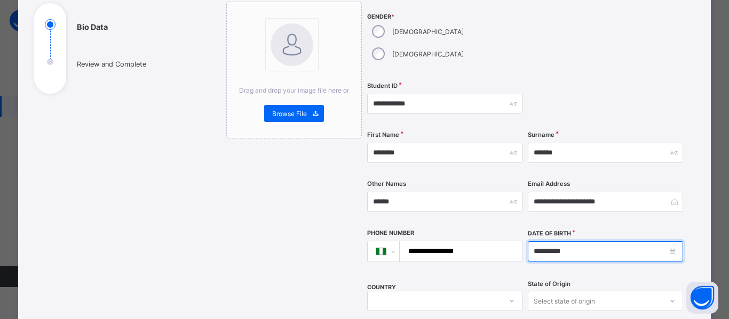
click at [669, 242] on input "**********" at bounding box center [604, 252] width 155 height 20
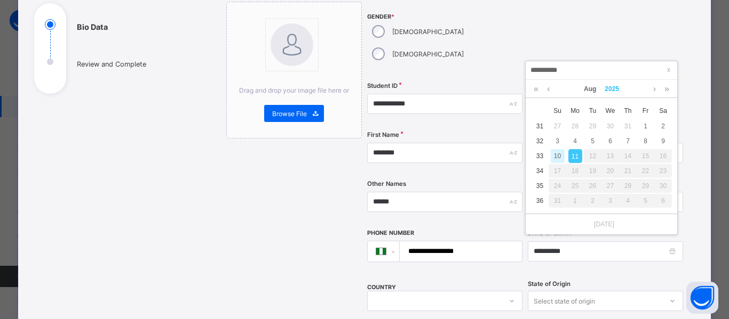
click at [612, 90] on link "2025" at bounding box center [611, 89] width 23 height 18
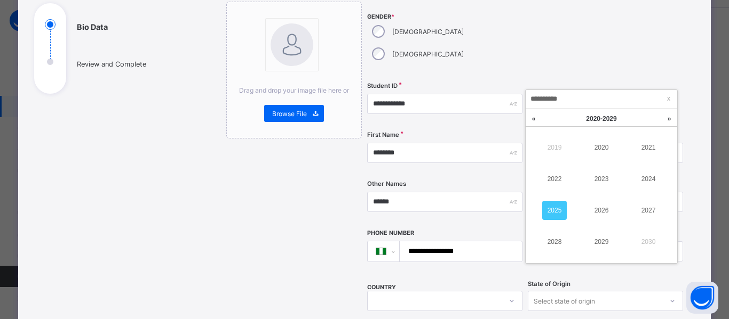
scroll to position [33, 0]
click at [560, 147] on link "2019" at bounding box center [554, 149] width 25 height 19
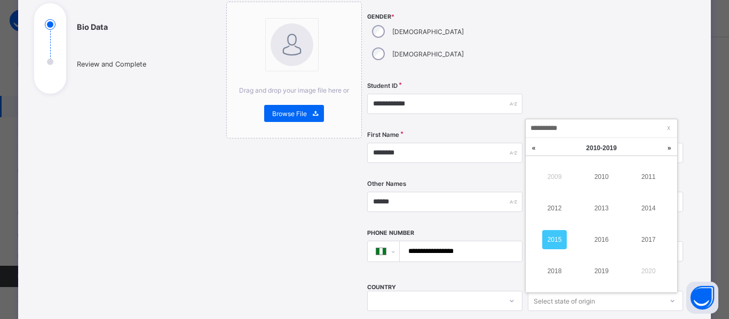
scroll to position [2, 0]
click at [534, 150] on link at bounding box center [533, 151] width 16 height 20
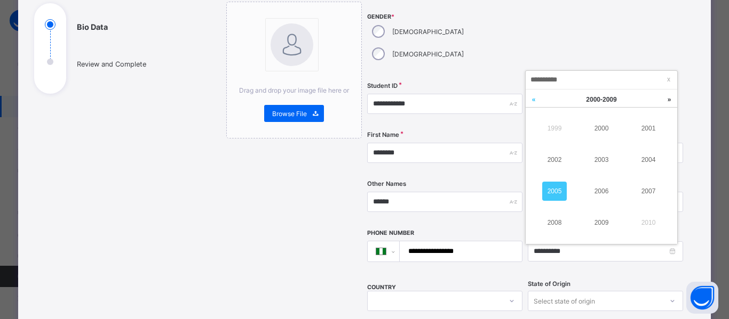
scroll to position [63, 0]
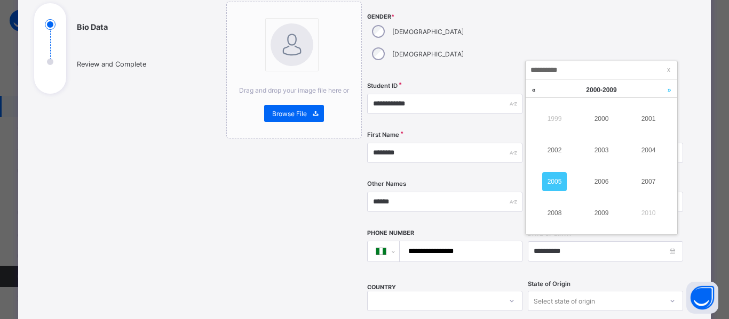
click at [667, 90] on link at bounding box center [669, 90] width 16 height 20
click at [669, 90] on link at bounding box center [669, 90] width 16 height 20
click at [540, 84] on link at bounding box center [533, 90] width 16 height 20
click at [557, 212] on link "2018" at bounding box center [554, 213] width 25 height 19
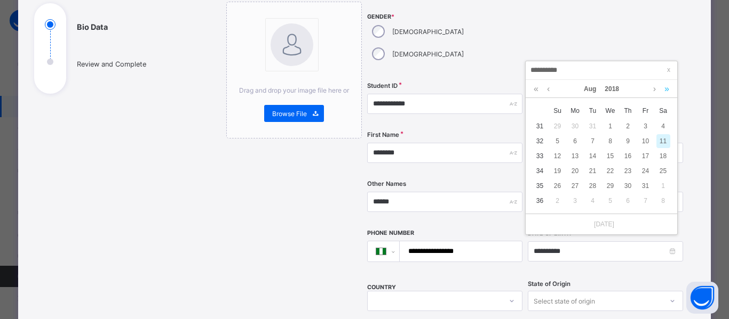
click at [663, 93] on link at bounding box center [666, 89] width 10 height 18
click at [667, 93] on link at bounding box center [666, 89] width 10 height 18
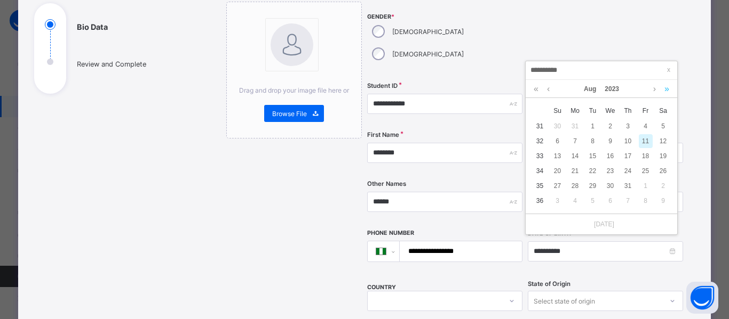
click at [667, 93] on link at bounding box center [666, 89] width 10 height 18
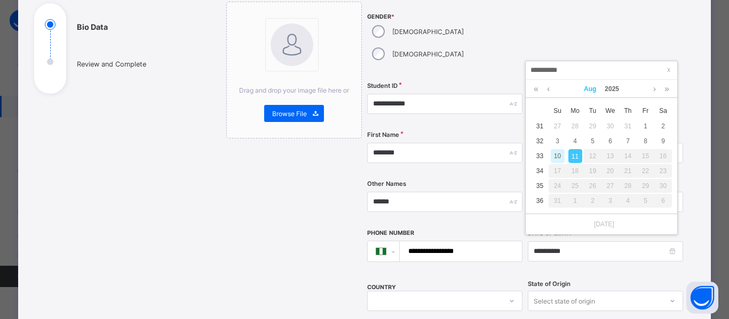
click at [585, 90] on link "Aug" at bounding box center [589, 89] width 21 height 18
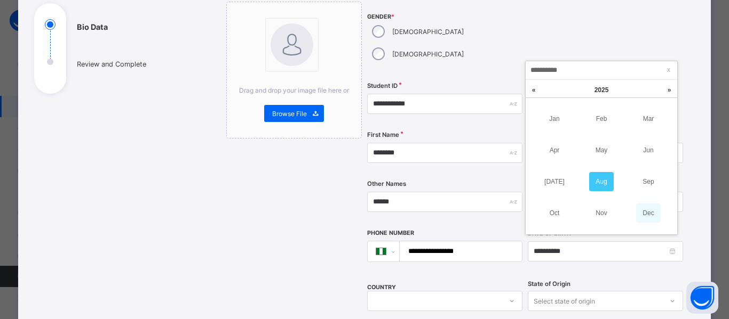
click at [647, 213] on link "Dec" at bounding box center [648, 213] width 25 height 19
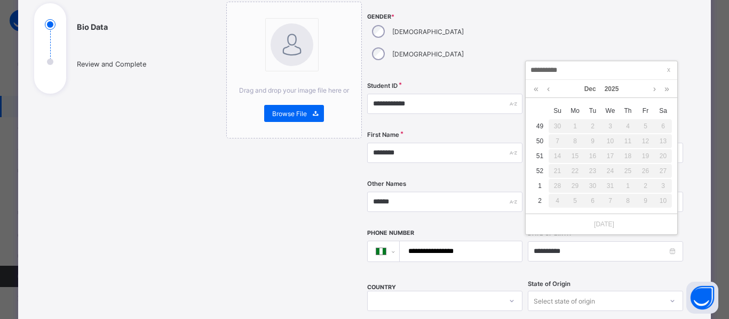
click at [571, 154] on div "15" at bounding box center [575, 156] width 18 height 14
click at [610, 90] on link "2025" at bounding box center [611, 89] width 23 height 18
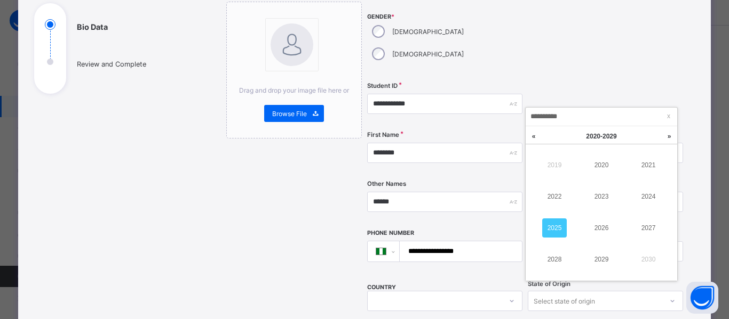
scroll to position [11, 0]
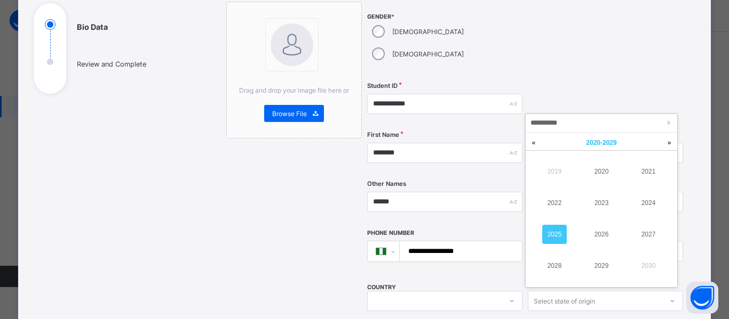
click at [611, 137] on link "2020 - 2029 x" at bounding box center [601, 143] width 96 height 20
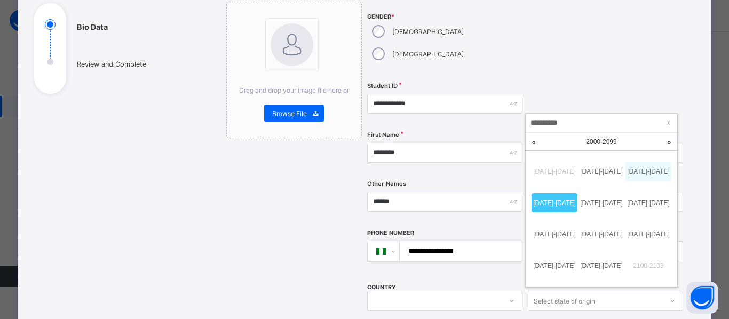
click at [658, 173] on link "2010-2019" at bounding box center [648, 171] width 46 height 19
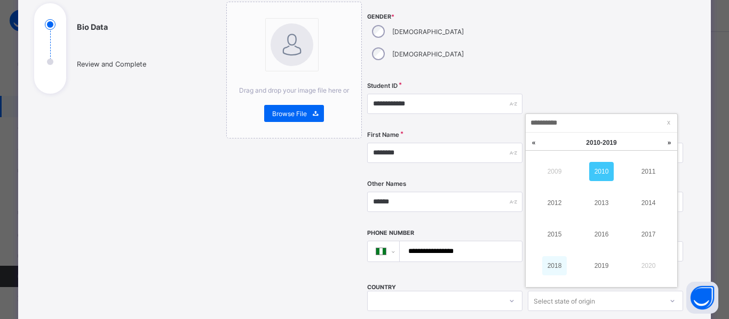
click at [548, 260] on link "2018" at bounding box center [554, 266] width 25 height 19
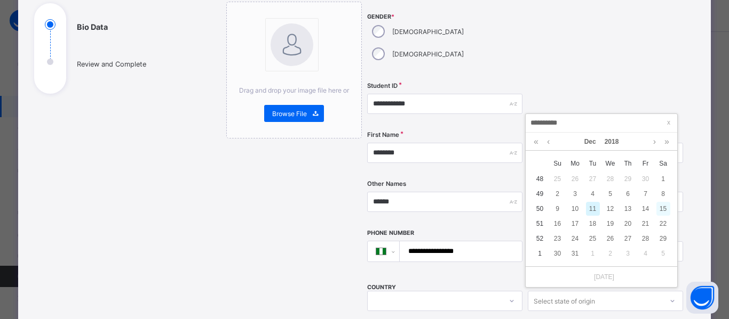
click at [666, 210] on div "15" at bounding box center [663, 209] width 14 height 14
type input "**********"
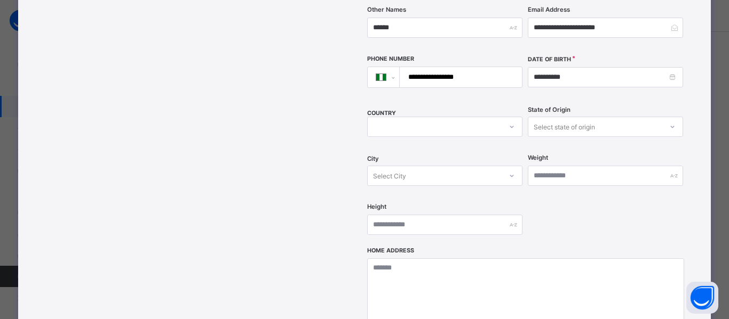
scroll to position [293, 0]
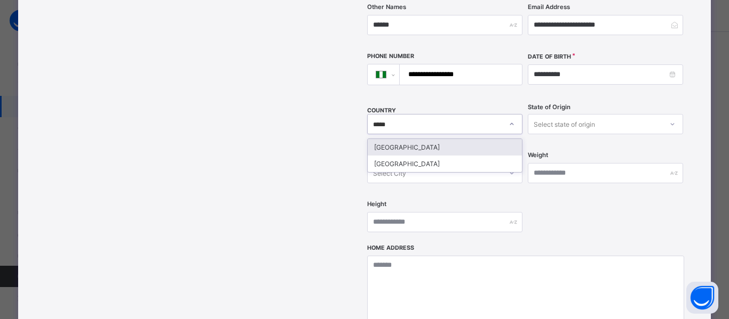
type input "******"
click at [422, 139] on div "Nigeria" at bounding box center [444, 147] width 154 height 17
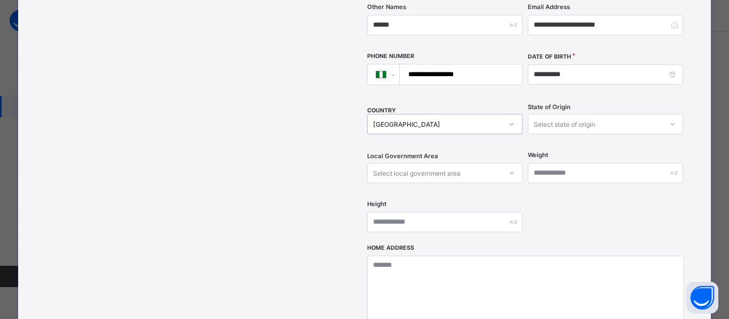
click at [669, 119] on icon at bounding box center [672, 124] width 6 height 11
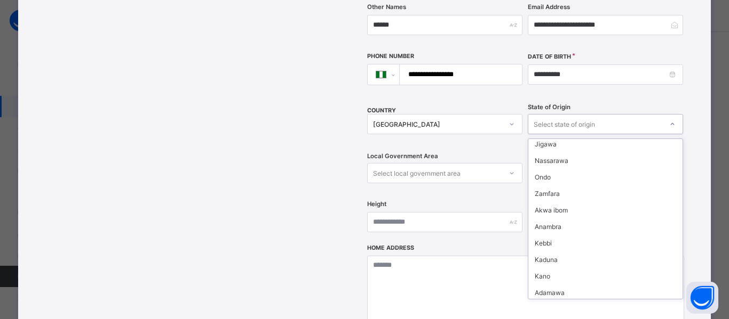
scroll to position [247, 0]
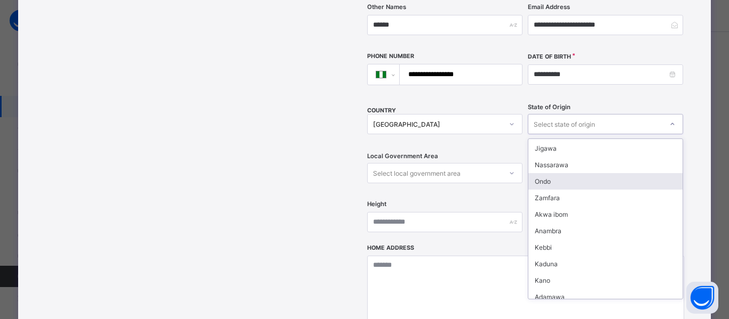
click at [549, 173] on div "Ondo" at bounding box center [605, 181] width 154 height 17
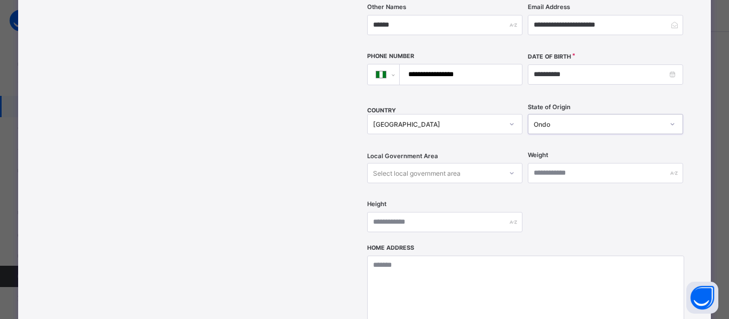
scroll to position [306, 0]
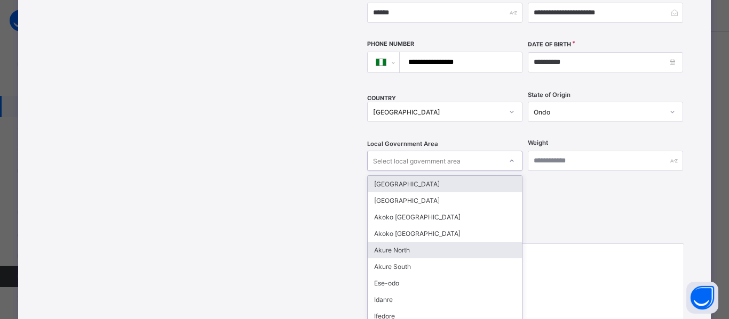
click at [404, 242] on div "Akure North" at bounding box center [444, 250] width 154 height 17
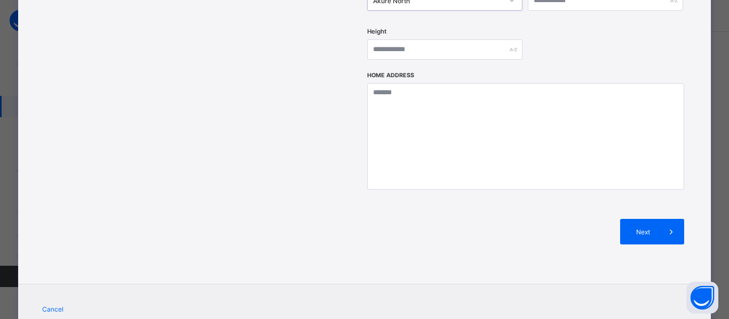
scroll to position [486, 0]
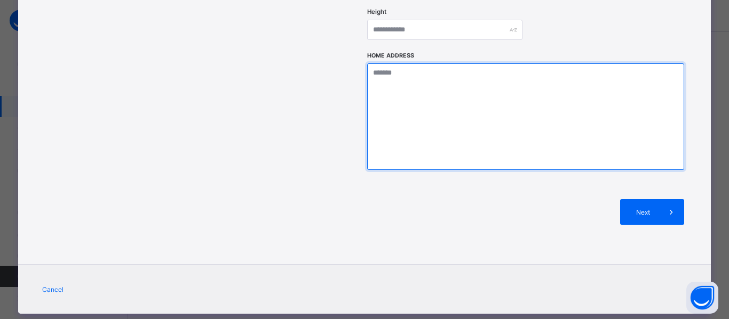
click at [455, 85] on textarea at bounding box center [525, 116] width 316 height 107
type textarea "**********"
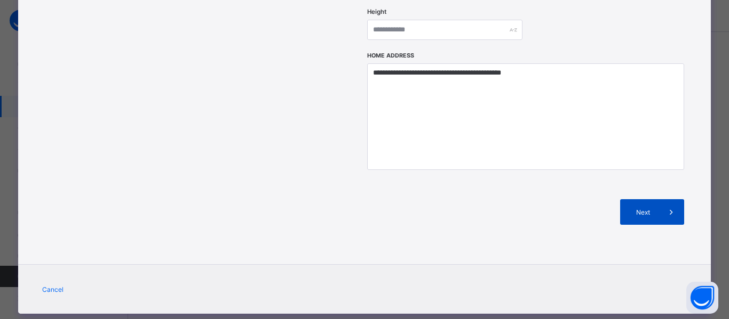
click at [658, 199] on span at bounding box center [671, 212] width 26 height 26
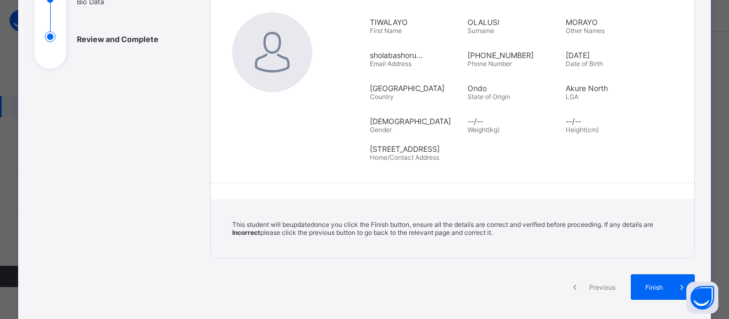
scroll to position [148, 0]
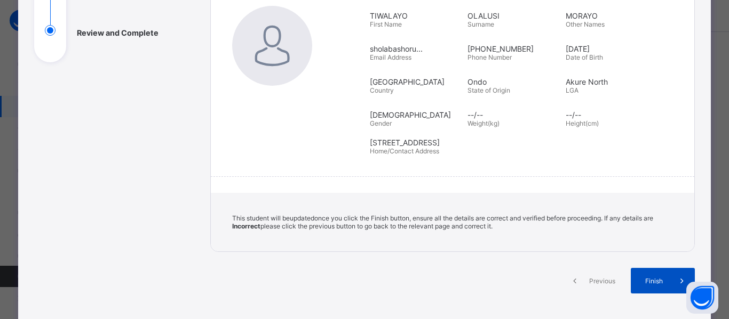
click at [649, 279] on span "Finish" at bounding box center [653, 281] width 30 height 8
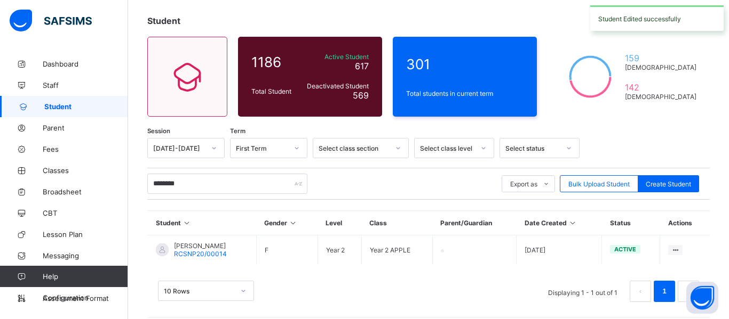
scroll to position [63, 0]
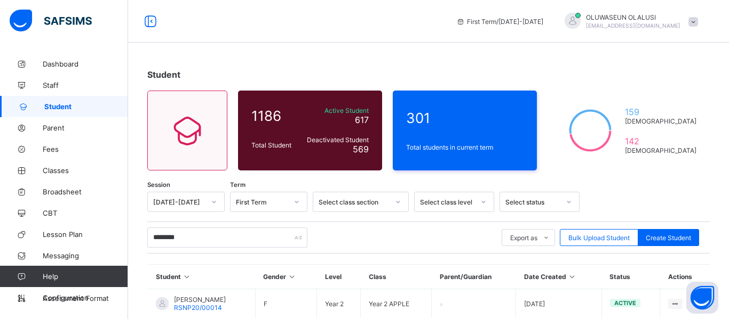
type input "********"
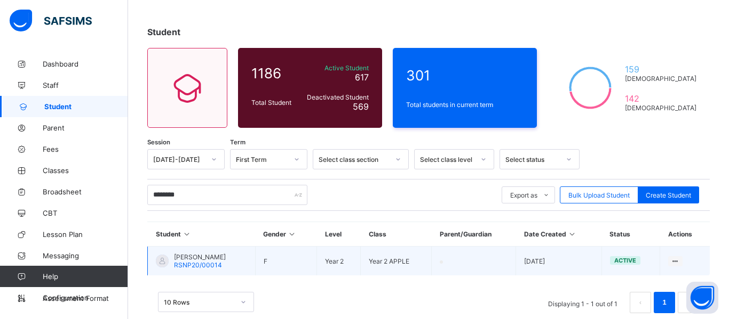
scroll to position [63, 0]
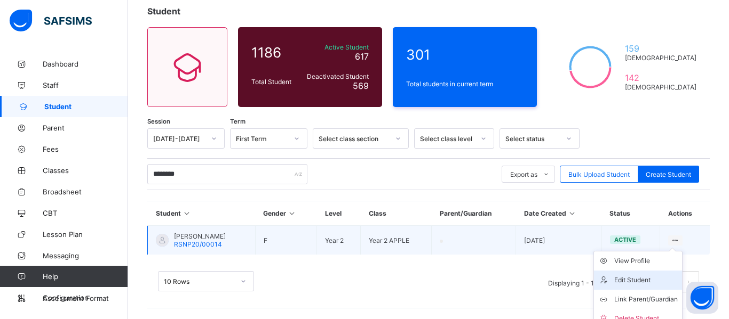
click at [632, 284] on div "Edit Student" at bounding box center [645, 280] width 63 height 11
select select "**"
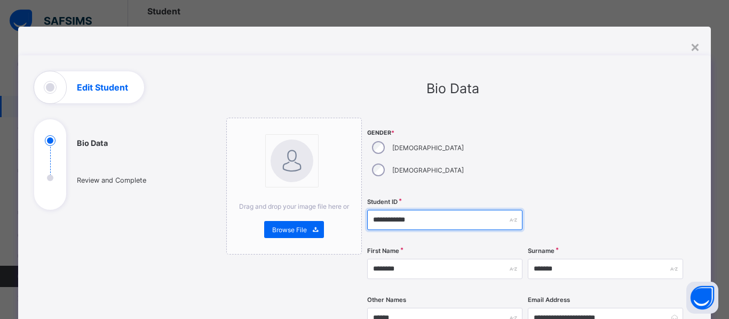
click at [379, 210] on input "**********" at bounding box center [444, 220] width 155 height 20
type input "**********"
click at [694, 48] on div "×" at bounding box center [695, 46] width 10 height 18
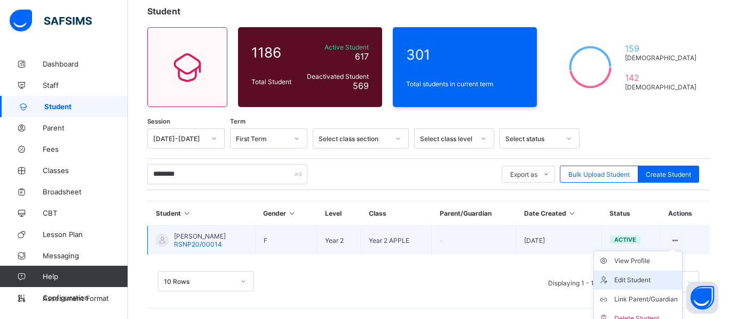
click at [659, 275] on div "Edit Student" at bounding box center [645, 280] width 63 height 11
select select "**"
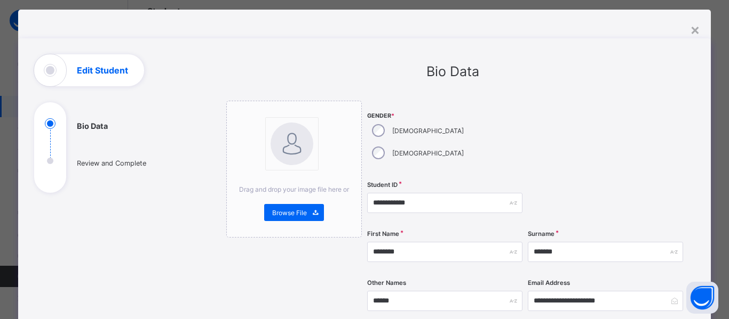
scroll to position [0, 0]
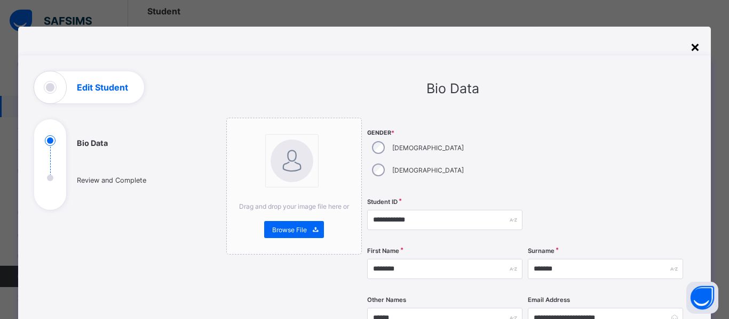
click at [692, 48] on div "×" at bounding box center [695, 46] width 10 height 18
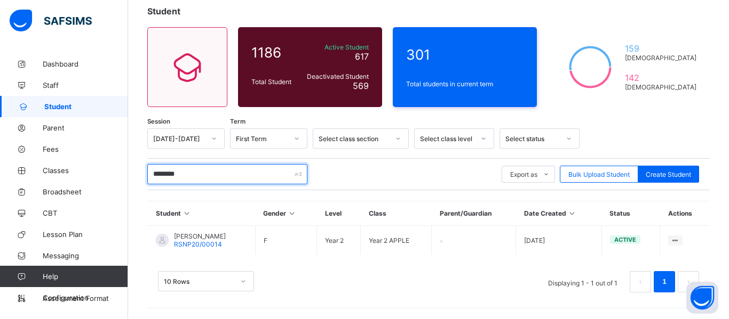
click at [183, 174] on input "********" at bounding box center [227, 174] width 160 height 20
type input "*"
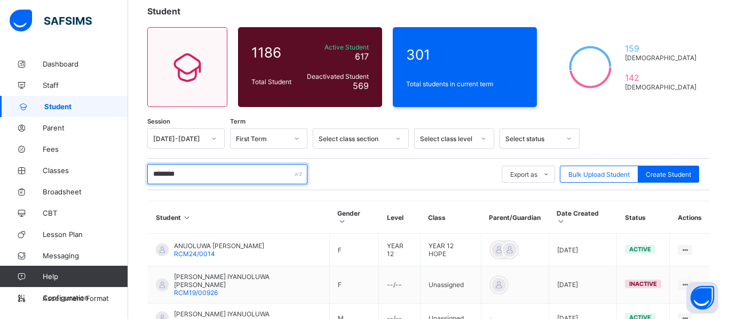
click at [253, 177] on input "********" at bounding box center [227, 174] width 160 height 20
type input "*"
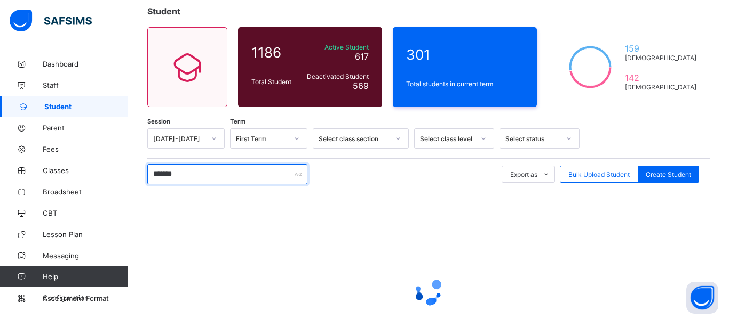
type input "********"
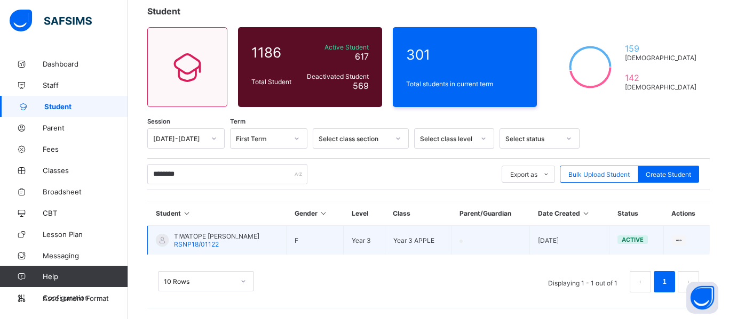
click at [238, 237] on span "TIWATOPE [PERSON_NAME]" at bounding box center [216, 237] width 85 height 8
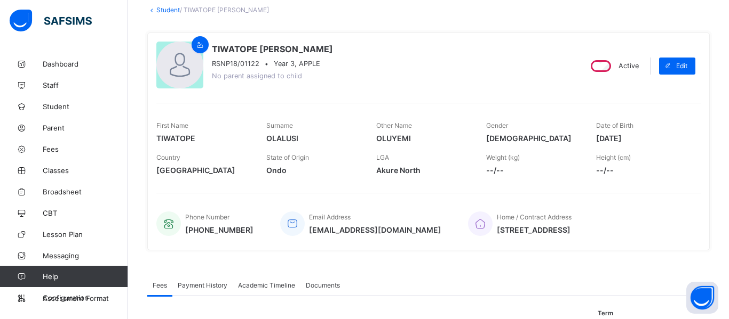
click at [151, 11] on icon at bounding box center [151, 10] width 9 height 8
click at [161, 12] on link "Student" at bounding box center [167, 10] width 23 height 8
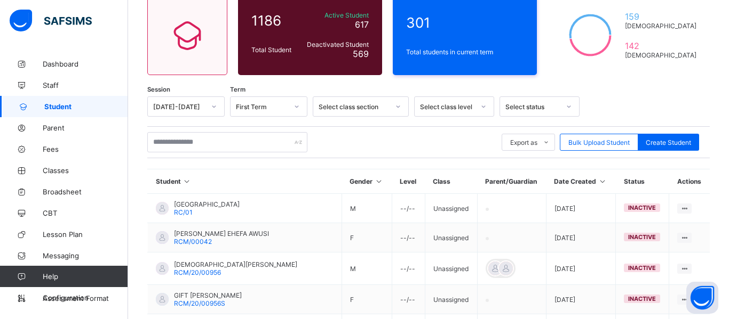
scroll to position [97, 0]
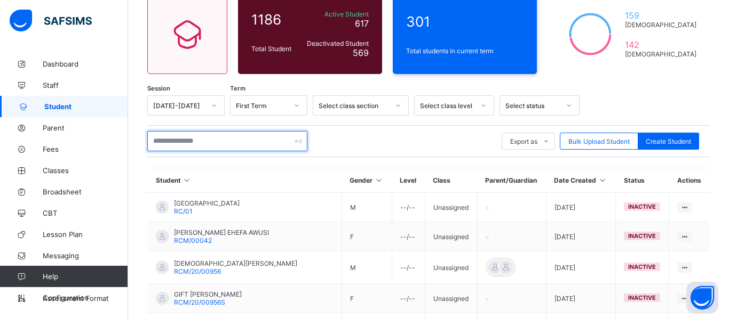
click at [196, 137] on input "text" at bounding box center [227, 141] width 160 height 20
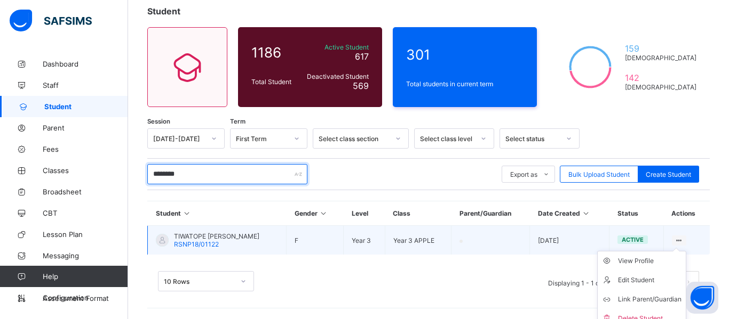
scroll to position [73, 0]
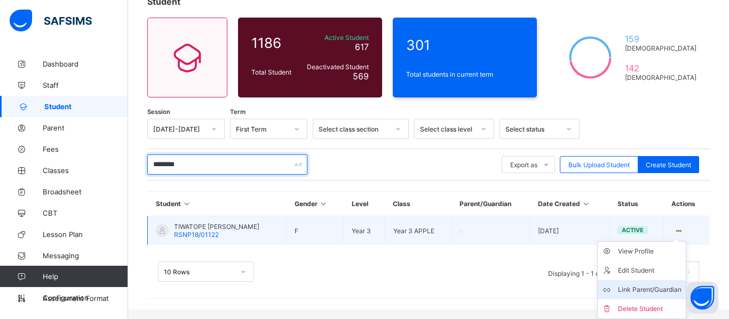
type input "********"
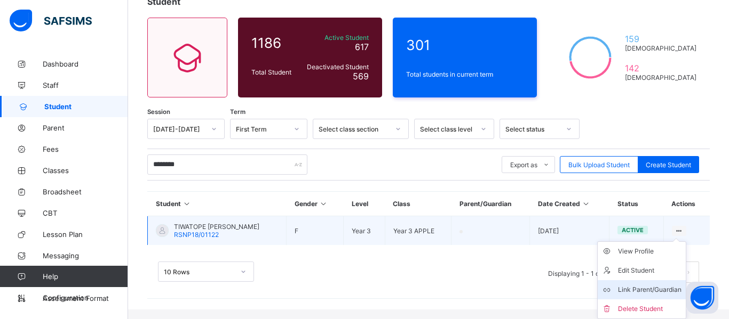
click at [650, 294] on div "Link Parent/Guardian" at bounding box center [649, 290] width 63 height 11
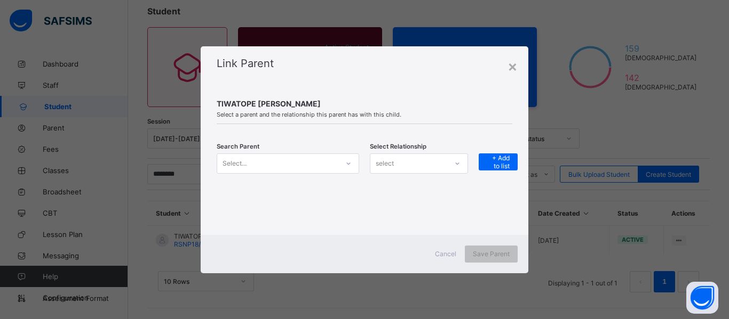
click at [348, 166] on icon at bounding box center [348, 163] width 6 height 11
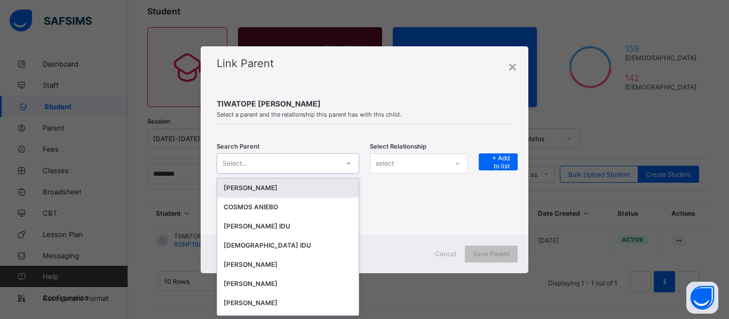
click at [347, 164] on icon at bounding box center [348, 163] width 6 height 11
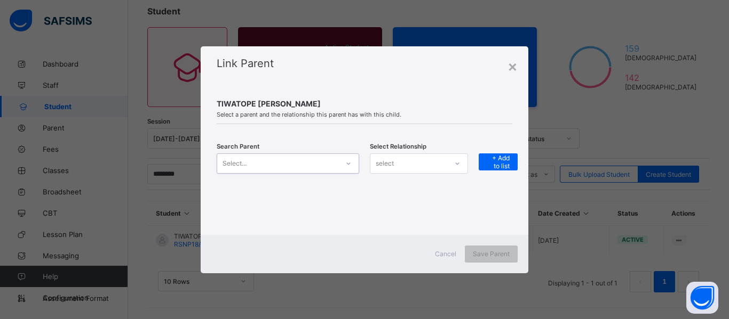
scroll to position [0, 0]
click at [347, 164] on icon at bounding box center [348, 163] width 6 height 11
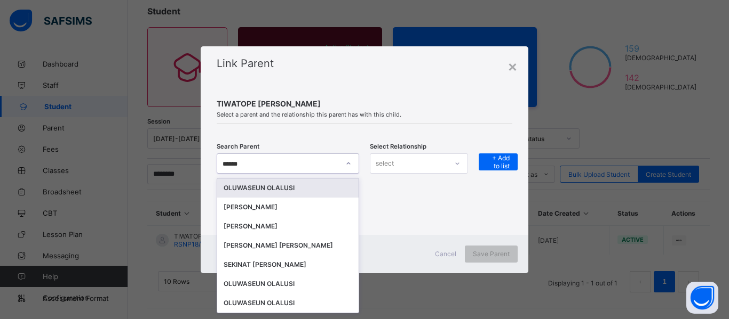
type input "*******"
click at [306, 191] on div "OLUWASEUN OLALUSI" at bounding box center [287, 188] width 129 height 11
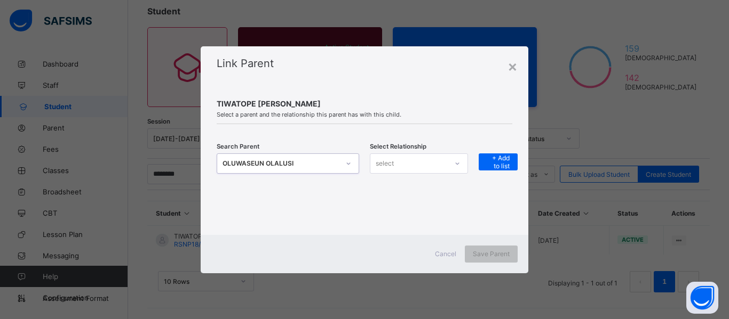
click at [460, 163] on div at bounding box center [457, 163] width 18 height 17
click at [419, 189] on div "Father" at bounding box center [418, 187] width 97 height 17
click at [490, 159] on span "+ Add to list" at bounding box center [497, 162] width 23 height 16
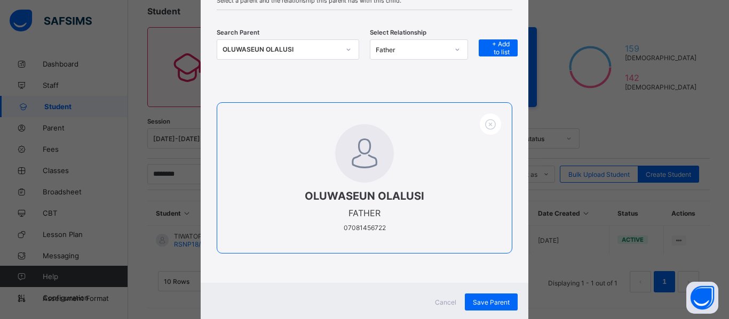
scroll to position [123, 0]
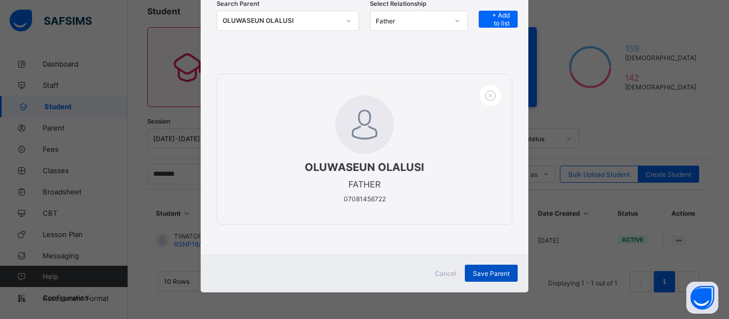
click at [486, 275] on span "Save Parent" at bounding box center [491, 274] width 37 height 8
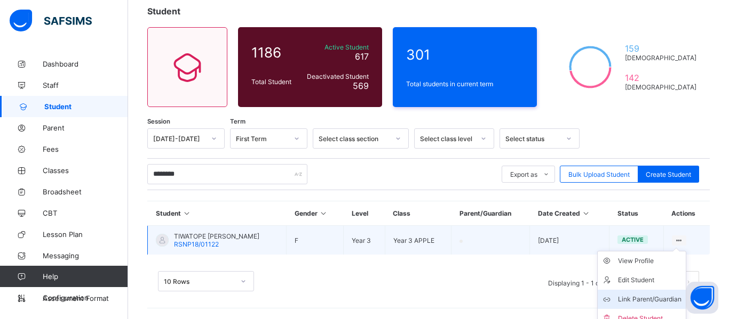
click at [643, 297] on div "Link Parent/Guardian" at bounding box center [649, 299] width 63 height 11
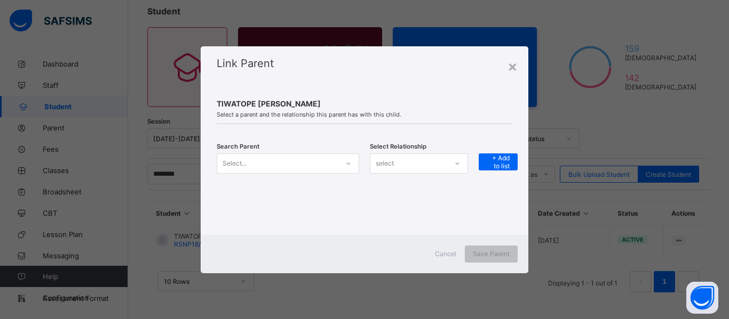
click at [351, 162] on icon at bounding box center [348, 163] width 6 height 11
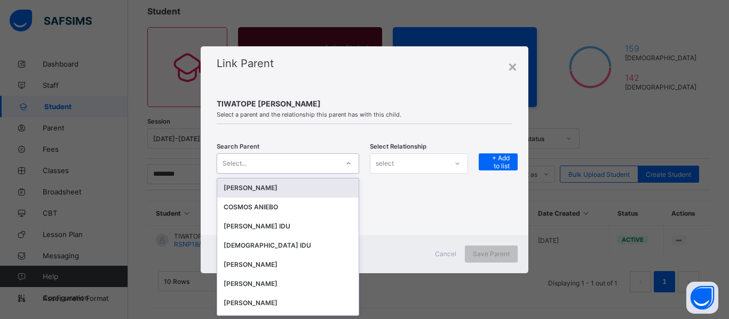
click at [294, 168] on div "Select..." at bounding box center [277, 163] width 121 height 15
type input "******"
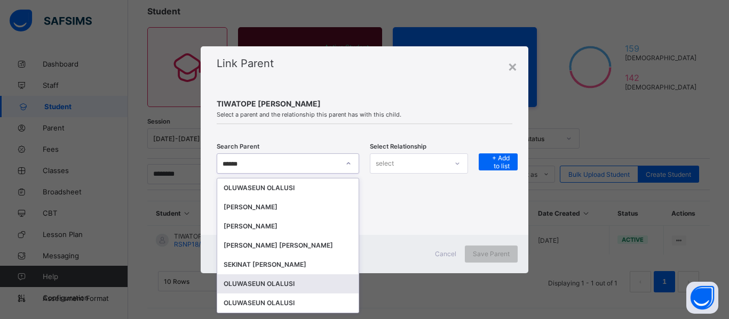
click at [293, 285] on div "OLUWASEUN OLALUSI" at bounding box center [287, 284] width 129 height 11
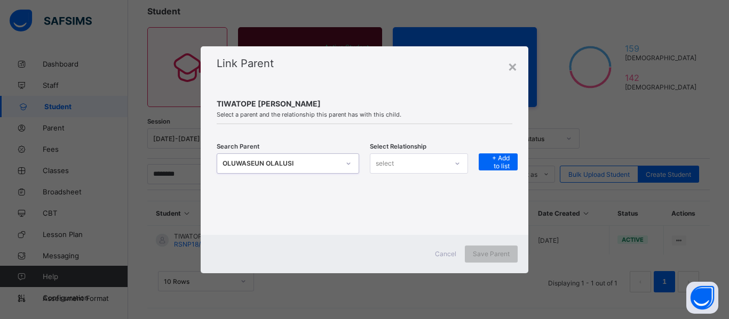
click at [460, 163] on div at bounding box center [457, 163] width 18 height 17
click at [436, 190] on div "Father" at bounding box center [418, 187] width 97 height 17
click at [508, 163] on span "+ Add to list" at bounding box center [497, 162] width 23 height 16
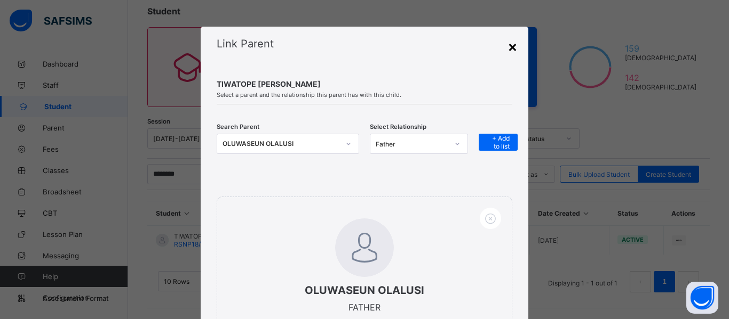
click at [509, 45] on div "×" at bounding box center [512, 46] width 10 height 18
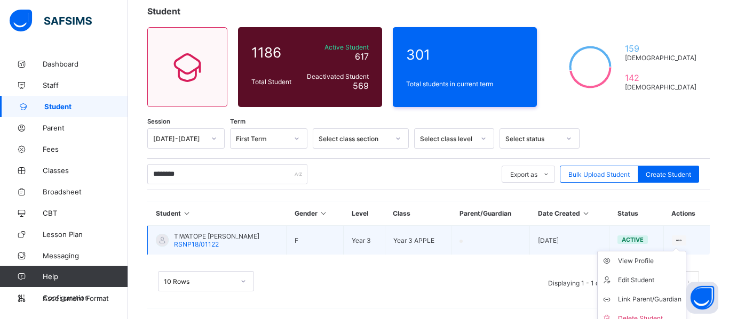
click at [677, 251] on ul "View Profile Edit Student Link Parent/Guardian Delete Student" at bounding box center [641, 290] width 89 height 78
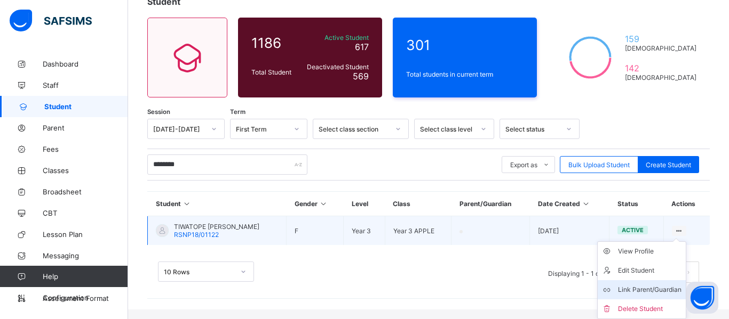
click at [645, 289] on div "Link Parent/Guardian" at bounding box center [649, 290] width 63 height 11
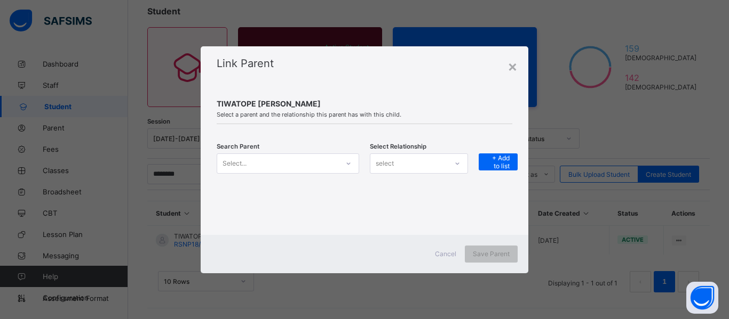
click at [346, 164] on icon at bounding box center [348, 163] width 6 height 11
click at [250, 164] on div "Select..." at bounding box center [277, 163] width 121 height 15
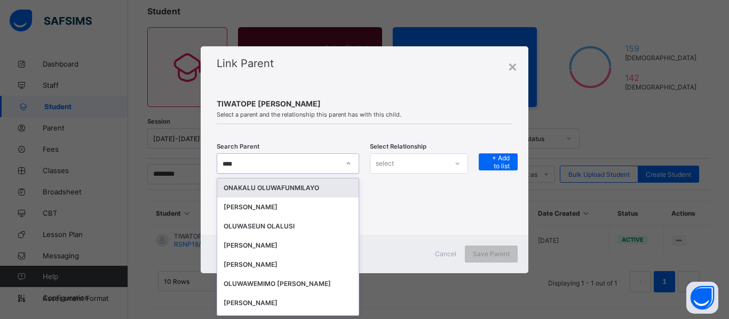
scroll to position [0, 0]
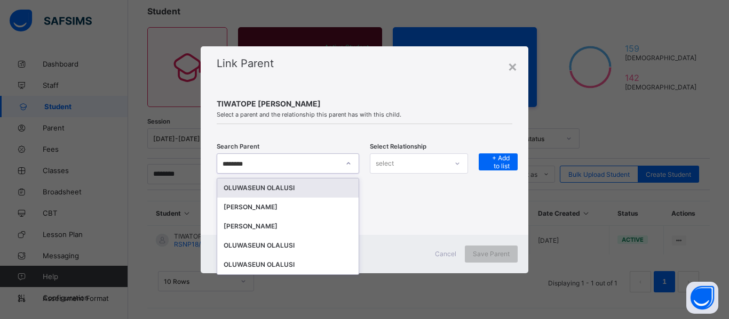
type input "*********"
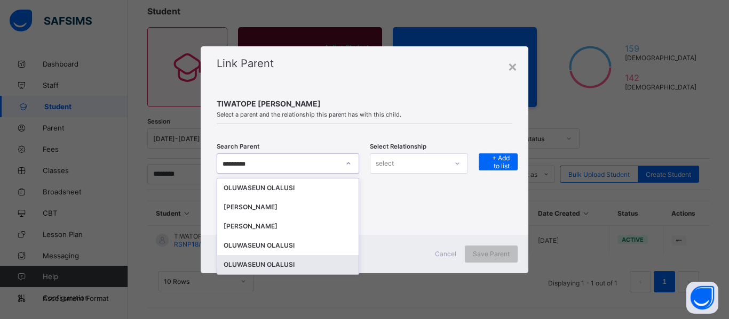
click at [263, 266] on div "OLUWASEUN OLALUSI" at bounding box center [287, 265] width 129 height 11
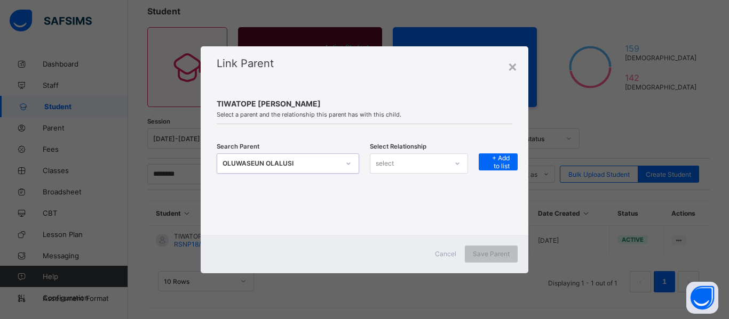
click at [462, 164] on div at bounding box center [457, 163] width 18 height 17
click at [417, 190] on div "Father" at bounding box center [418, 187] width 97 height 17
click at [511, 164] on div "+ Add to list" at bounding box center [497, 162] width 39 height 17
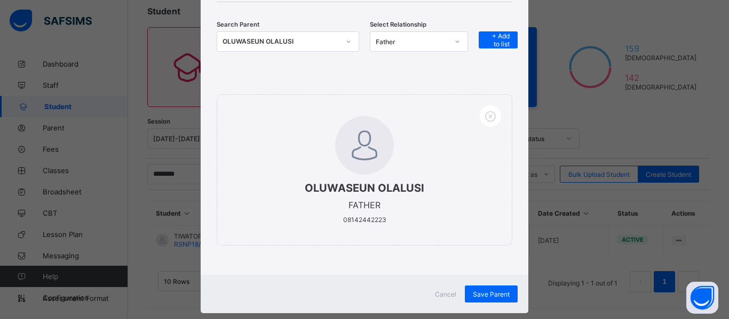
scroll to position [111, 0]
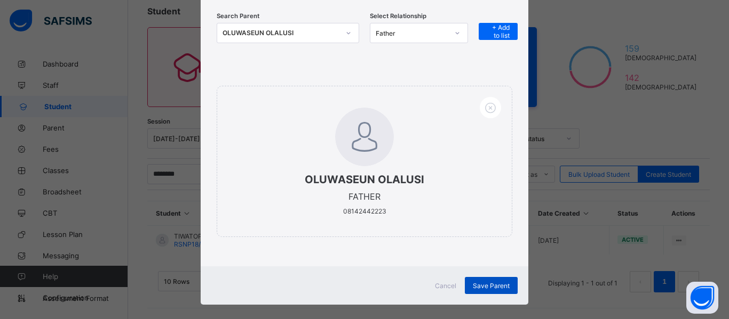
click at [473, 288] on span "Save Parent" at bounding box center [491, 286] width 37 height 8
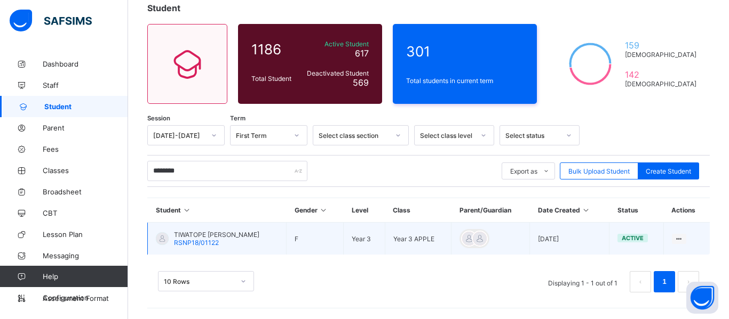
scroll to position [67, 0]
type input "********"
click at [680, 250] on ul "View Profile Edit Student Link Parent/Guardian Delete Student" at bounding box center [641, 289] width 89 height 78
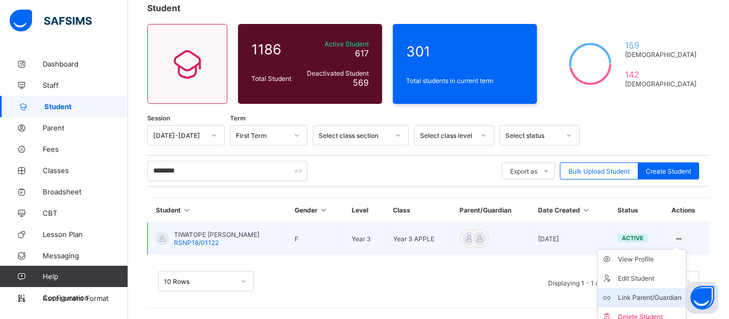
click at [647, 301] on div "Link Parent/Guardian" at bounding box center [649, 298] width 63 height 11
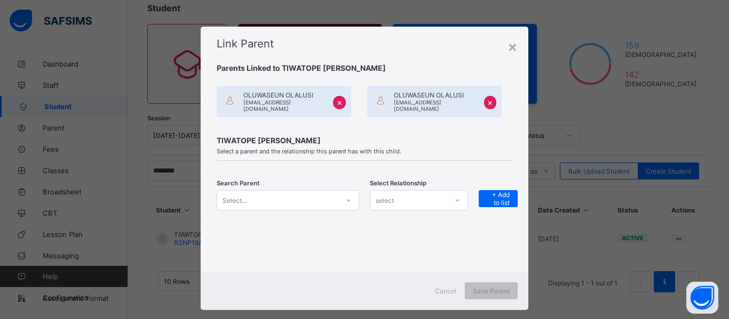
click at [344, 198] on div "Search Parent Select... Select Relationship select + Add to list" at bounding box center [365, 207] width 296 height 34
click at [335, 198] on div "Search Parent Select... Select Relationship select + Add to list" at bounding box center [365, 207] width 296 height 34
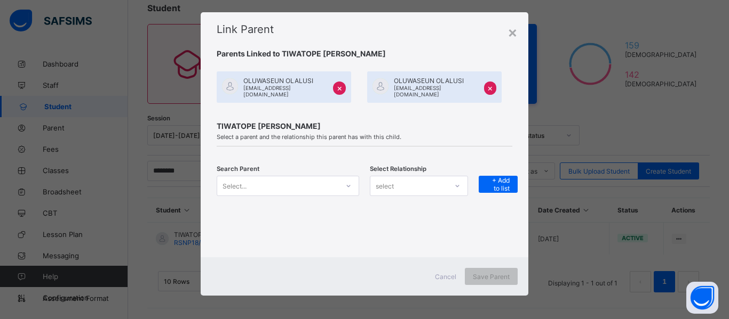
click at [313, 185] on div "Select..." at bounding box center [277, 186] width 121 height 15
type input "*****"
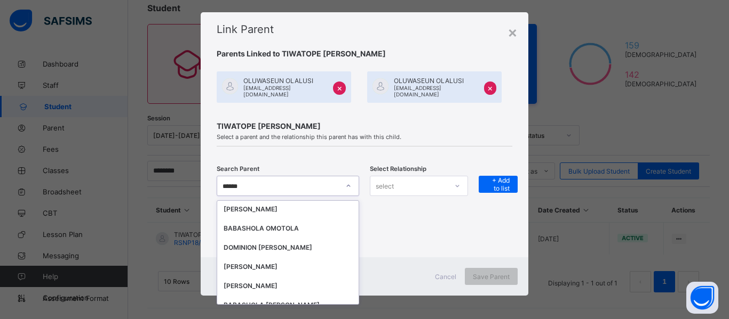
scroll to position [165, 0]
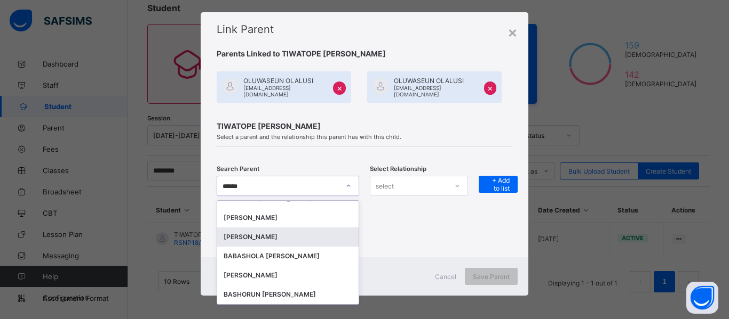
click at [322, 232] on div "[PERSON_NAME]" at bounding box center [287, 237] width 129 height 11
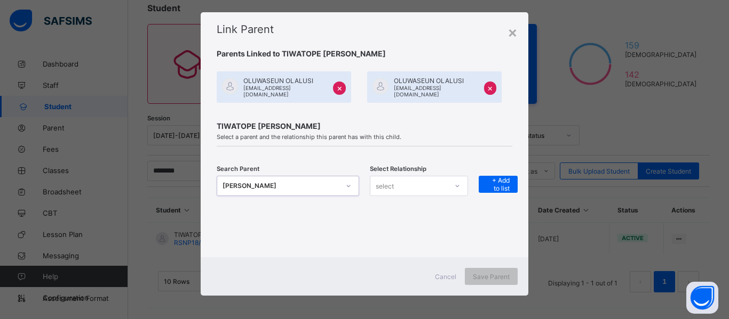
click at [456, 183] on icon at bounding box center [457, 186] width 6 height 11
click at [431, 220] on div "Mother" at bounding box center [418, 226] width 97 height 17
click at [499, 180] on span "+ Add to list" at bounding box center [497, 185] width 23 height 16
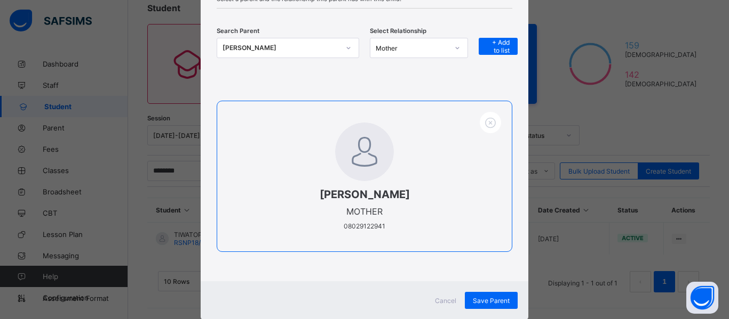
scroll to position [154, 0]
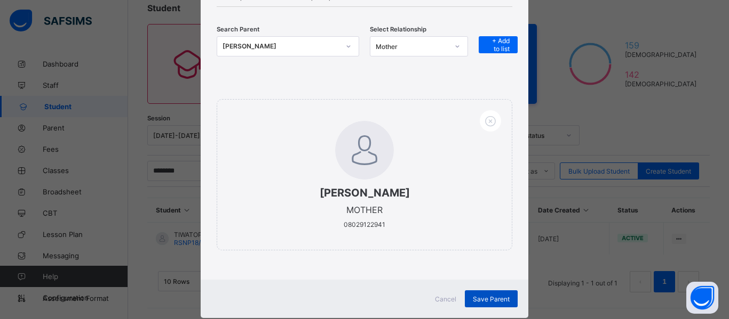
click at [490, 296] on span "Save Parent" at bounding box center [491, 299] width 37 height 8
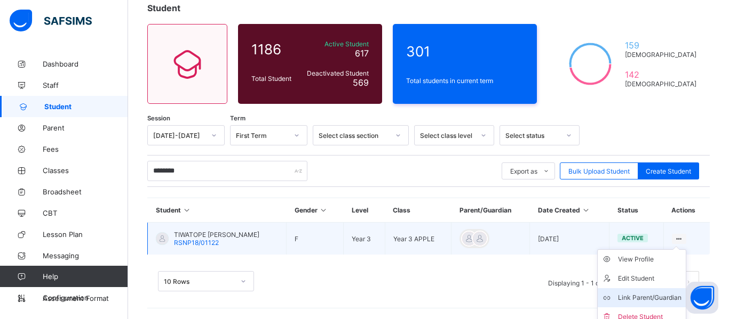
click at [650, 299] on div "Link Parent/Guardian" at bounding box center [649, 298] width 63 height 11
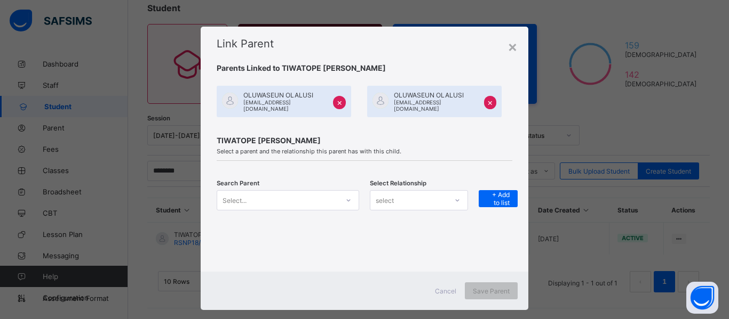
click at [342, 194] on div at bounding box center [348, 200] width 18 height 17
click at [287, 195] on div "Select..." at bounding box center [288, 200] width 142 height 20
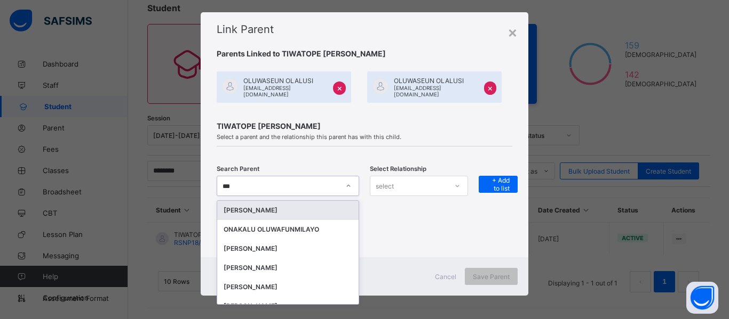
scroll to position [14, 0]
type input "*****"
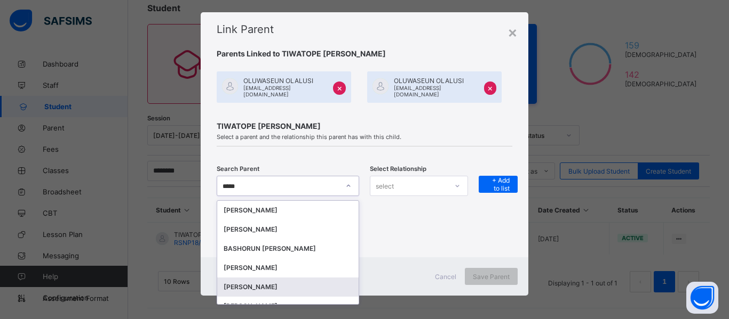
click at [271, 289] on div "[PERSON_NAME]" at bounding box center [287, 287] width 129 height 11
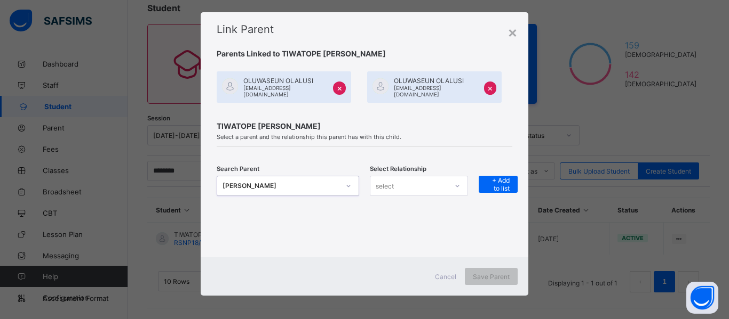
click at [450, 184] on div at bounding box center [457, 186] width 18 height 17
click at [438, 221] on div "Mother" at bounding box center [418, 226] width 97 height 17
click at [489, 185] on span "+ Add to list" at bounding box center [497, 185] width 23 height 16
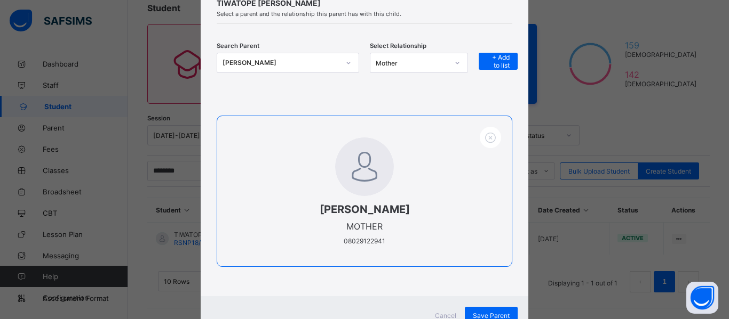
scroll to position [156, 0]
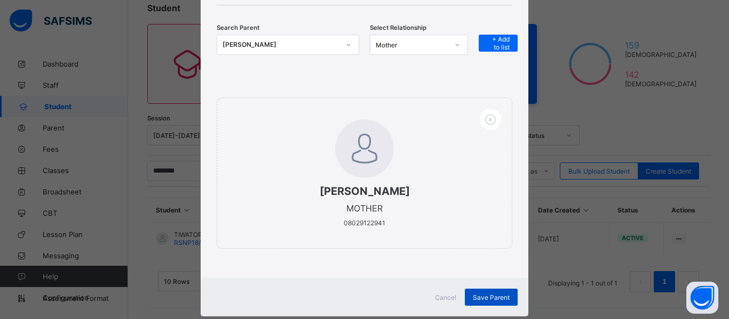
click at [479, 295] on span "Save Parent" at bounding box center [491, 298] width 37 height 8
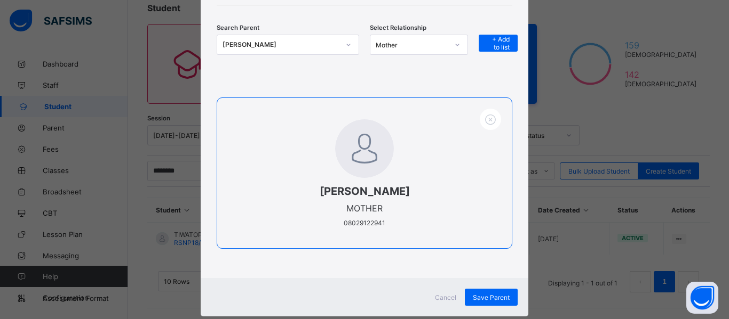
click at [399, 180] on span at bounding box center [364, 182] width 252 height 5
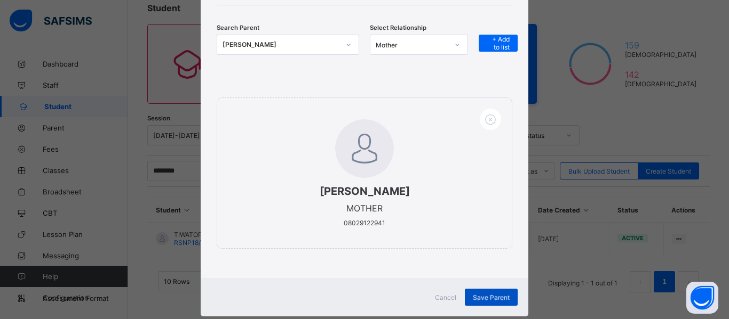
click at [482, 295] on span "Save Parent" at bounding box center [491, 298] width 37 height 8
click at [483, 294] on span "Save Parent" at bounding box center [491, 298] width 37 height 8
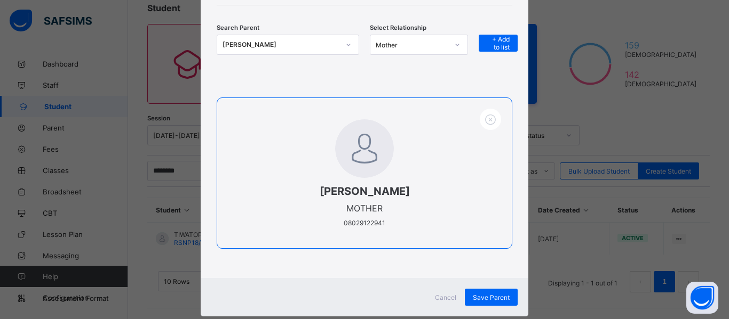
click at [423, 153] on div "[PERSON_NAME] MOTHER 08029122941" at bounding box center [365, 173] width 296 height 151
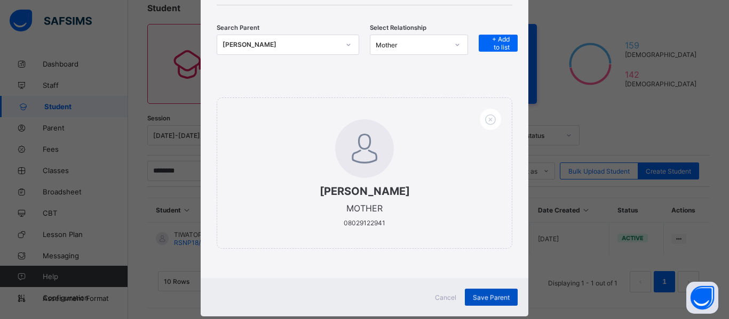
click at [485, 292] on div "Save Parent" at bounding box center [491, 297] width 53 height 17
click at [485, 294] on span "Save Parent" at bounding box center [491, 298] width 37 height 8
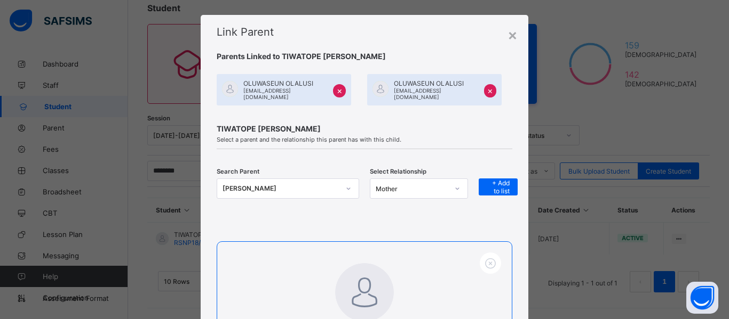
scroll to position [0, 0]
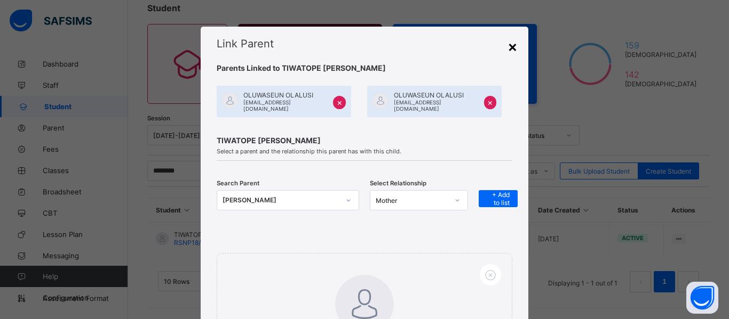
click at [509, 47] on div "×" at bounding box center [512, 46] width 10 height 18
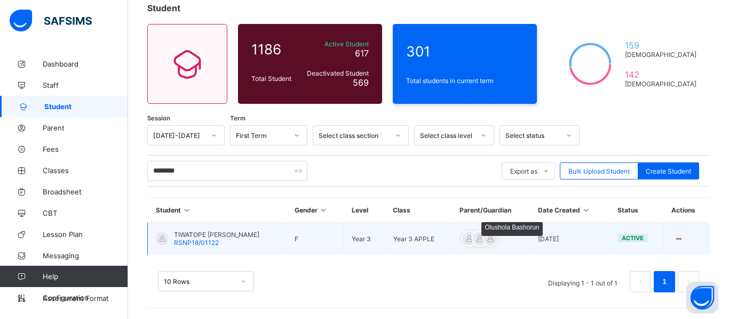
scroll to position [67, 0]
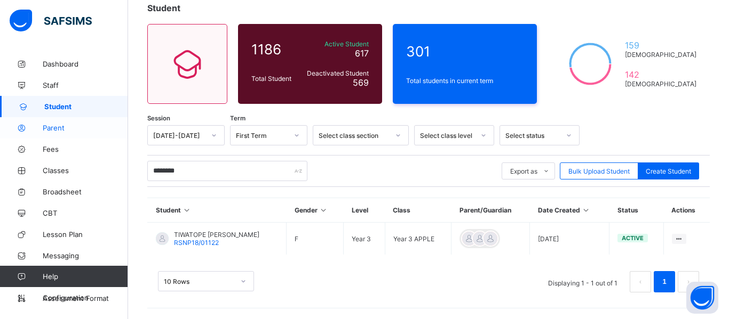
click at [54, 131] on span "Parent" at bounding box center [85, 128] width 85 height 9
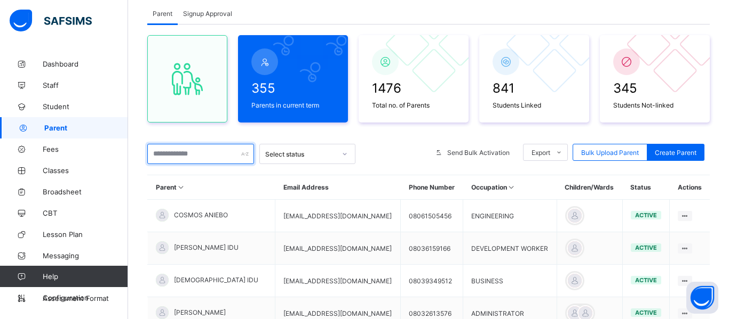
click at [222, 153] on input "text" at bounding box center [200, 154] width 107 height 20
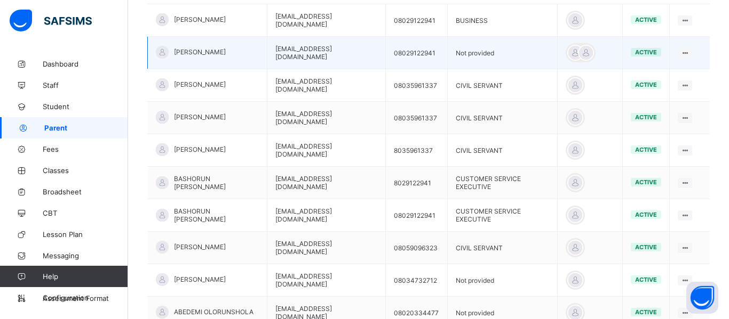
scroll to position [280, 0]
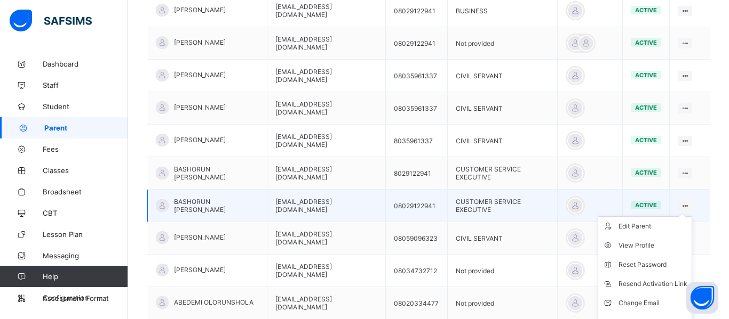
type input "********"
click at [683, 204] on icon at bounding box center [684, 206] width 9 height 8
click at [648, 249] on div "View Profile" at bounding box center [652, 246] width 69 height 11
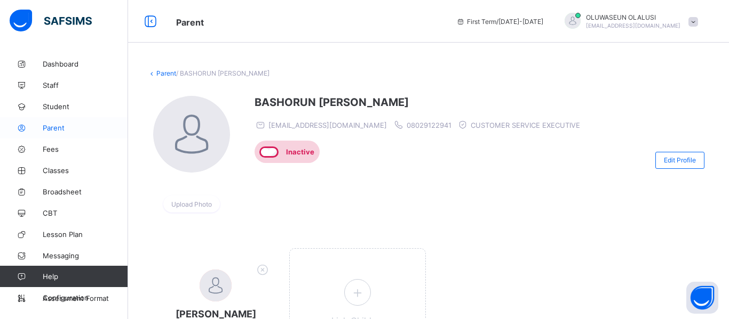
click at [62, 128] on span "Parent" at bounding box center [85, 128] width 85 height 9
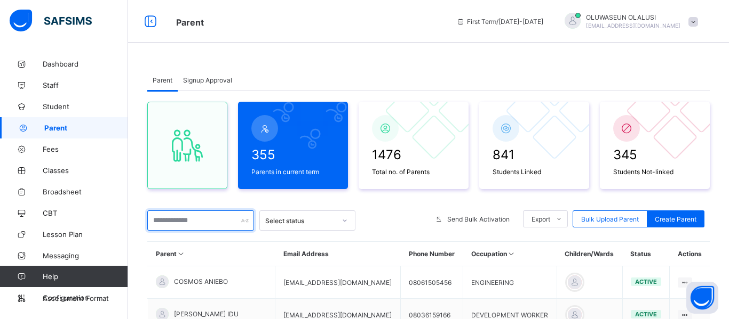
click at [232, 221] on input "text" at bounding box center [200, 221] width 107 height 20
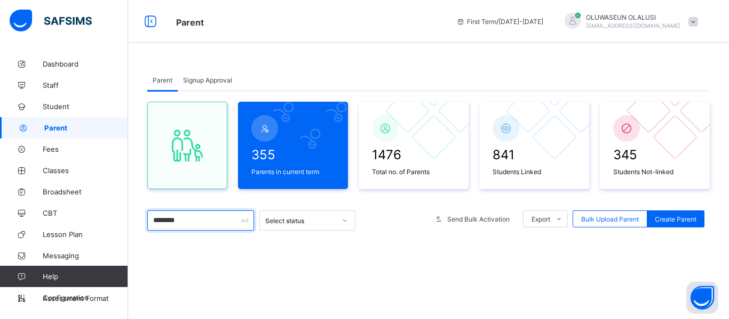
type input "********"
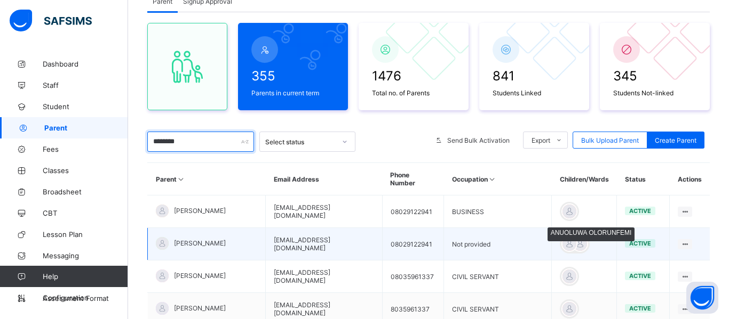
scroll to position [80, 0]
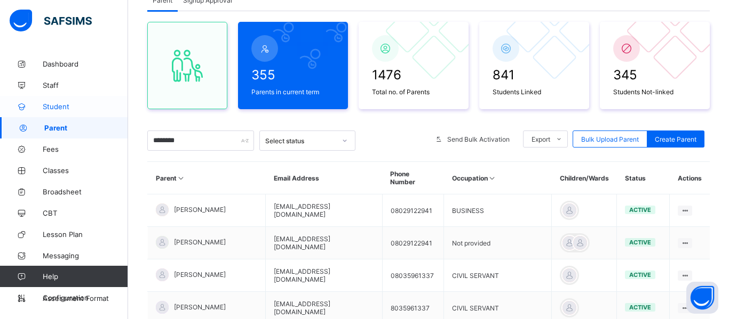
click at [43, 105] on span "Student" at bounding box center [85, 106] width 85 height 9
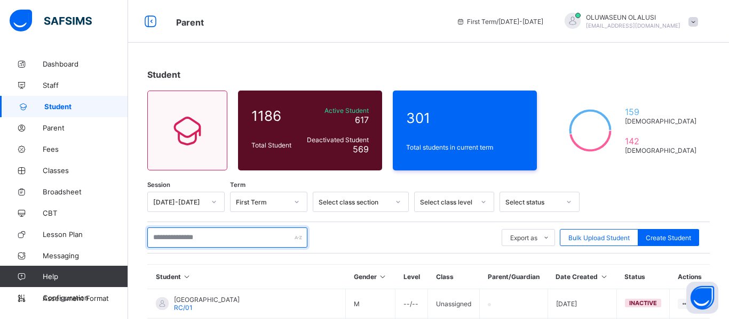
click at [209, 236] on input "text" at bounding box center [227, 238] width 160 height 20
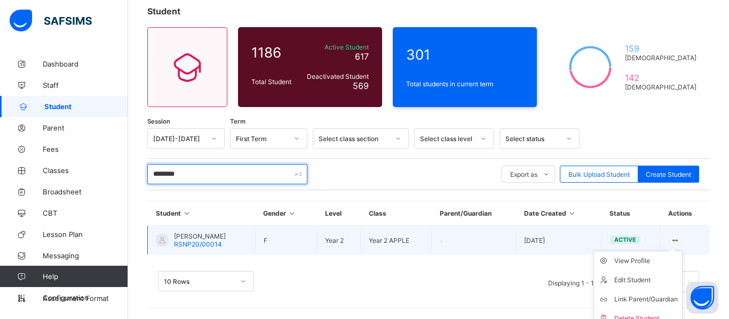
scroll to position [67, 0]
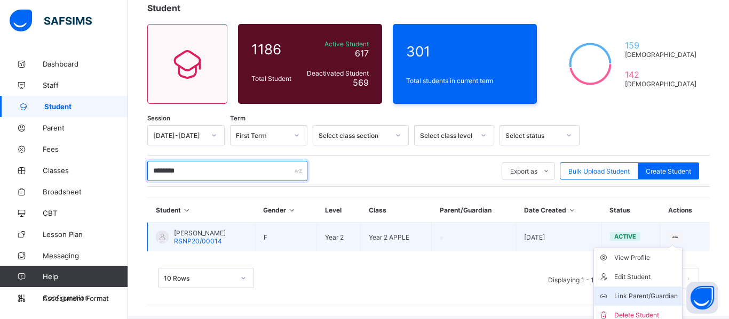
type input "********"
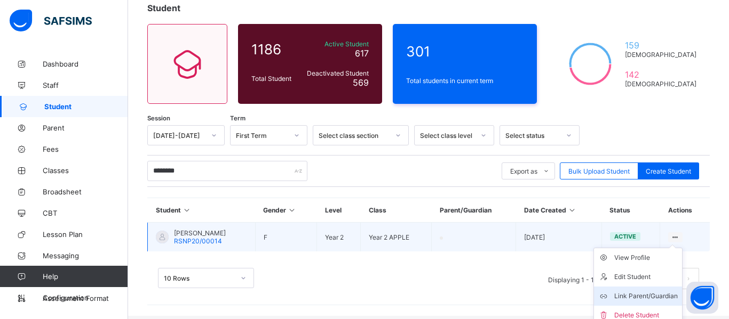
click at [652, 295] on div "Link Parent/Guardian" at bounding box center [645, 296] width 63 height 11
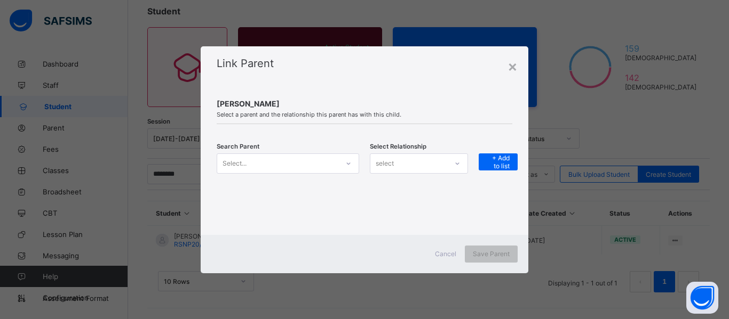
click at [347, 168] on icon at bounding box center [348, 163] width 6 height 11
click at [347, 158] on icon at bounding box center [348, 163] width 6 height 11
click at [349, 166] on icon at bounding box center [348, 163] width 6 height 11
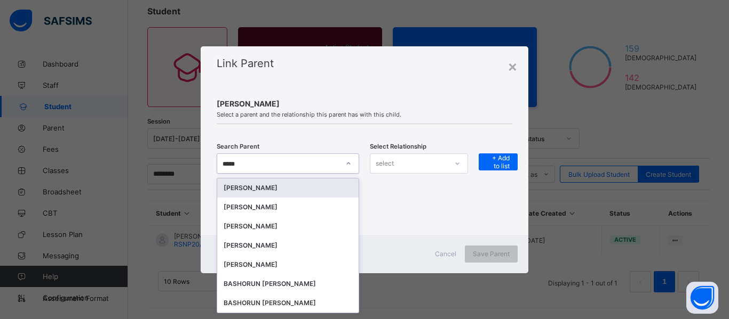
type input "******"
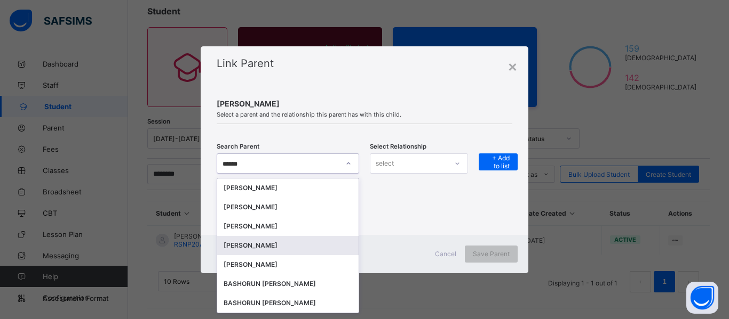
click at [323, 241] on div "[PERSON_NAME]" at bounding box center [287, 246] width 129 height 11
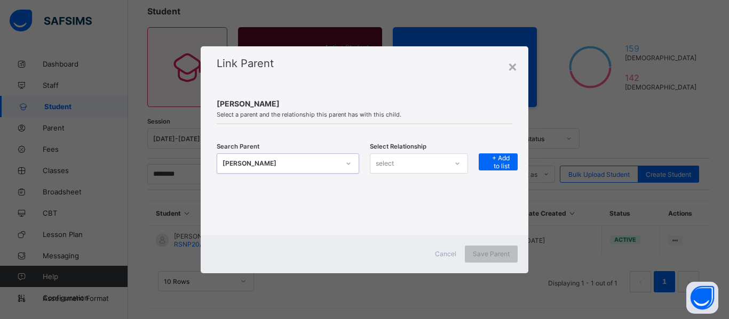
click at [459, 167] on icon at bounding box center [457, 163] width 6 height 11
click at [432, 199] on div "Mother" at bounding box center [418, 203] width 97 height 17
click at [491, 166] on span "+ Add to list" at bounding box center [497, 162] width 23 height 16
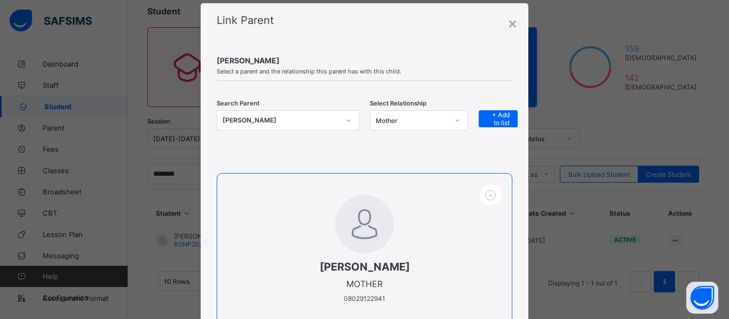
scroll to position [123, 0]
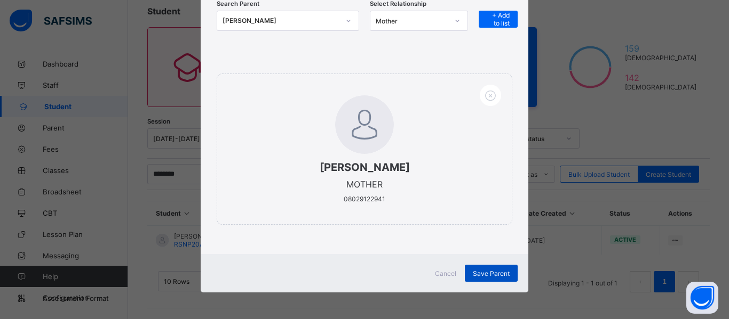
click at [482, 280] on div "Save Parent" at bounding box center [491, 273] width 53 height 17
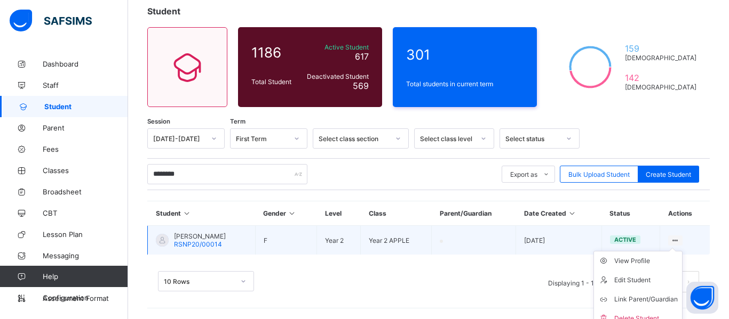
click at [679, 239] on icon at bounding box center [674, 241] width 9 height 8
click at [654, 298] on div "Link Parent/Guardian" at bounding box center [645, 299] width 63 height 11
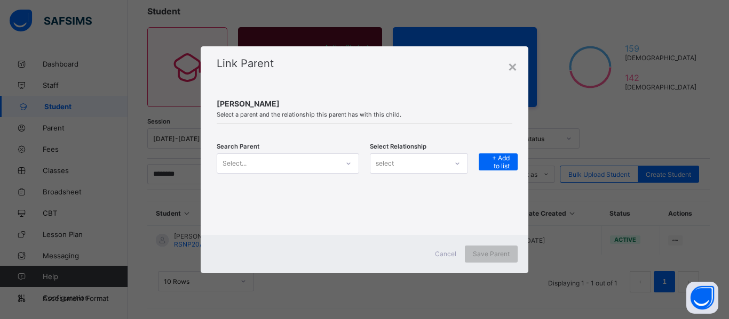
click at [318, 161] on div "Select..." at bounding box center [277, 163] width 121 height 15
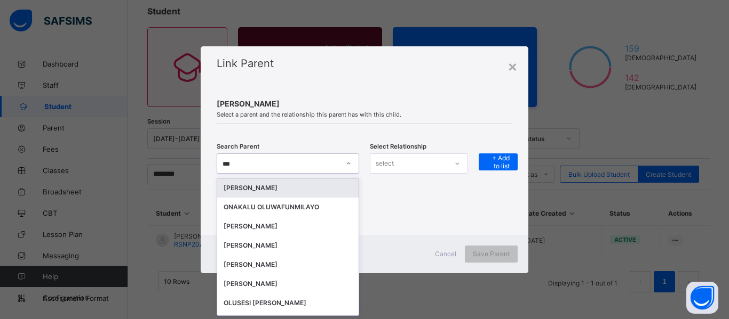
scroll to position [0, 0]
type input "******"
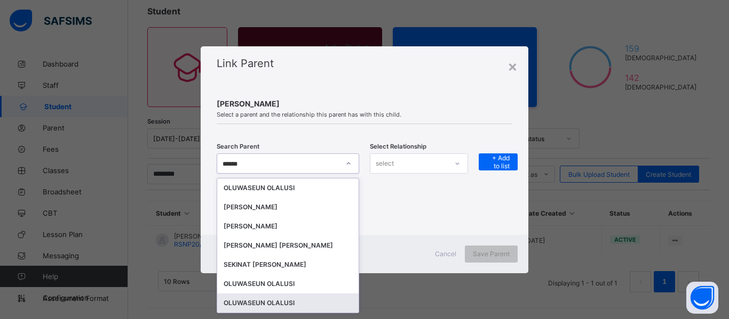
click at [311, 300] on div "OLUWASEUN OLALUSI" at bounding box center [287, 303] width 129 height 11
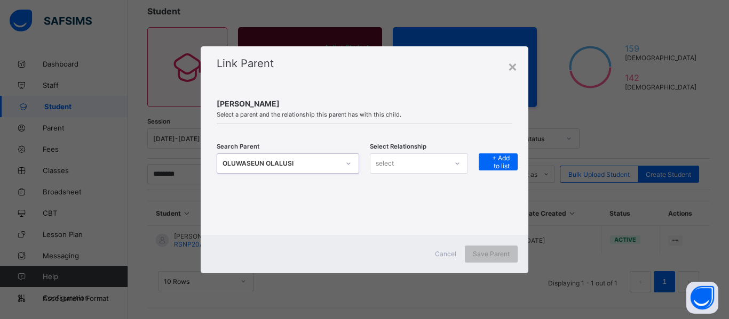
click at [456, 164] on icon at bounding box center [457, 163] width 6 height 11
click at [427, 181] on div "Father" at bounding box center [418, 187] width 97 height 17
click at [493, 160] on span "+ Add to list" at bounding box center [497, 162] width 23 height 16
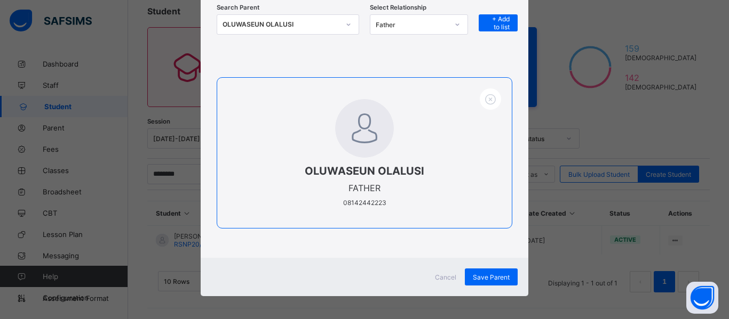
scroll to position [123, 0]
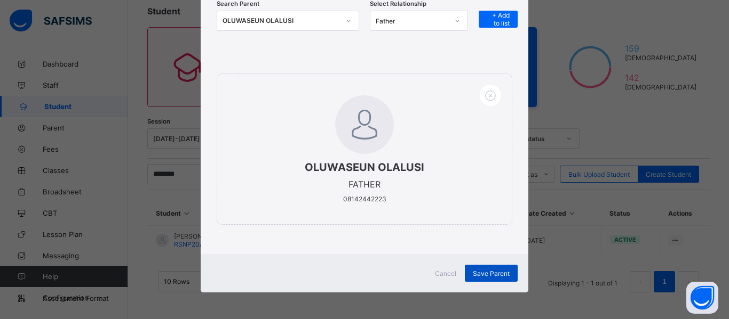
click at [492, 271] on span "Save Parent" at bounding box center [491, 274] width 37 height 8
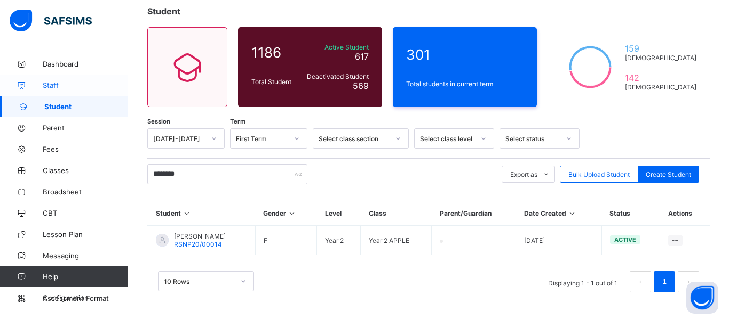
click at [59, 85] on span "Staff" at bounding box center [85, 85] width 85 height 9
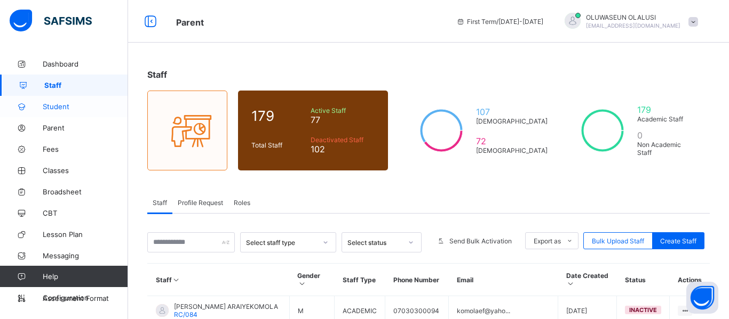
click at [72, 107] on span "Student" at bounding box center [85, 106] width 85 height 9
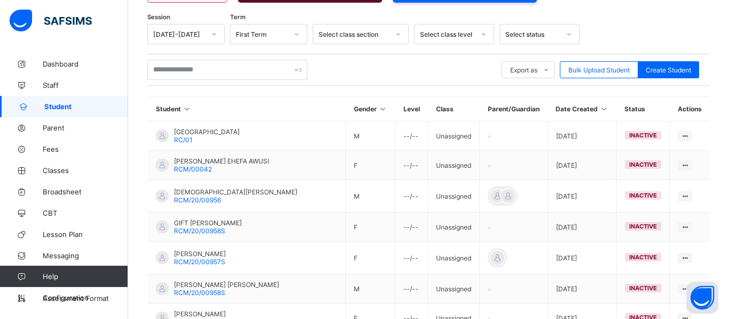
scroll to position [173, 0]
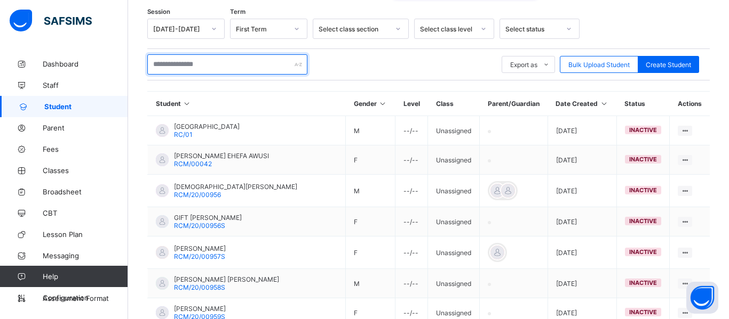
click at [299, 65] on div at bounding box center [227, 64] width 160 height 20
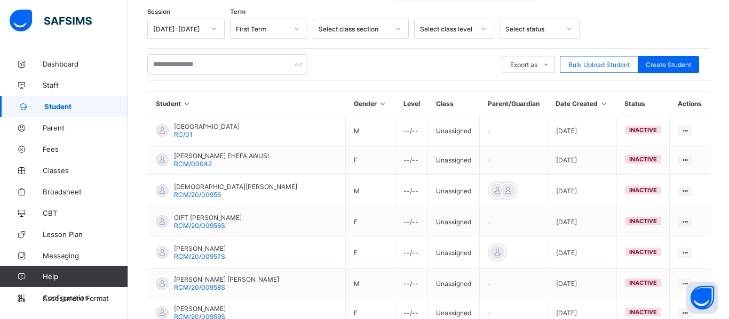
click at [566, 31] on icon at bounding box center [568, 28] width 6 height 11
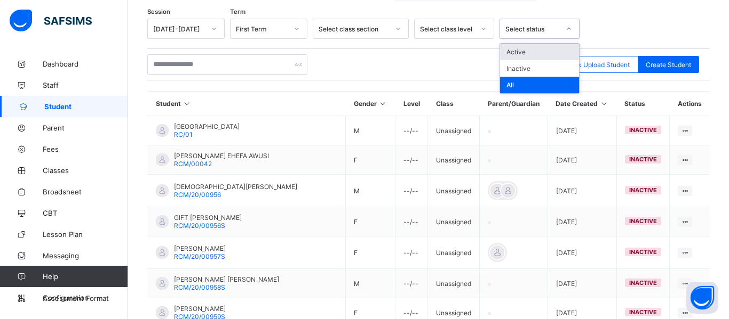
click at [522, 50] on div "Active" at bounding box center [539, 52] width 79 height 17
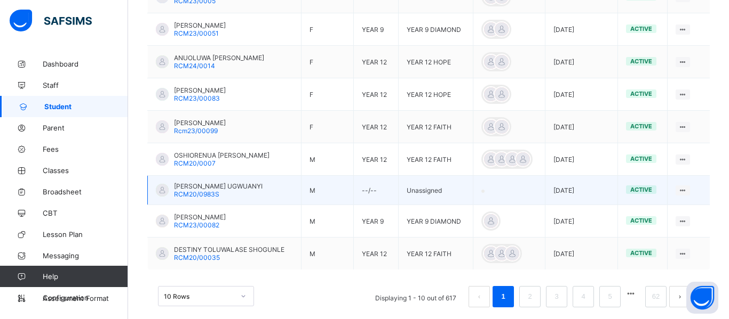
scroll to position [394, 0]
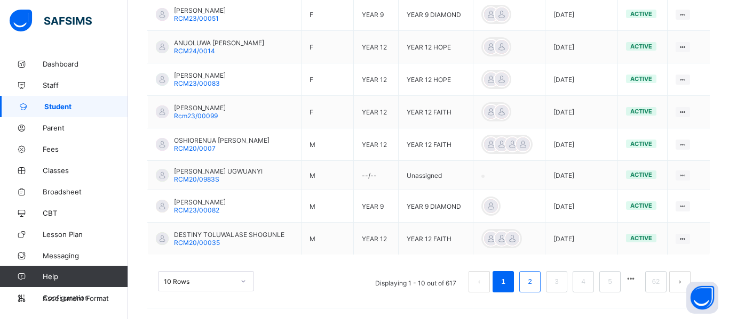
click at [530, 284] on link "2" at bounding box center [529, 282] width 10 height 14
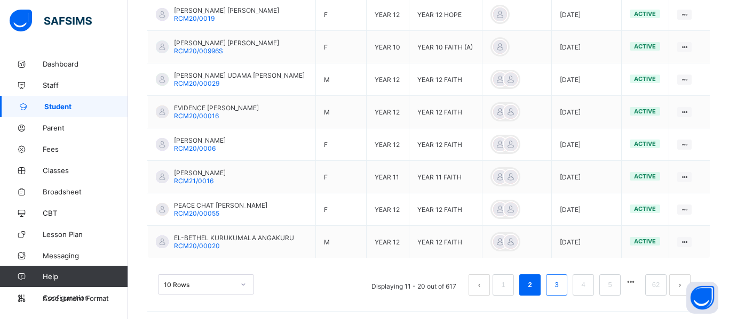
click at [551, 290] on link "3" at bounding box center [556, 285] width 10 height 14
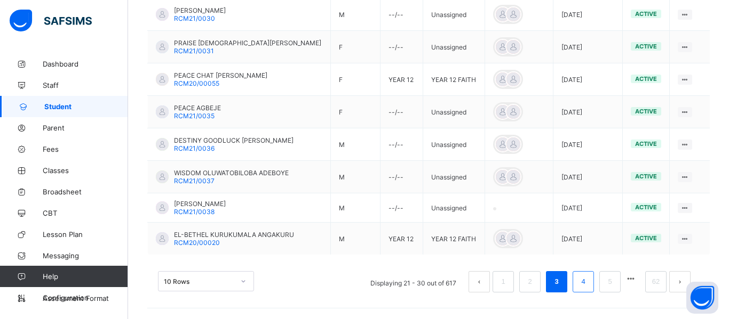
click at [580, 284] on link "4" at bounding box center [583, 282] width 10 height 14
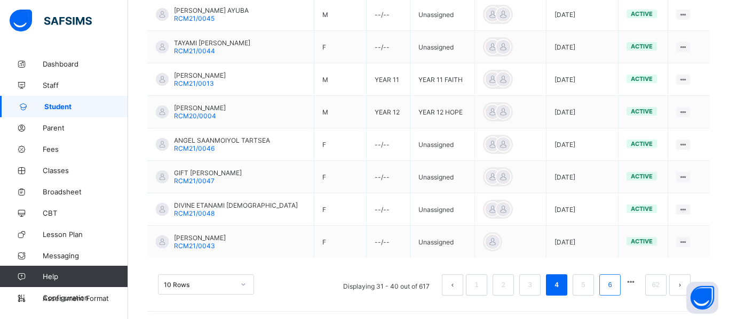
click at [608, 289] on link "6" at bounding box center [609, 285] width 10 height 14
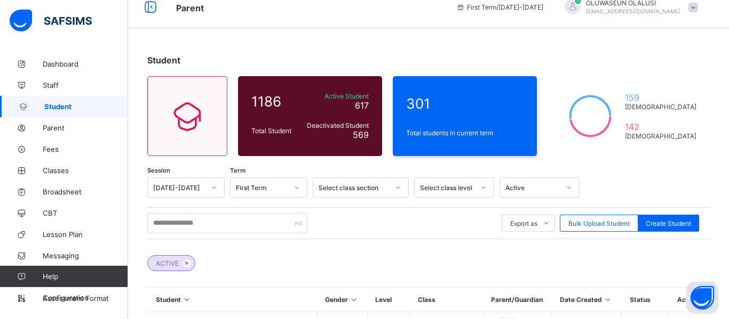
scroll to position [1, 0]
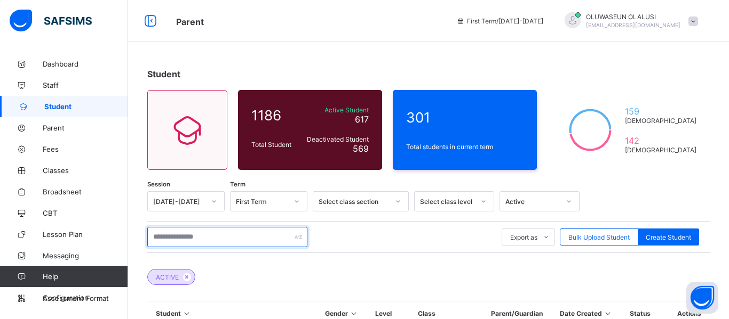
click at [247, 241] on input "text" at bounding box center [227, 237] width 160 height 20
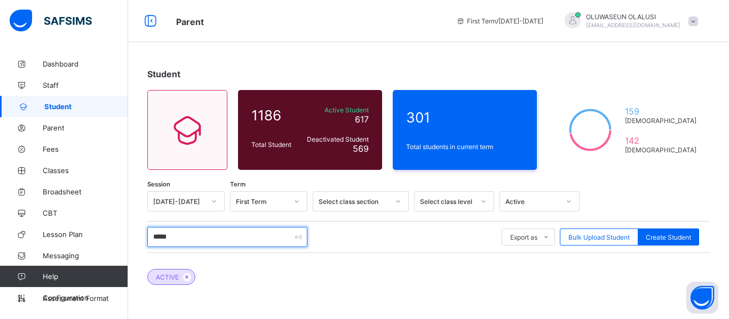
type input "*****"
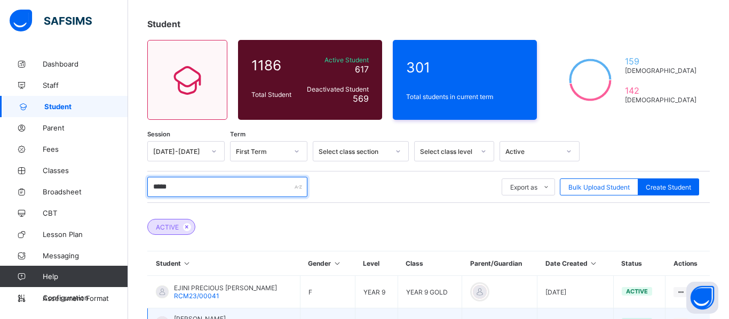
scroll to position [133, 0]
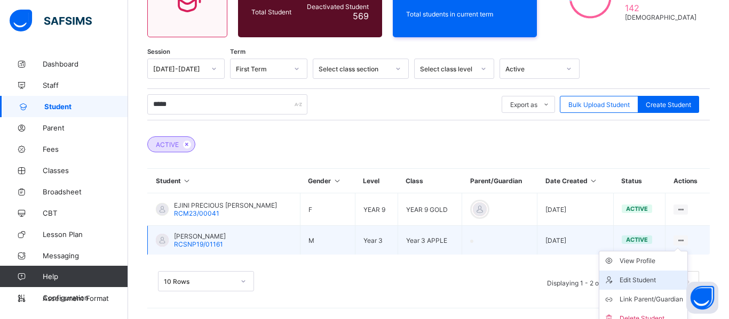
click at [651, 283] on div "Edit Student" at bounding box center [650, 280] width 63 height 11
select select "**"
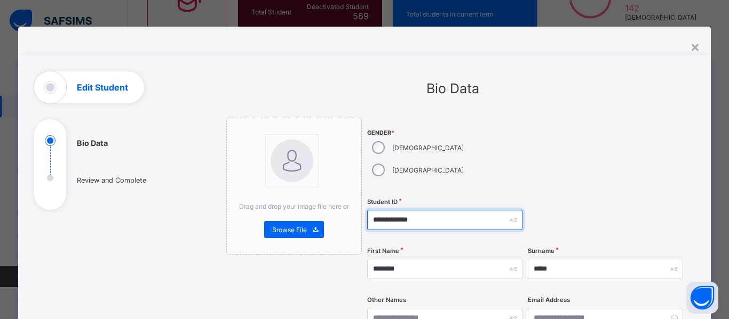
click at [381, 210] on input "**********" at bounding box center [444, 220] width 155 height 20
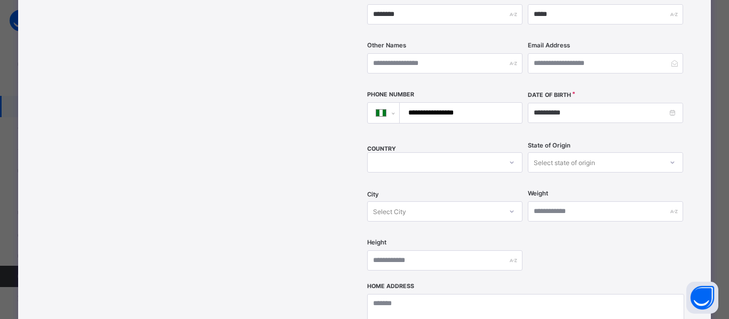
scroll to position [255, 0]
type input "**********"
click at [508, 157] on icon at bounding box center [511, 162] width 6 height 11
type input "******"
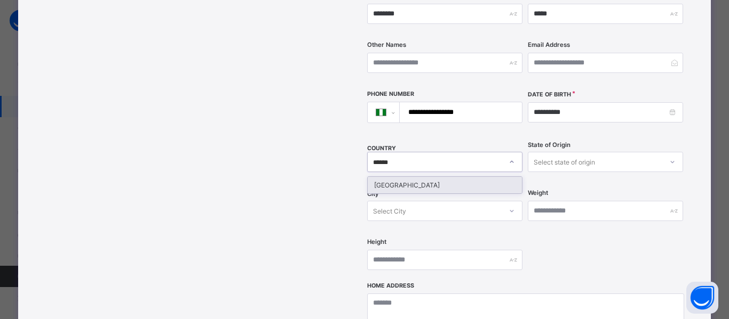
click at [511, 177] on div "Nigeria" at bounding box center [444, 185] width 154 height 17
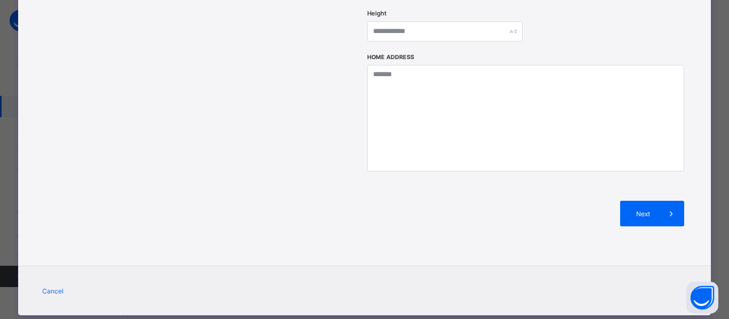
scroll to position [486, 0]
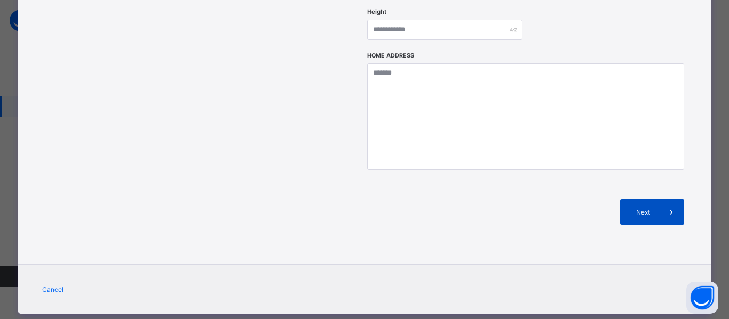
click at [653, 209] on span "Next" at bounding box center [643, 213] width 30 height 8
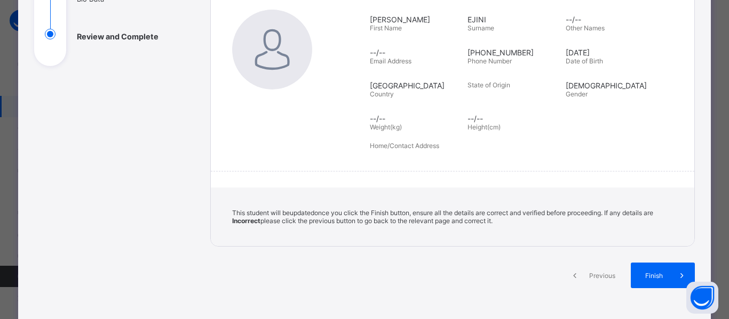
scroll to position [143, 0]
click at [663, 271] on div "Finish" at bounding box center [662, 276] width 64 height 26
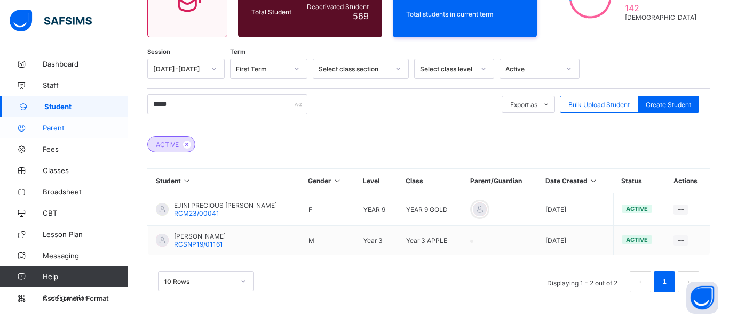
click at [51, 117] on link "Parent" at bounding box center [64, 127] width 128 height 21
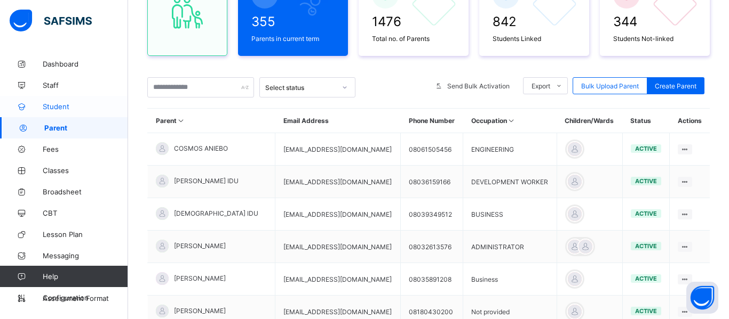
click at [90, 107] on span "Student" at bounding box center [85, 106] width 85 height 9
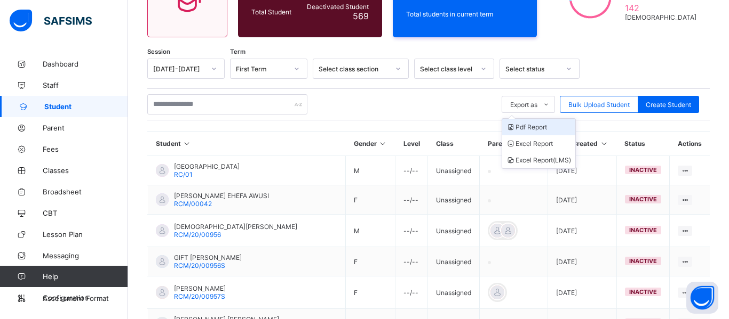
click at [543, 131] on li "Pdf Report" at bounding box center [538, 127] width 73 height 17
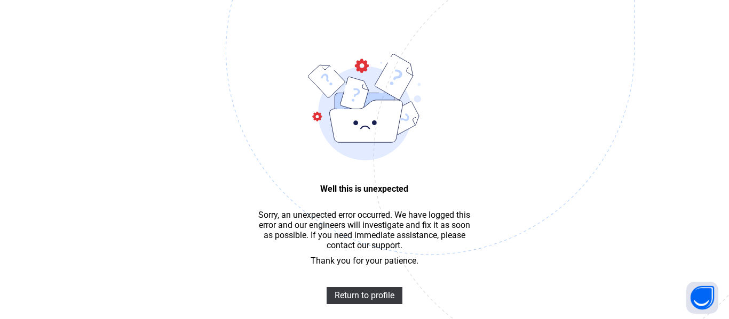
scroll to position [32, 0]
click at [355, 301] on img at bounding box center [504, 104] width 556 height 516
click at [362, 299] on span "Return to profile" at bounding box center [364, 296] width 60 height 10
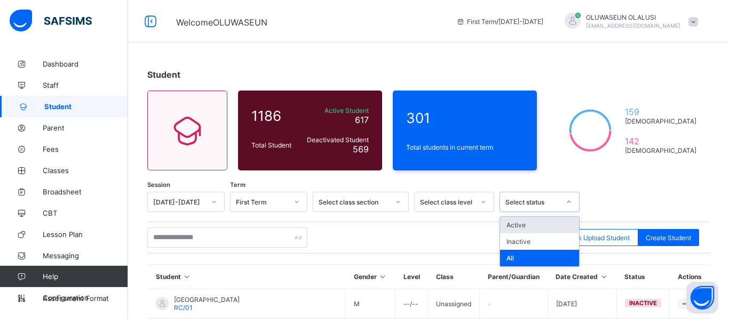
click at [526, 226] on div "Active" at bounding box center [539, 225] width 79 height 17
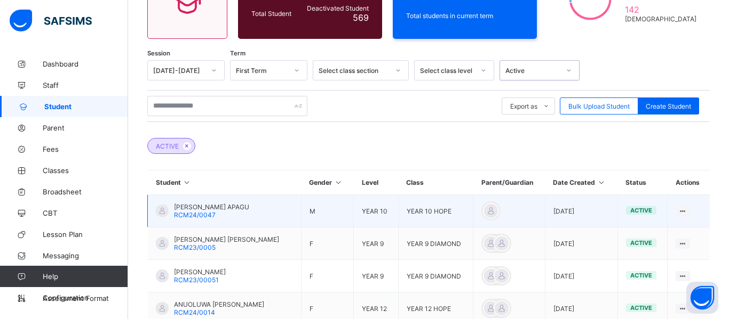
scroll to position [138, 0]
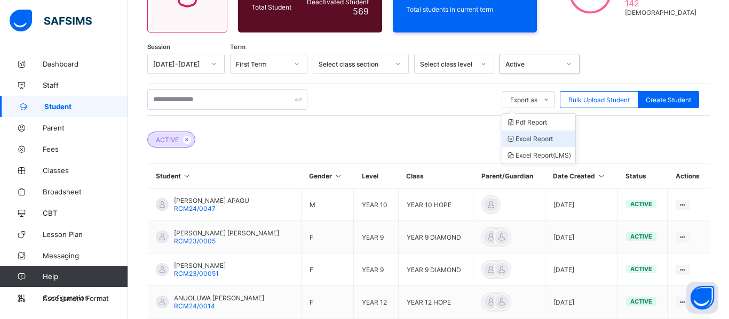
click at [542, 141] on li "Excel Report" at bounding box center [538, 139] width 73 height 17
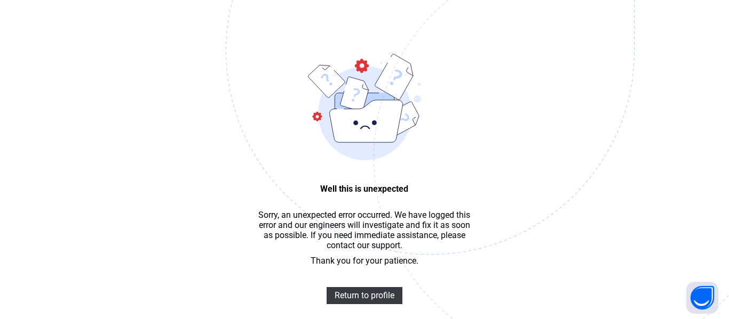
scroll to position [32, 0]
click at [389, 297] on span "Return to profile" at bounding box center [364, 296] width 60 height 10
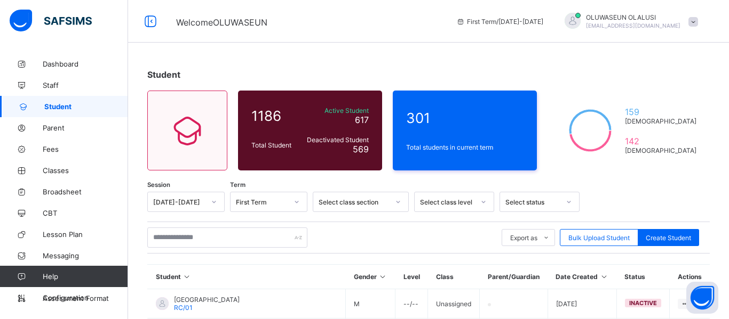
click at [571, 202] on icon at bounding box center [568, 202] width 6 height 11
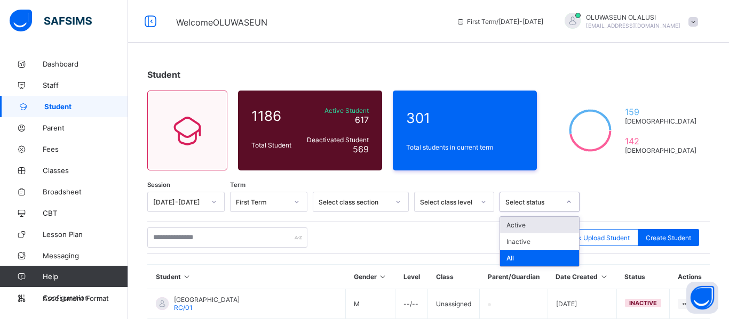
click at [539, 227] on div "Active" at bounding box center [539, 225] width 79 height 17
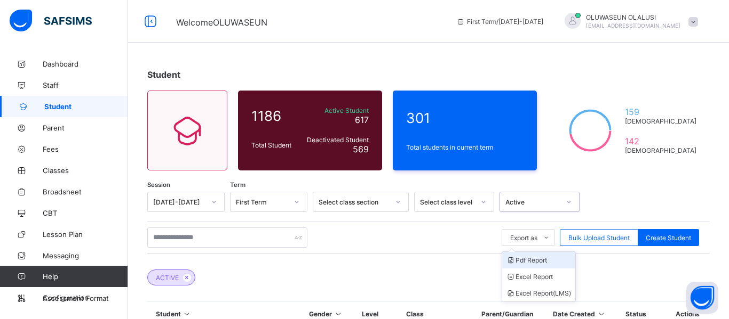
click at [538, 261] on li "Pdf Report" at bounding box center [538, 260] width 73 height 17
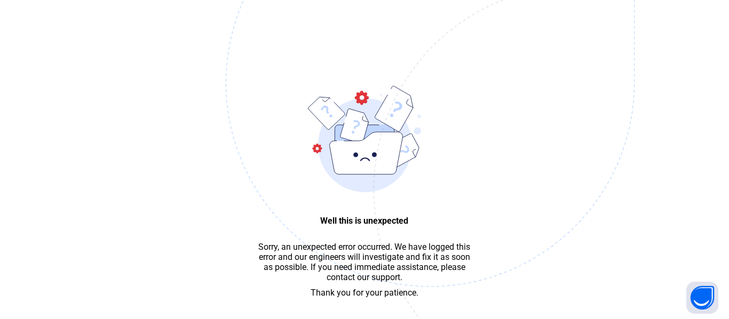
scroll to position [32, 0]
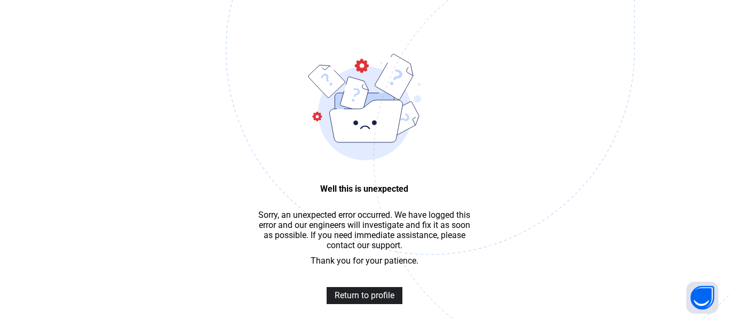
click at [380, 295] on span "Return to profile" at bounding box center [364, 296] width 60 height 10
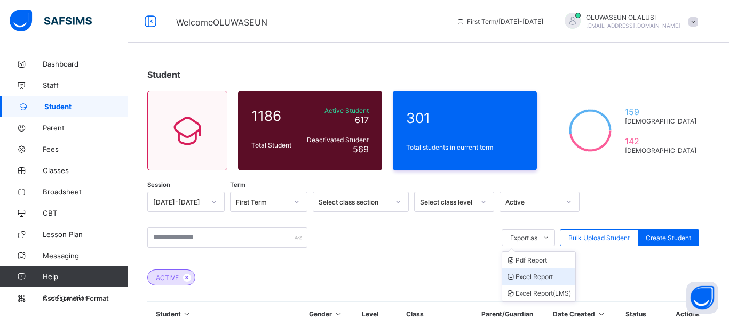
click at [542, 277] on li "Excel Report" at bounding box center [538, 277] width 73 height 17
click at [542, 275] on li "Excel Report" at bounding box center [538, 277] width 73 height 17
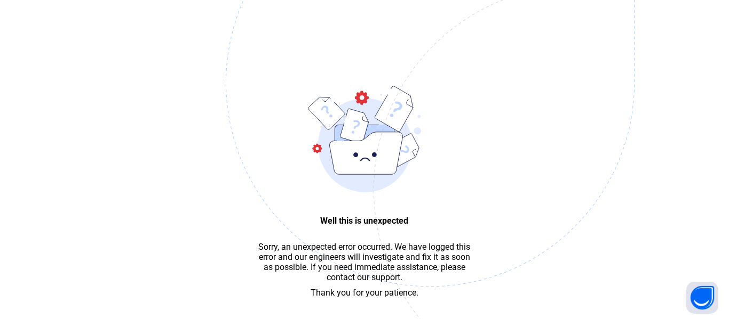
click at [509, 275] on img at bounding box center [504, 136] width 556 height 516
